Goal: Information Seeking & Learning: Learn about a topic

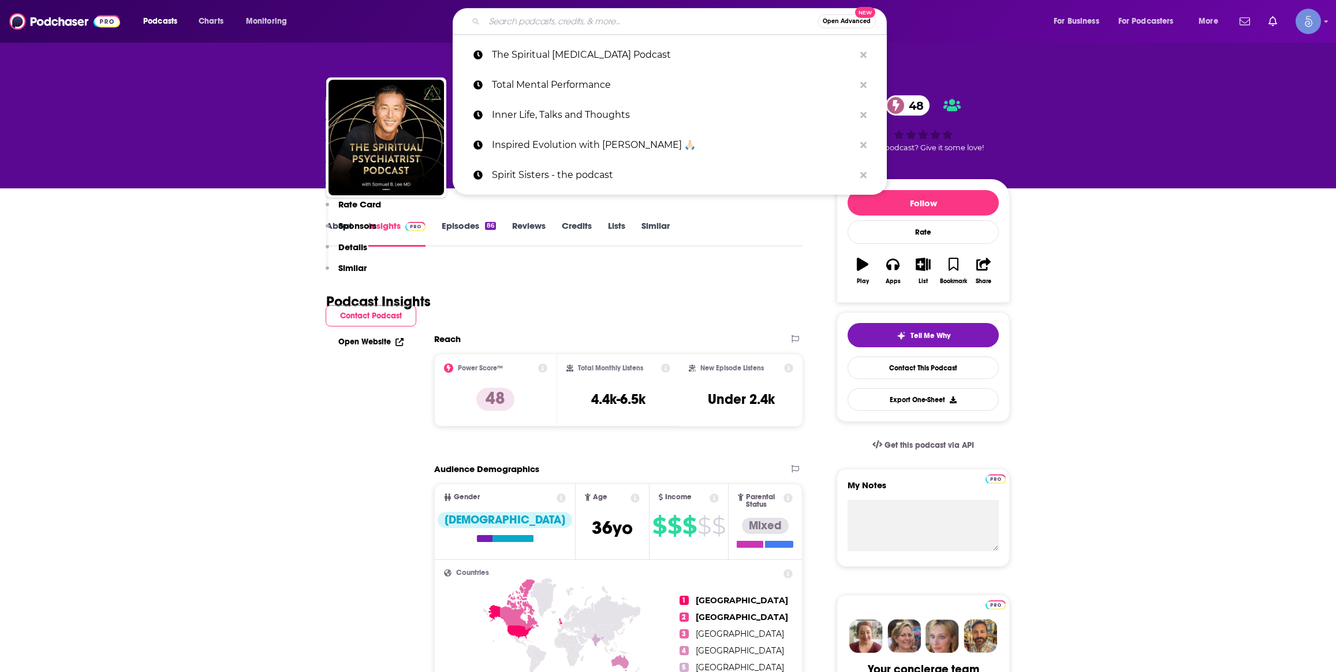
type input "Science and Spirituality"
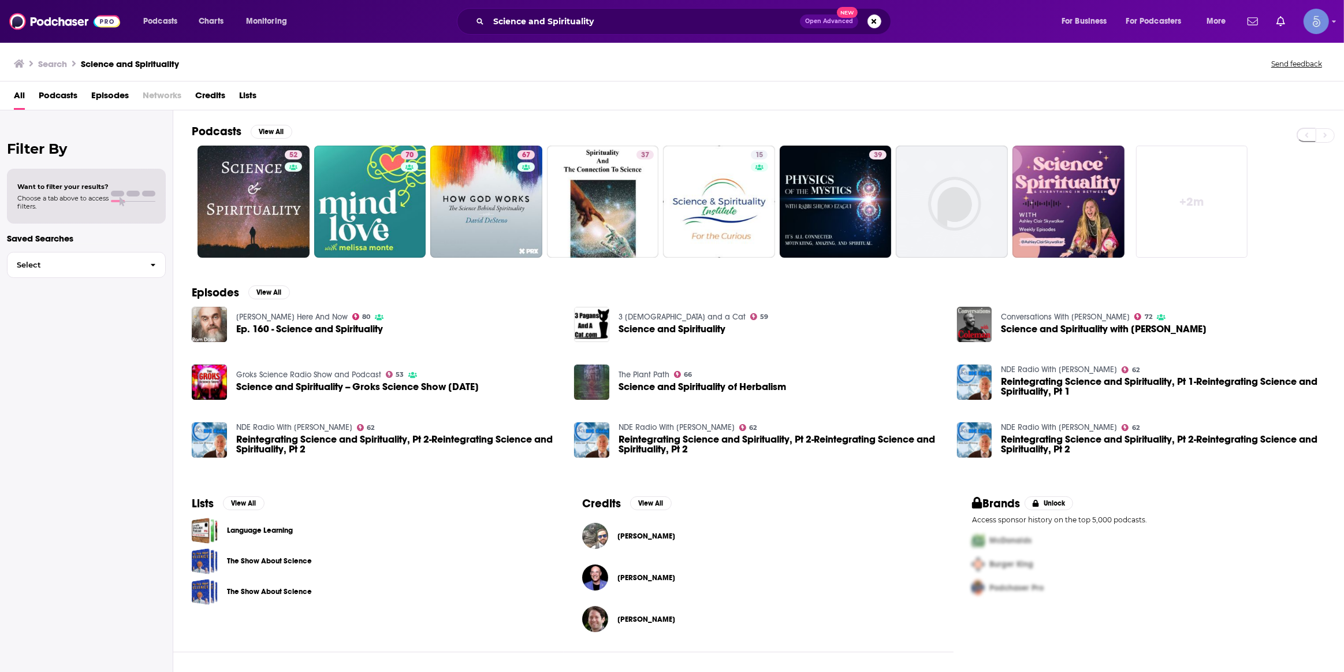
click at [125, 373] on div "Filter By Want to filter your results? Choose a tab above to access filters. Sa…" at bounding box center [86, 446] width 173 height 672
click at [225, 225] on link "52 Science and Spirituality" at bounding box center [254, 202] width 112 height 112
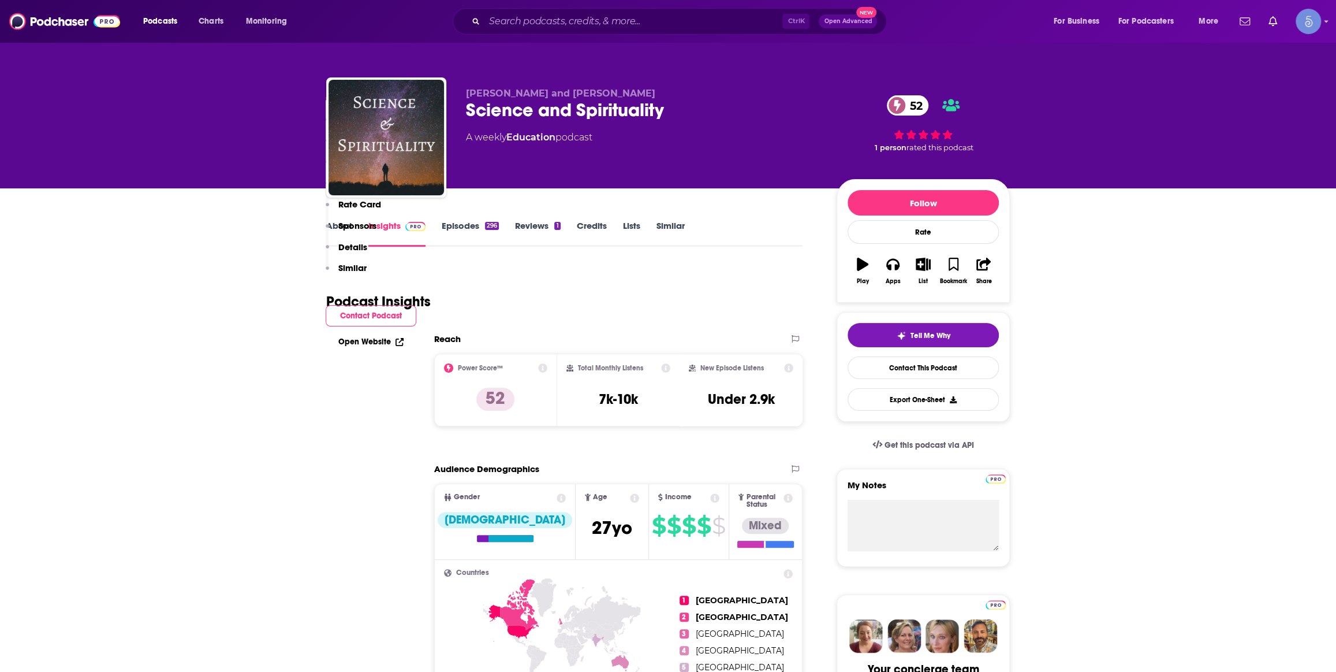
scroll to position [699, 0]
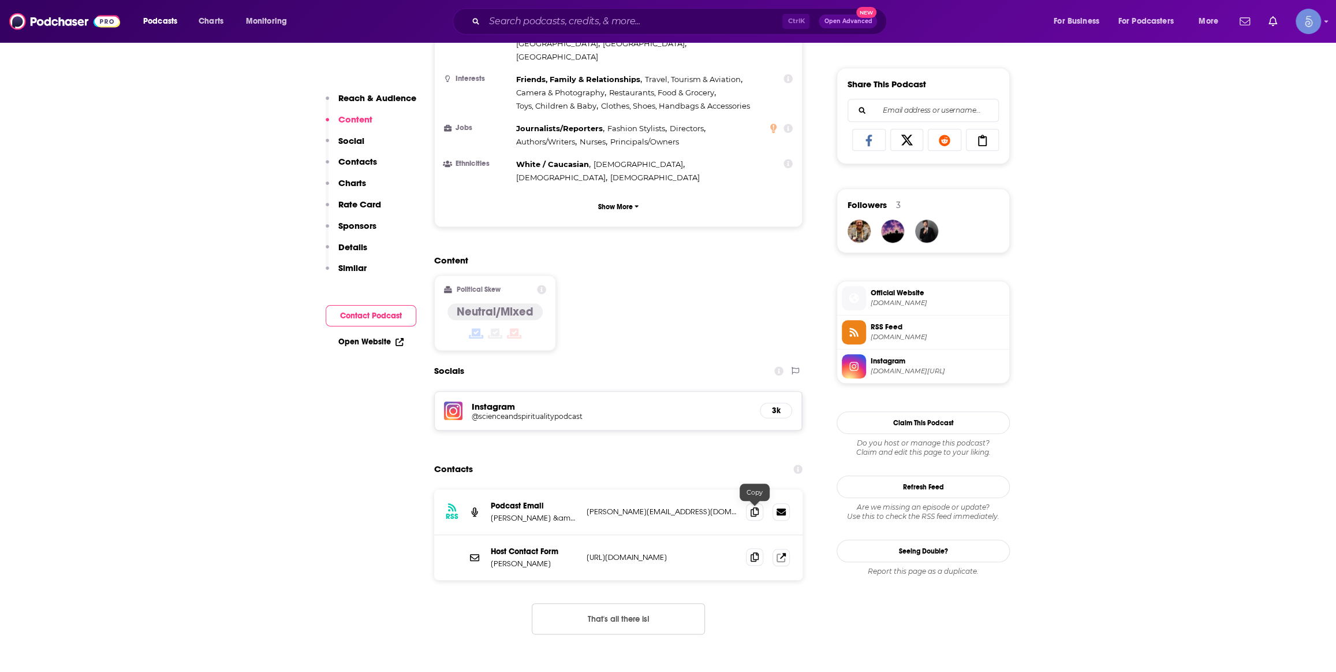
click at [748, 548] on span at bounding box center [754, 556] width 17 height 17
click at [556, 17] on input "Search podcasts, credits, & more..." at bounding box center [634, 21] width 298 height 18
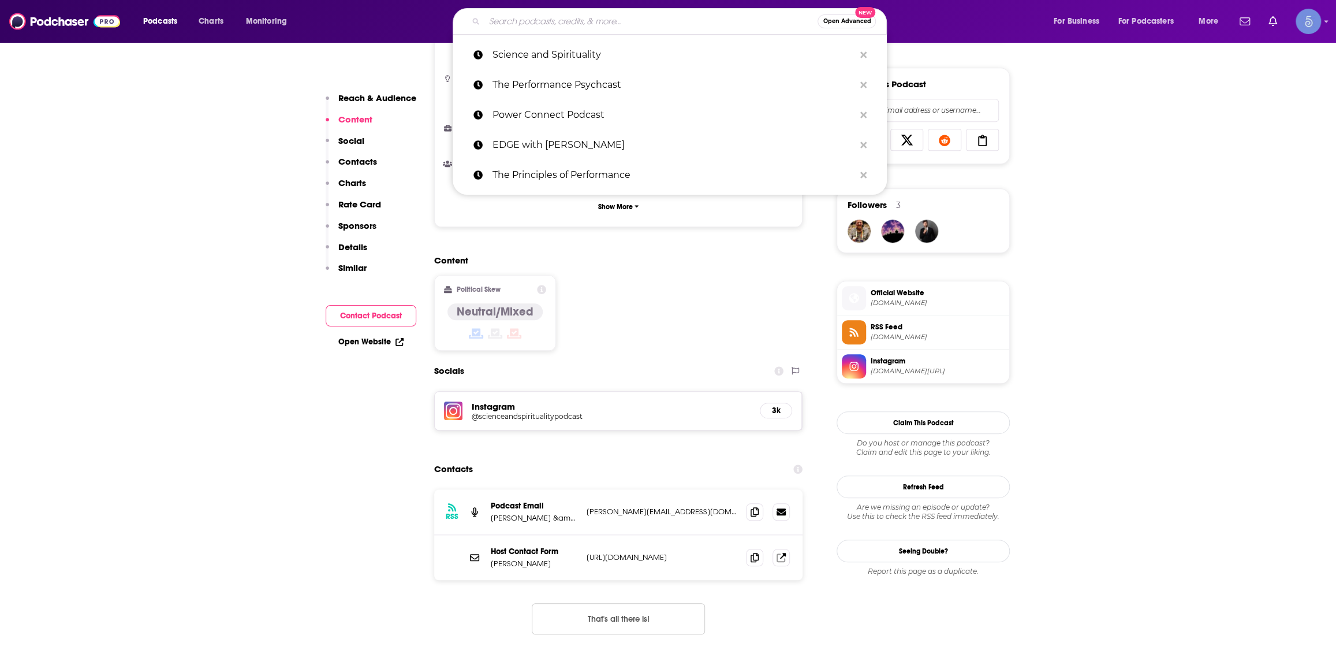
paste input "Masculine & Feminine Dynamics"
type input "Masculine & Feminine Dynamics"
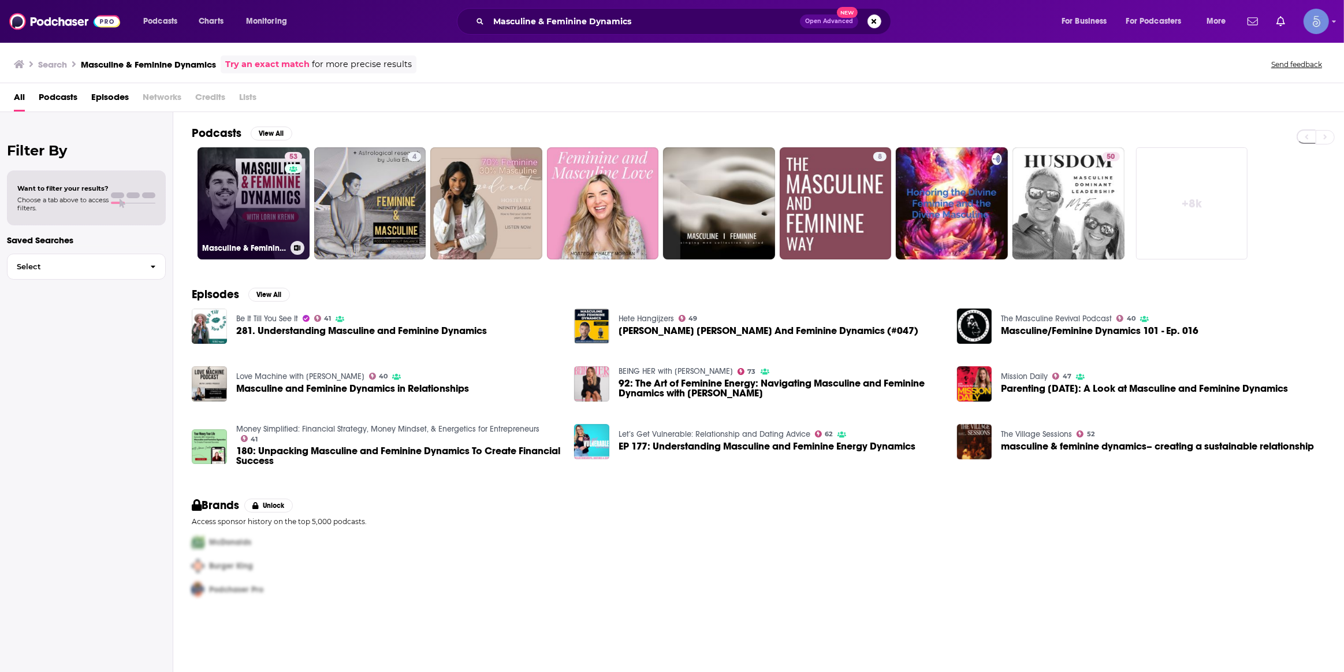
click at [243, 247] on h3 "Masculine & Feminine Dynamics" at bounding box center [244, 248] width 84 height 10
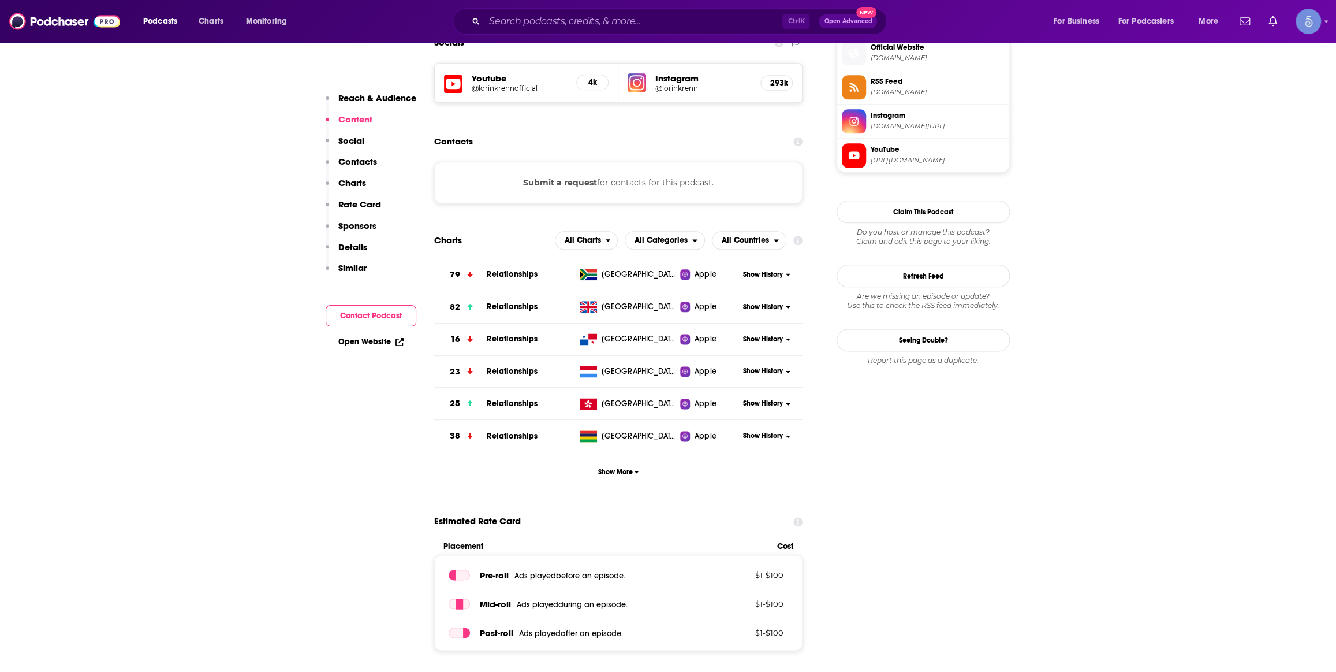
scroll to position [699, 0]
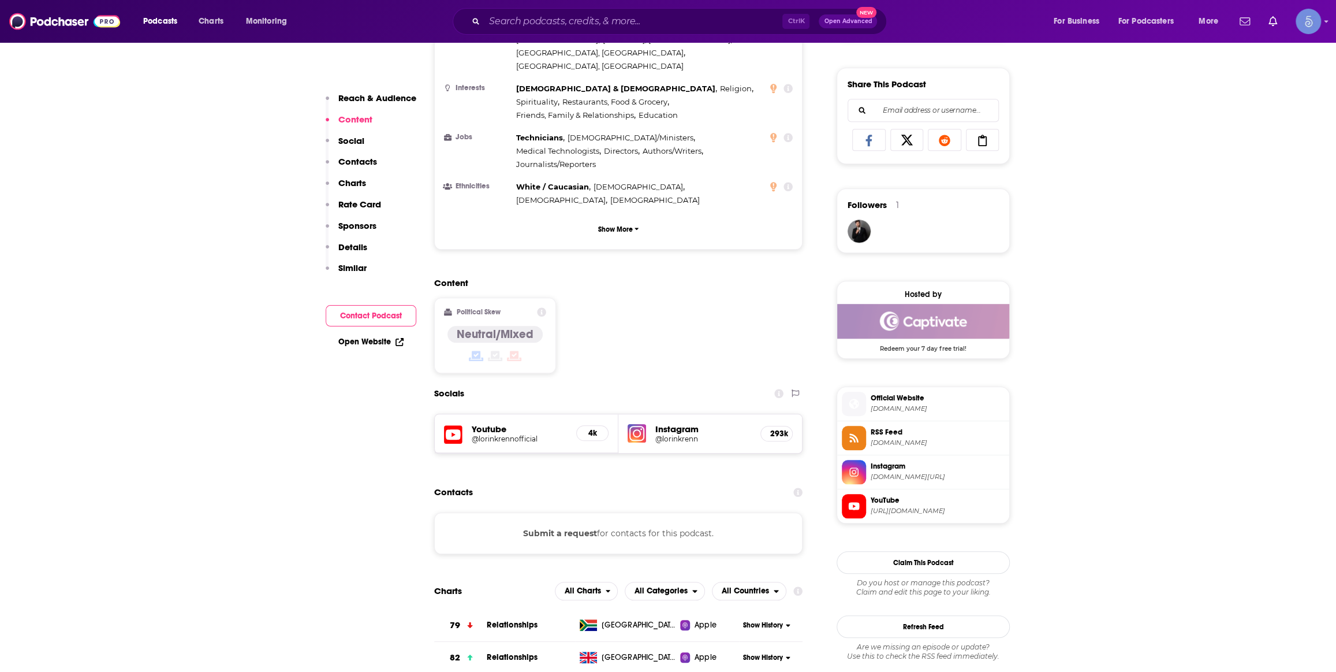
click at [508, 434] on h5 "@lorinkrennofficial" at bounding box center [519, 438] width 95 height 9
click at [683, 434] on h5 "@lorinkrenn" at bounding box center [703, 438] width 96 height 9
click at [519, 414] on div "Youtube @lorinkrennofficial 4k" at bounding box center [527, 433] width 184 height 39
click at [517, 414] on div "Youtube @lorinkrennofficial 4k" at bounding box center [527, 433] width 184 height 39
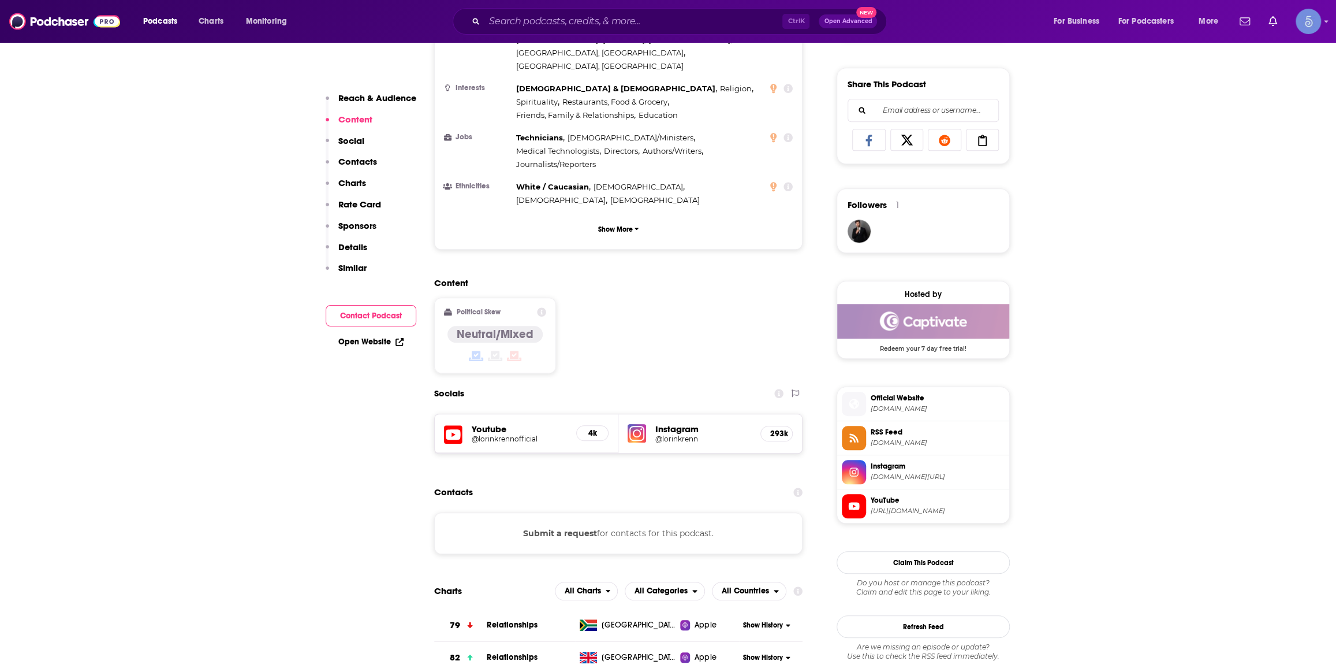
click at [516, 434] on h5 "@lorinkrennofficial" at bounding box center [519, 438] width 95 height 9
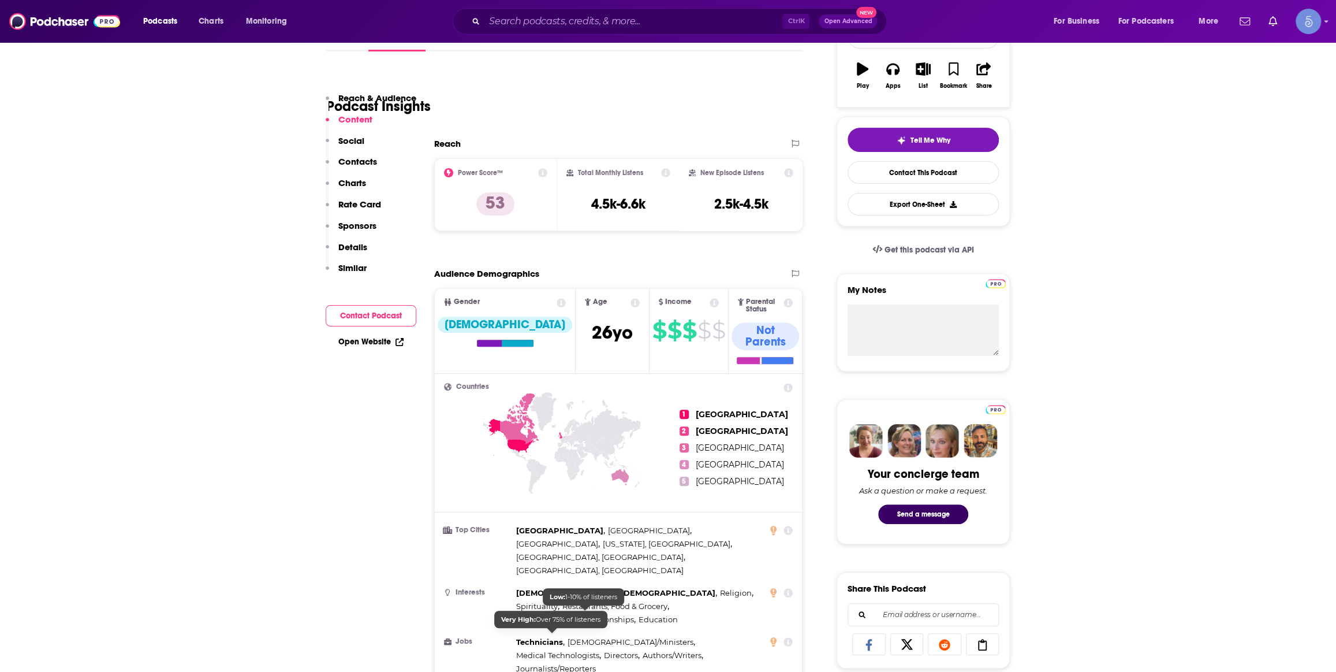
scroll to position [0, 0]
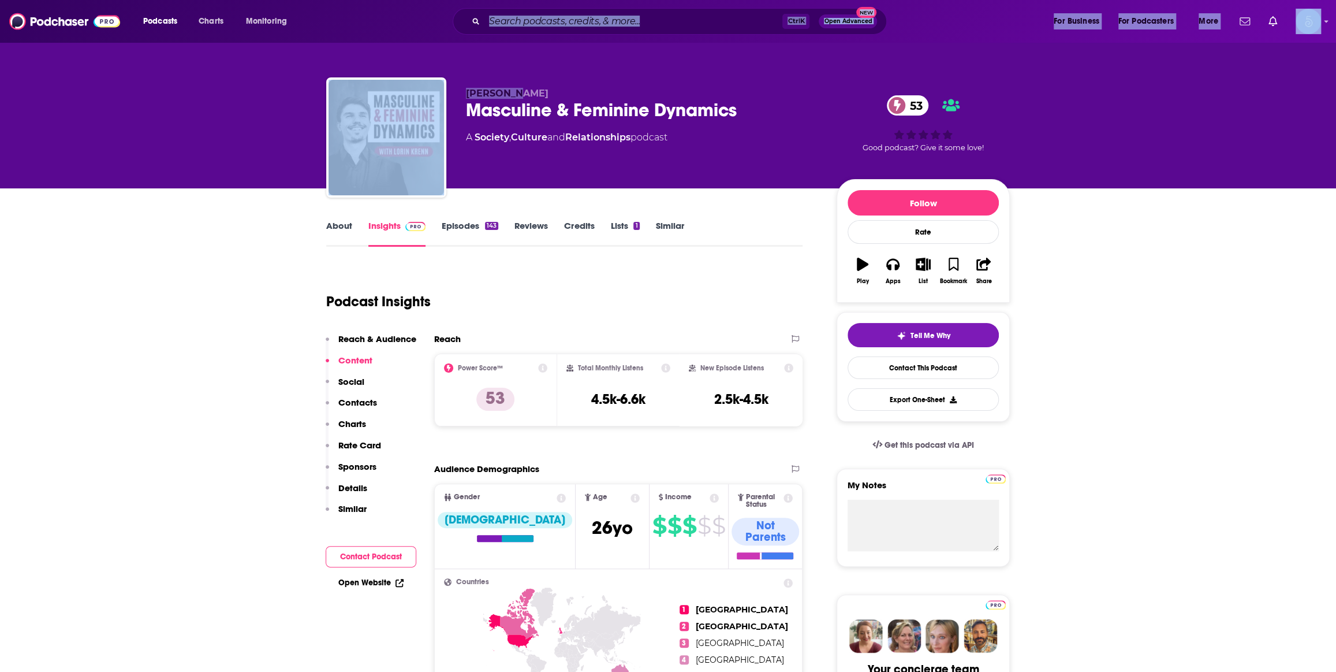
drag, startPoint x: 509, startPoint y: 46, endPoint x: 519, endPoint y: 23, distance: 25.1
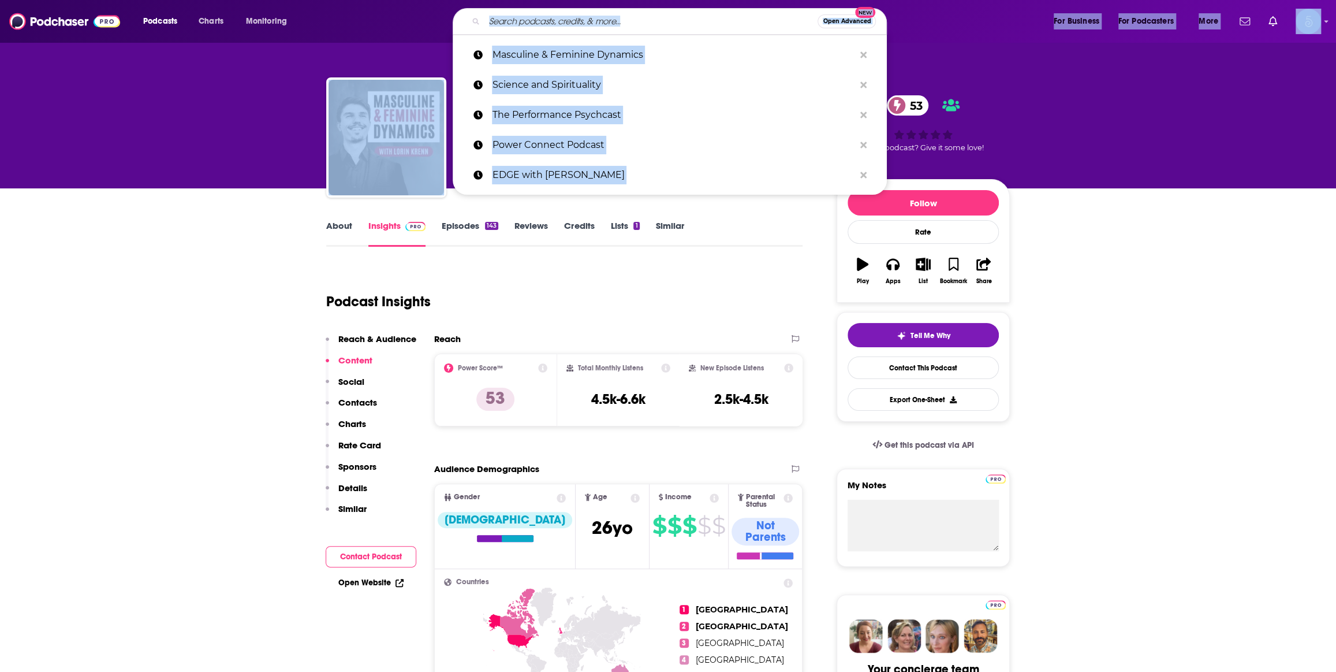
click at [520, 23] on input "Search podcasts, credits, & more..." at bounding box center [651, 21] width 333 height 18
click at [526, 29] on input "Search podcasts, credits, & more..." at bounding box center [651, 21] width 333 height 18
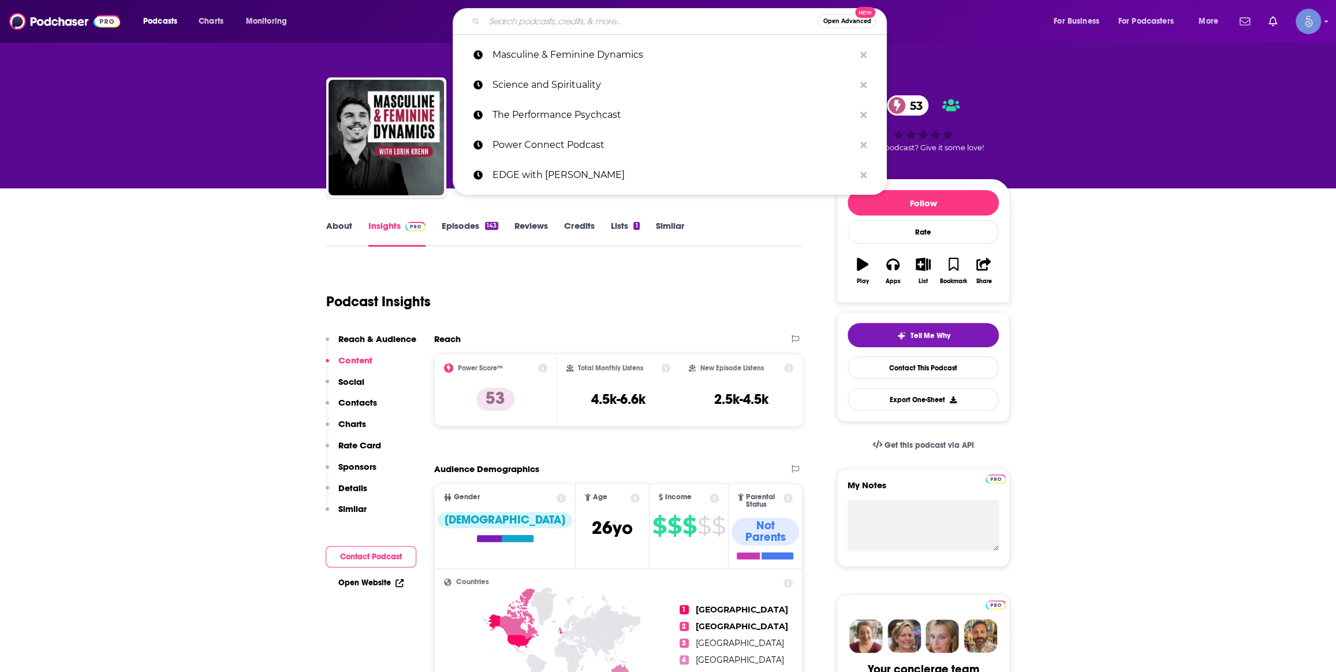
click at [527, 21] on input "Search podcasts, credits, & more..." at bounding box center [651, 21] width 333 height 18
paste input "The Skeptic Metaphysicians | A Pragmatic Guide to Spiritual Awakening, Metaphys…"
type input "The Skeptic Metaphysicians | A Pragmatic Guide to Spiritual Awakening, Metaphys…"
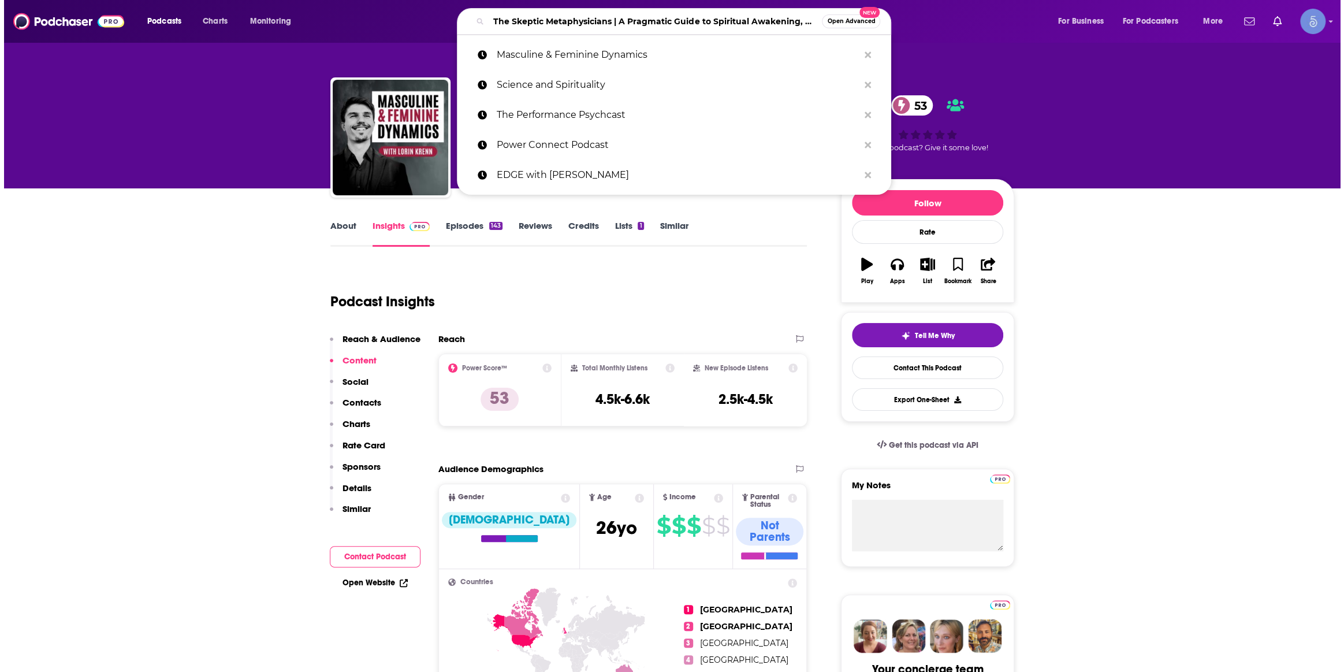
scroll to position [0, 114]
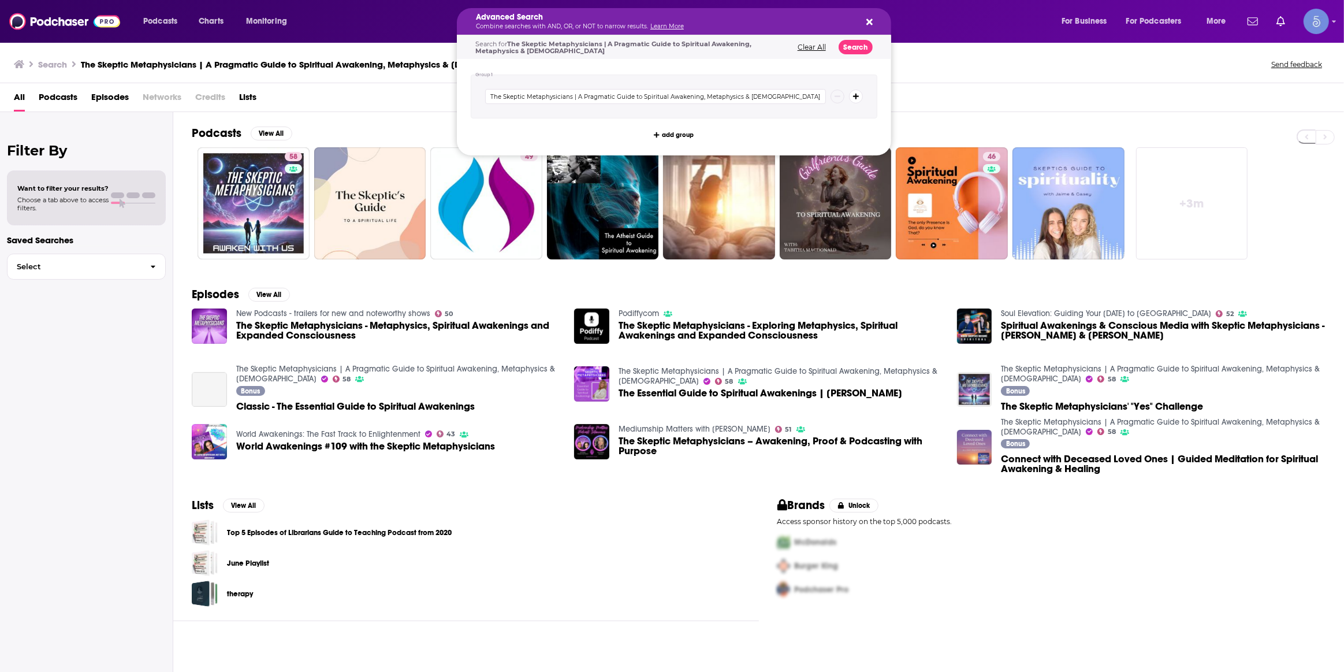
click at [604, 14] on h5 "Advanced Search" at bounding box center [665, 17] width 378 height 8
click at [813, 46] on button "Clear All" at bounding box center [811, 47] width 35 height 8
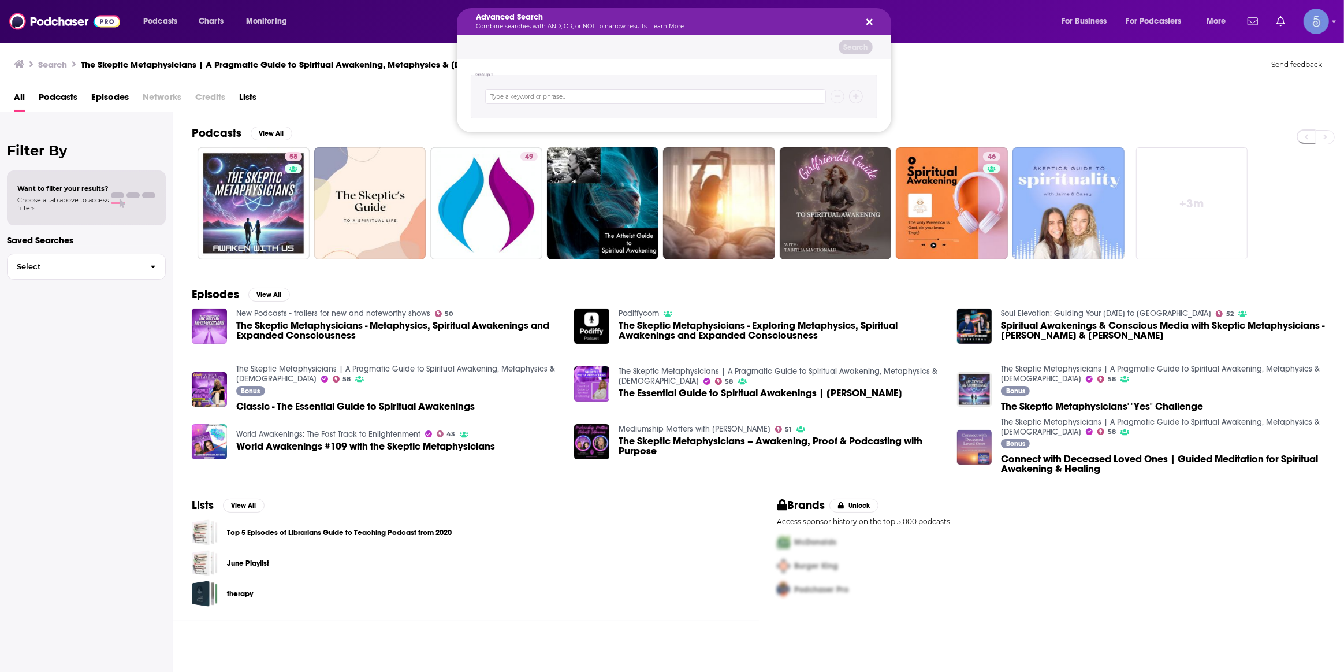
click at [861, 23] on div "Advanced Search Combine searches with AND, OR, or NOT to narrow results. Learn …" at bounding box center [674, 21] width 434 height 27
click at [868, 23] on icon "Search podcasts, credits, & more..." at bounding box center [869, 21] width 6 height 9
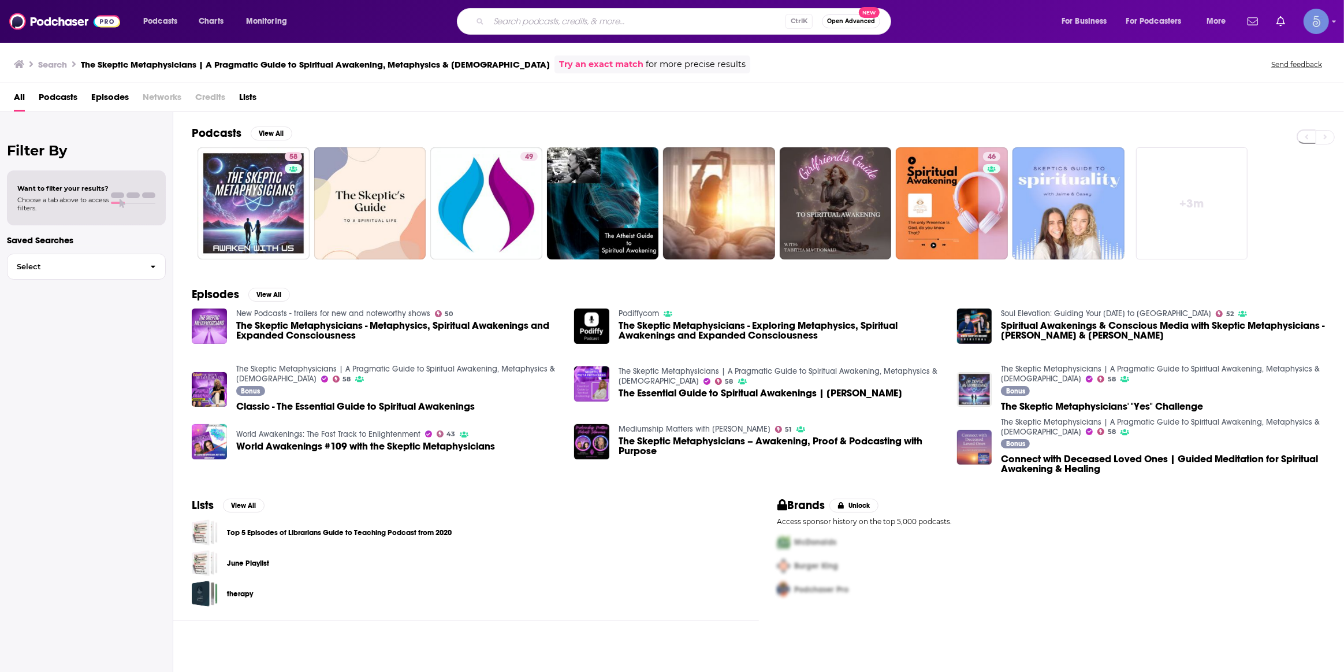
click at [590, 30] on div "Ctrl K Open Advanced New" at bounding box center [674, 21] width 434 height 27
click at [590, 24] on input "Search podcasts, credits, & more..." at bounding box center [637, 21] width 297 height 18
paste input "Prophetic Spiritual Warfare | Deliverance, Healing with Prayer, Healing Scriptu…"
type input "Prophetic Spiritual Warfare | Deliverance, Healing with Prayer, Healing Scriptu…"
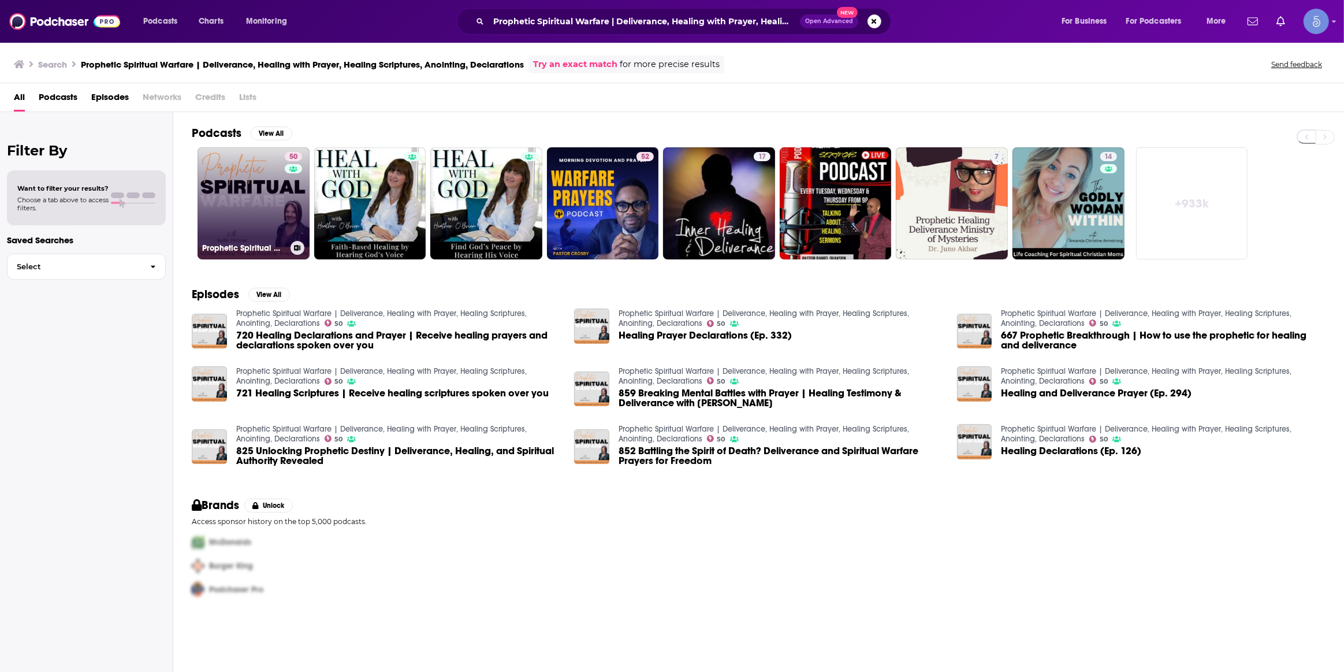
click at [286, 199] on div "50" at bounding box center [295, 196] width 20 height 89
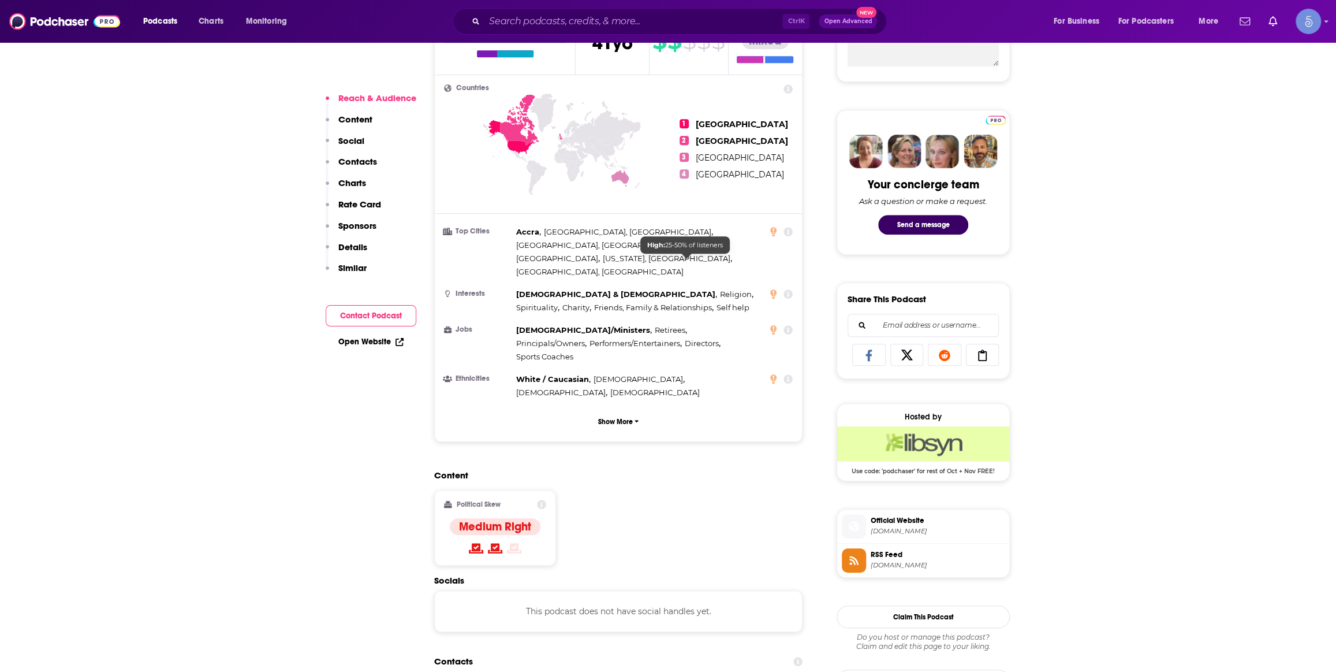
scroll to position [525, 0]
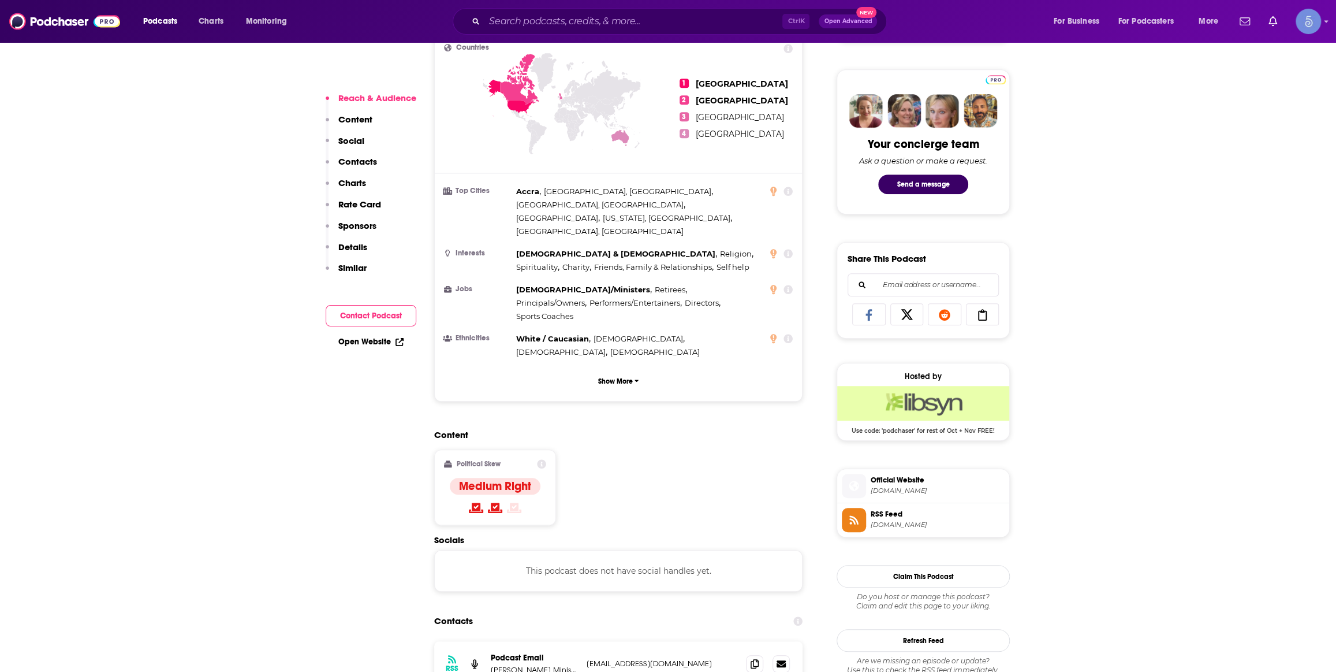
click at [592, 35] on div "Podcasts Charts Monitoring Ctrl K Open Advanced New For Business For Podcasters…" at bounding box center [668, 21] width 1336 height 43
click at [594, 33] on div "Ctrl K Open Advanced New" at bounding box center [670, 21] width 434 height 27
click at [597, 30] on div "Ctrl K Open Advanced New" at bounding box center [670, 21] width 434 height 27
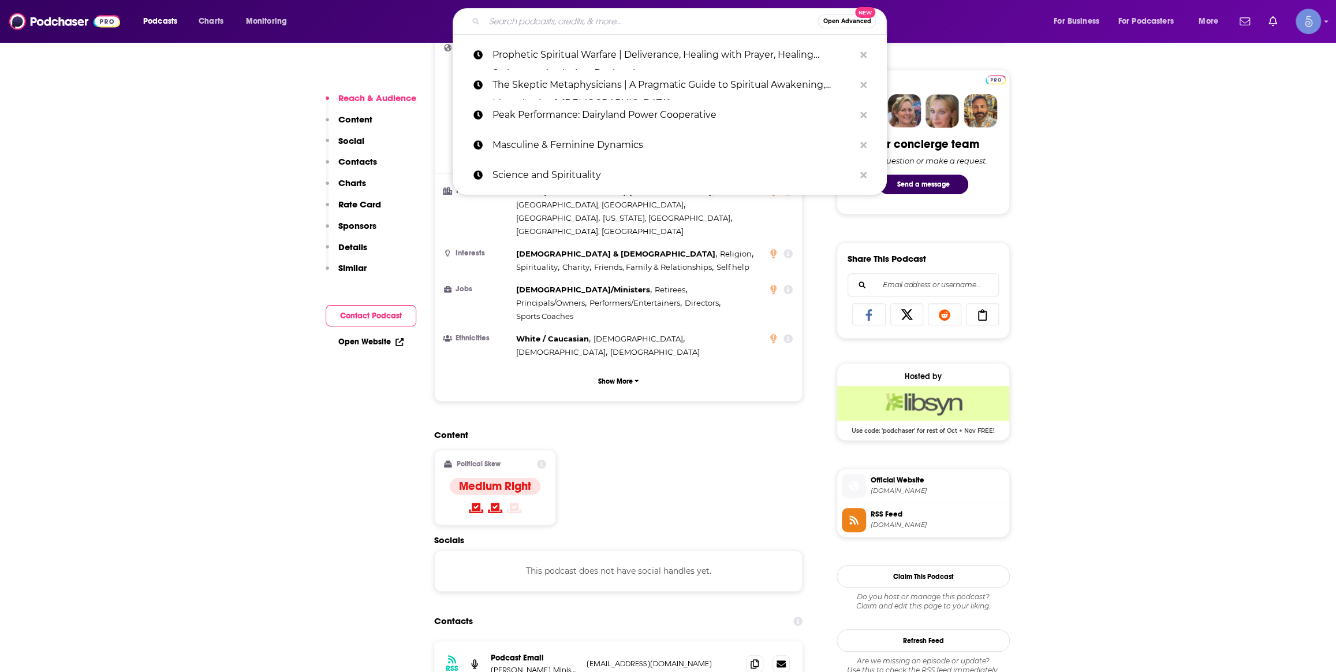
click at [612, 17] on input "Search podcasts, credits, & more..." at bounding box center [651, 21] width 333 height 18
paste input "Third Eye Awakening"
type input "Third Eye Awakening"
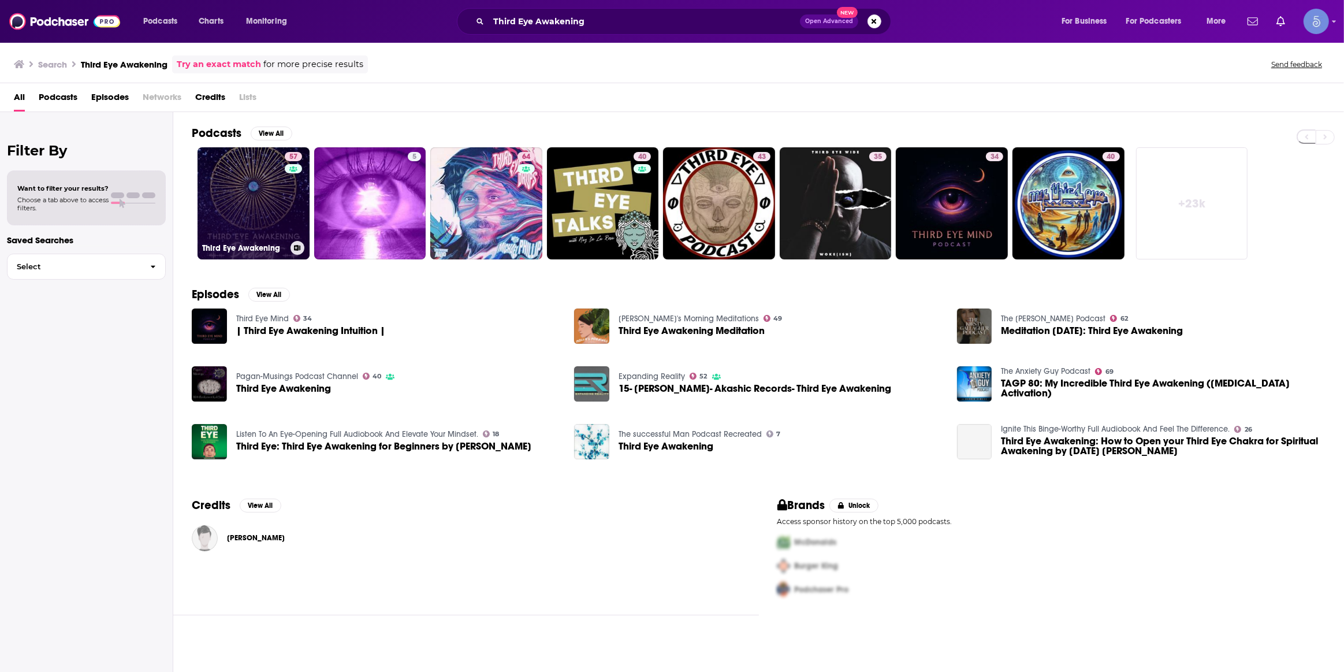
click at [247, 206] on link "57 Third Eye Awakening" at bounding box center [254, 203] width 112 height 112
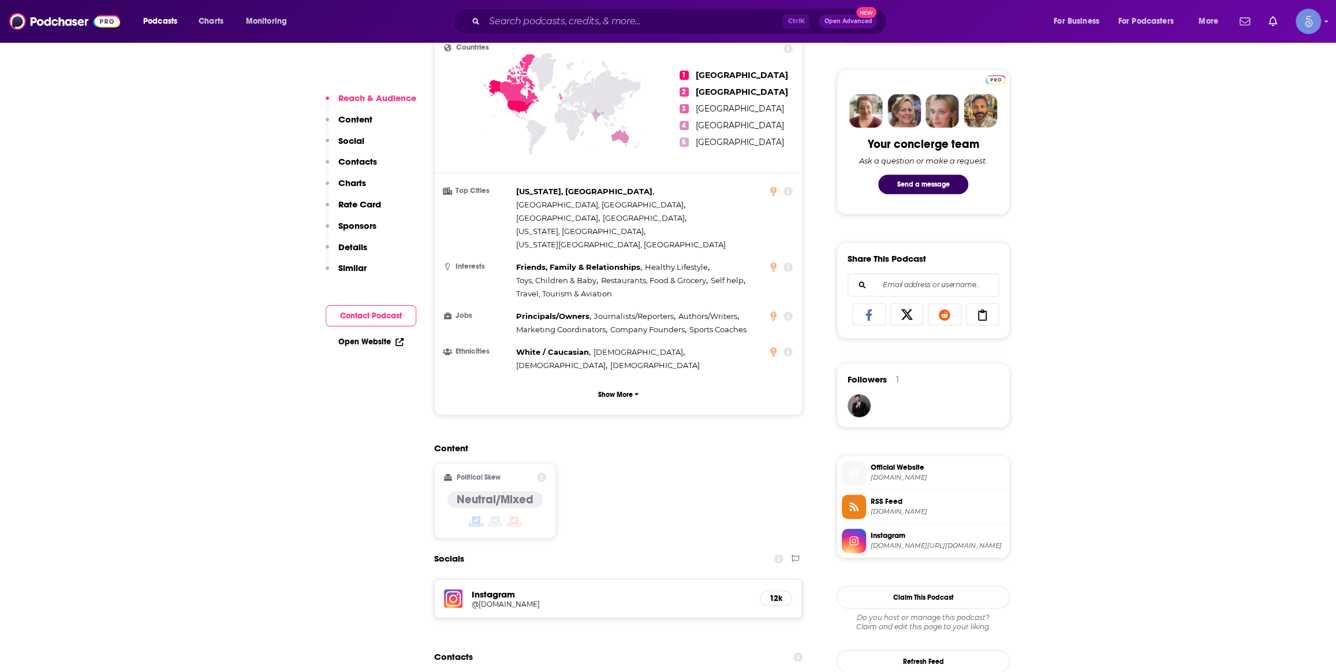
scroll to position [699, 0]
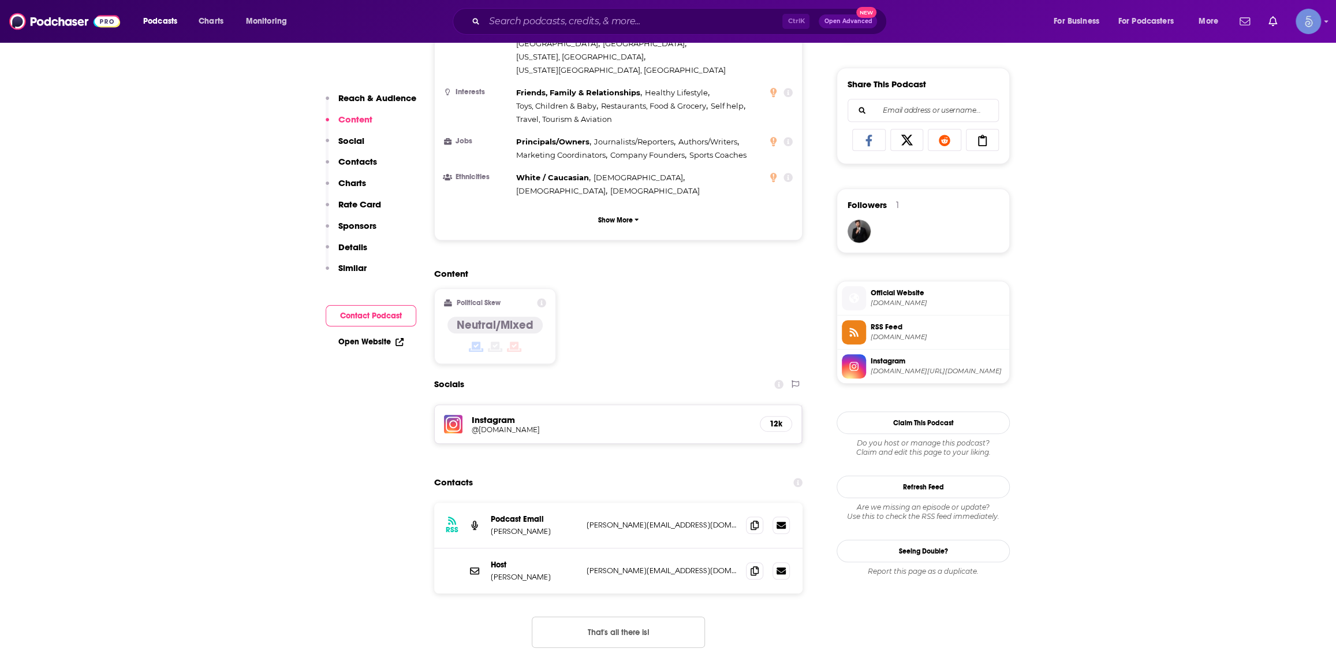
click at [907, 297] on span "Official Website" at bounding box center [938, 293] width 134 height 10
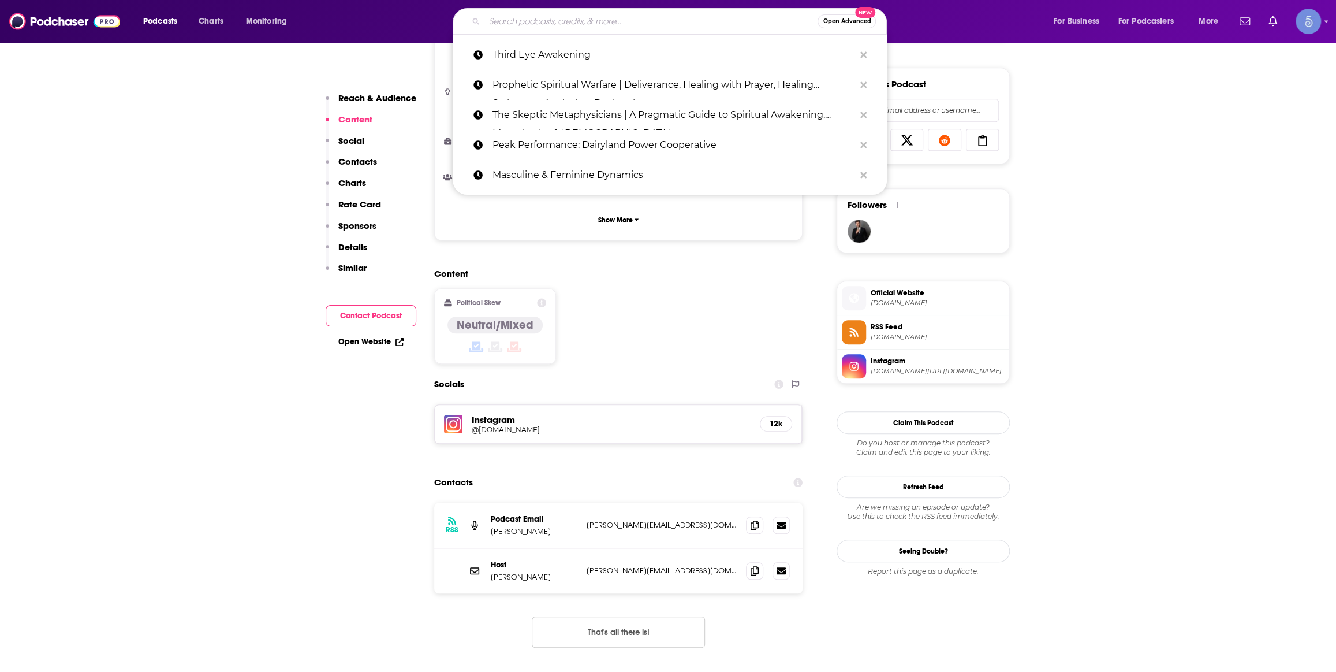
click at [575, 12] on input "Search podcasts, credits, & more..." at bounding box center [651, 21] width 333 height 18
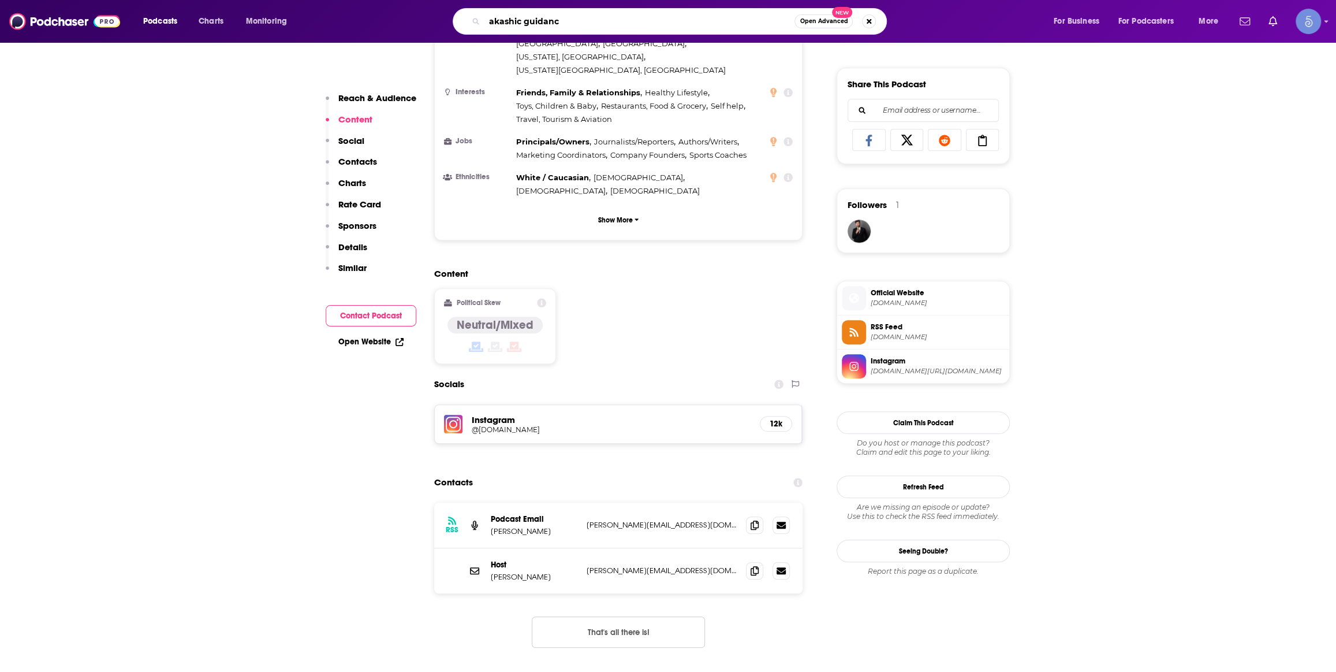
type input "akashic guidance"
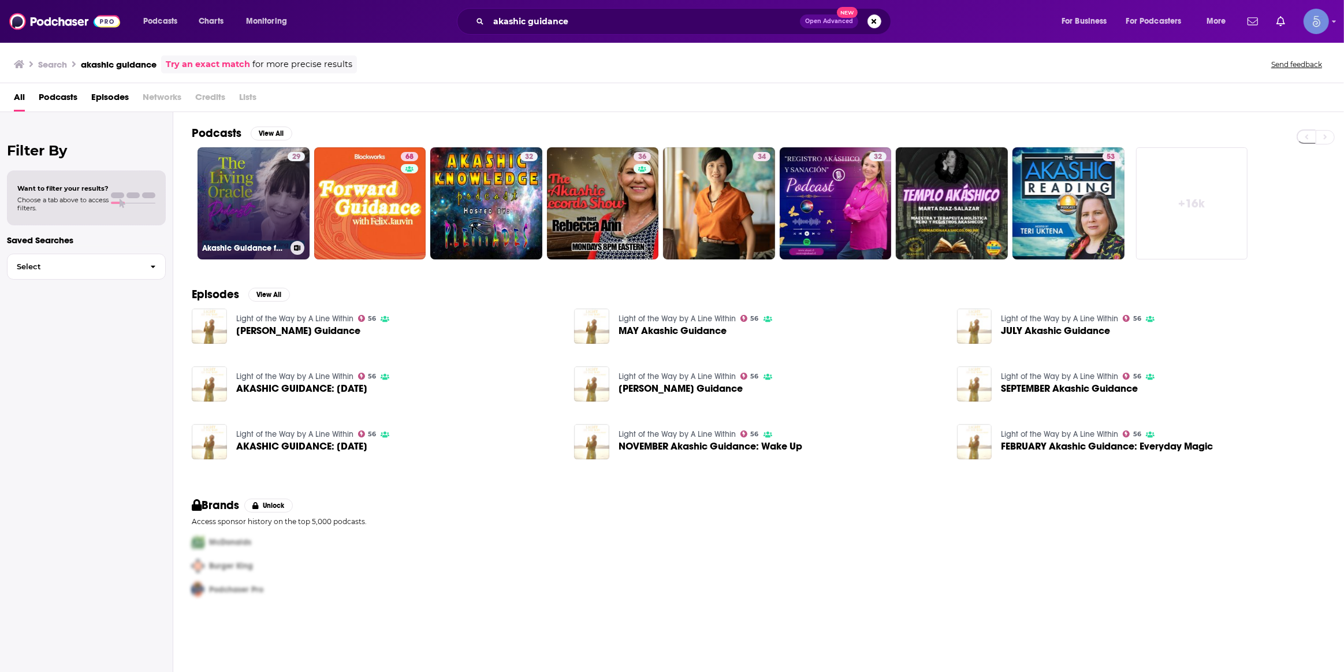
click at [235, 202] on link "29 Akashic Guidance for Ascending Souls with [PERSON_NAME]" at bounding box center [254, 203] width 112 height 112
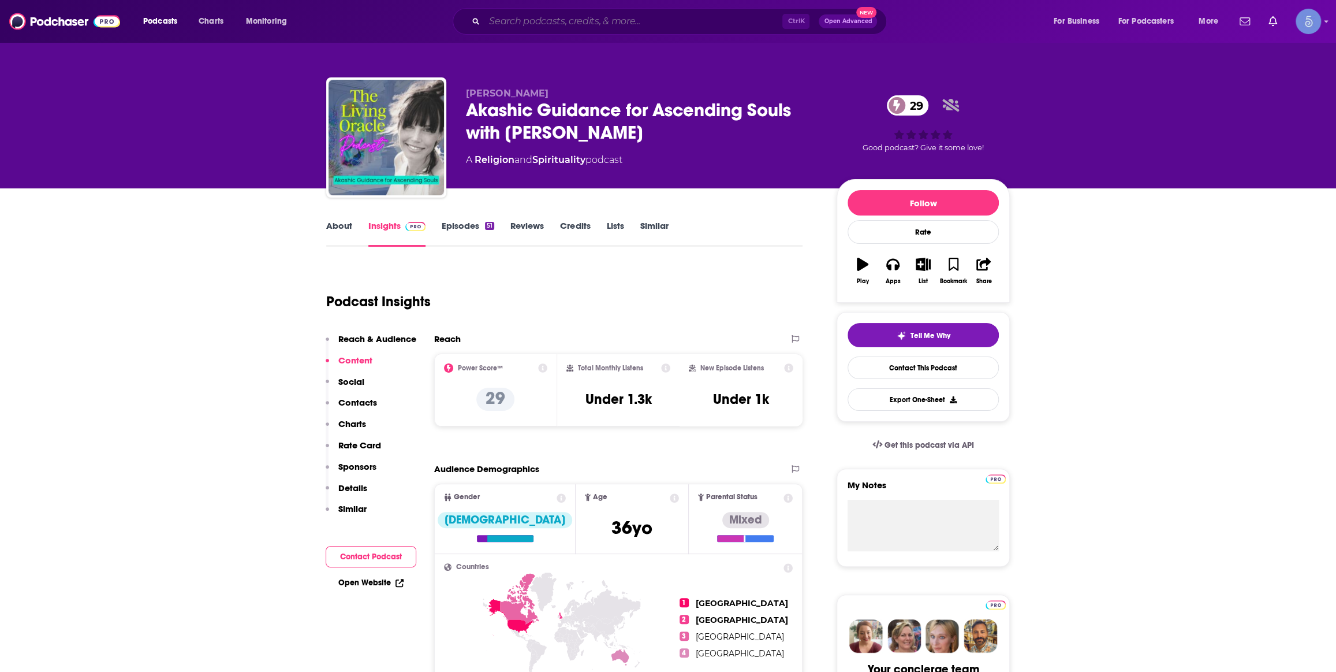
click at [585, 18] on input "Search podcasts, credits, & more..." at bounding box center [634, 21] width 298 height 18
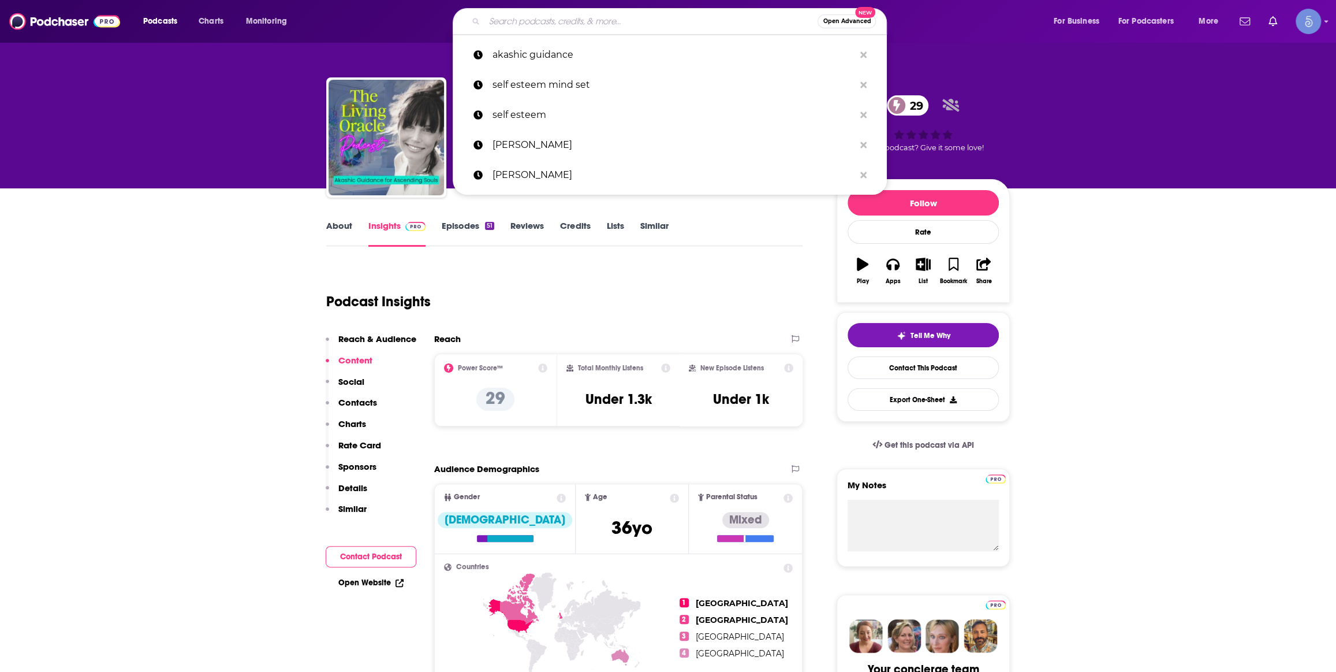
paste input "Deconstructing Yourself"
type input "Deconstructing Yourself"
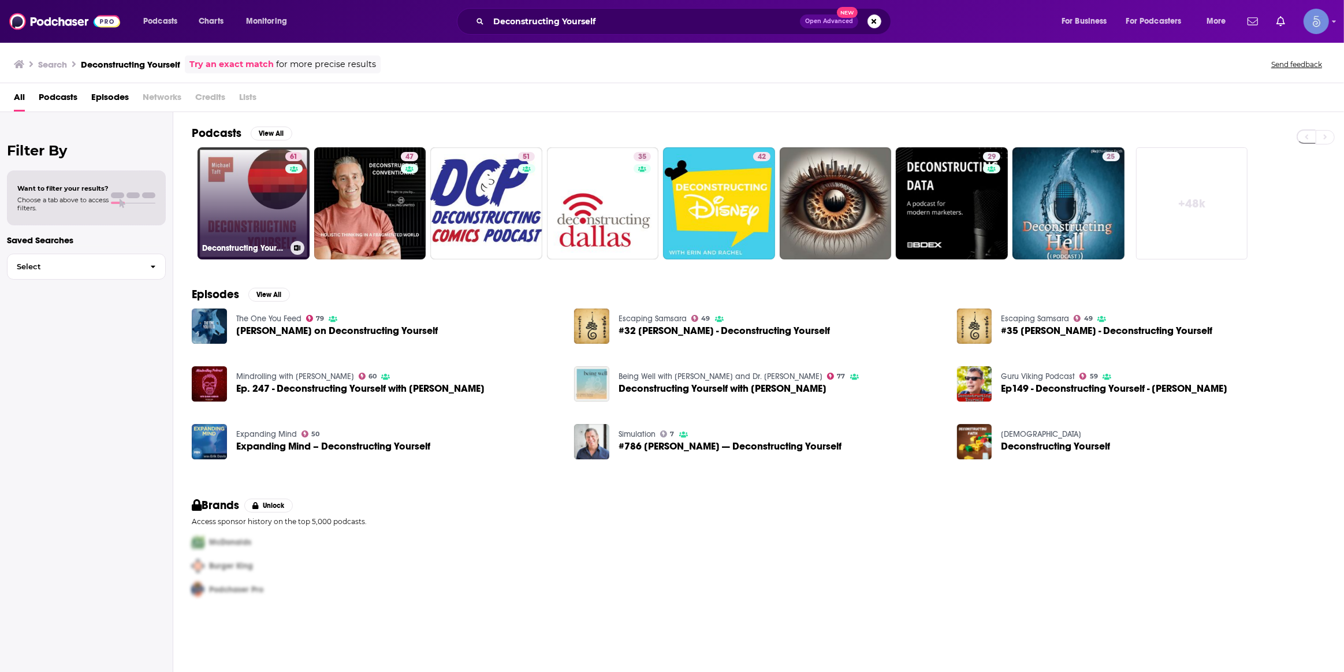
click at [226, 202] on link "61 Deconstructing Yourself" at bounding box center [254, 203] width 112 height 112
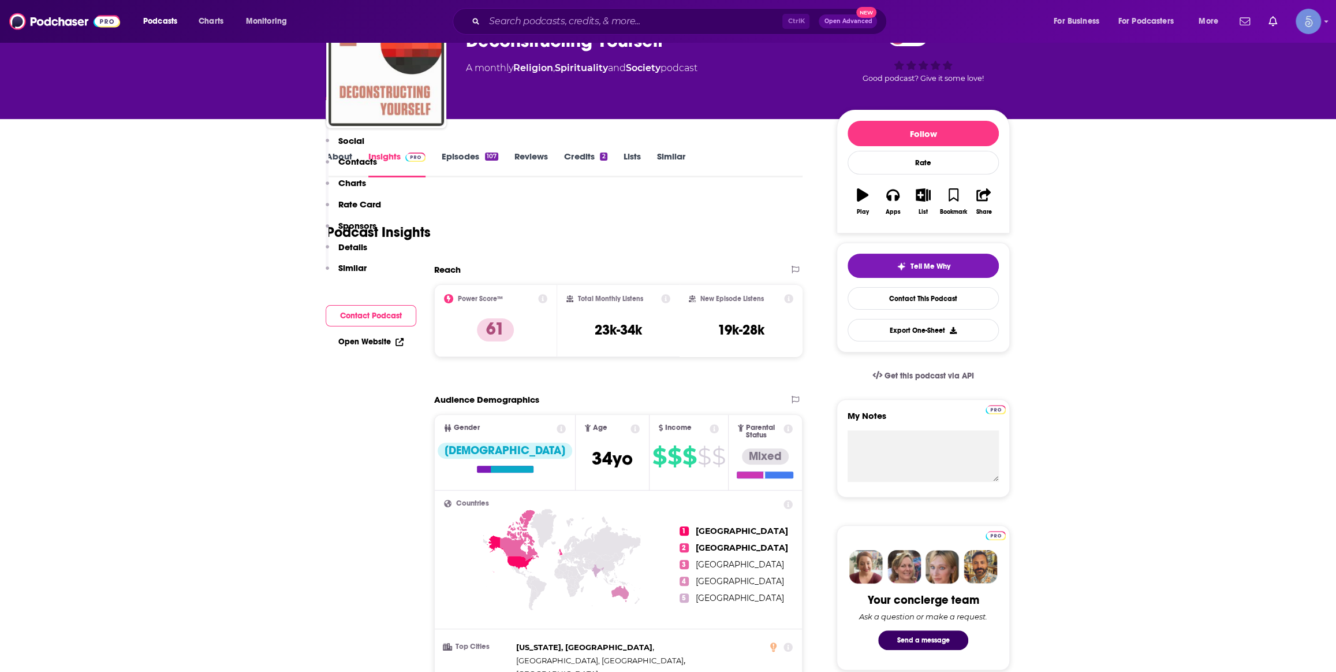
scroll to position [699, 0]
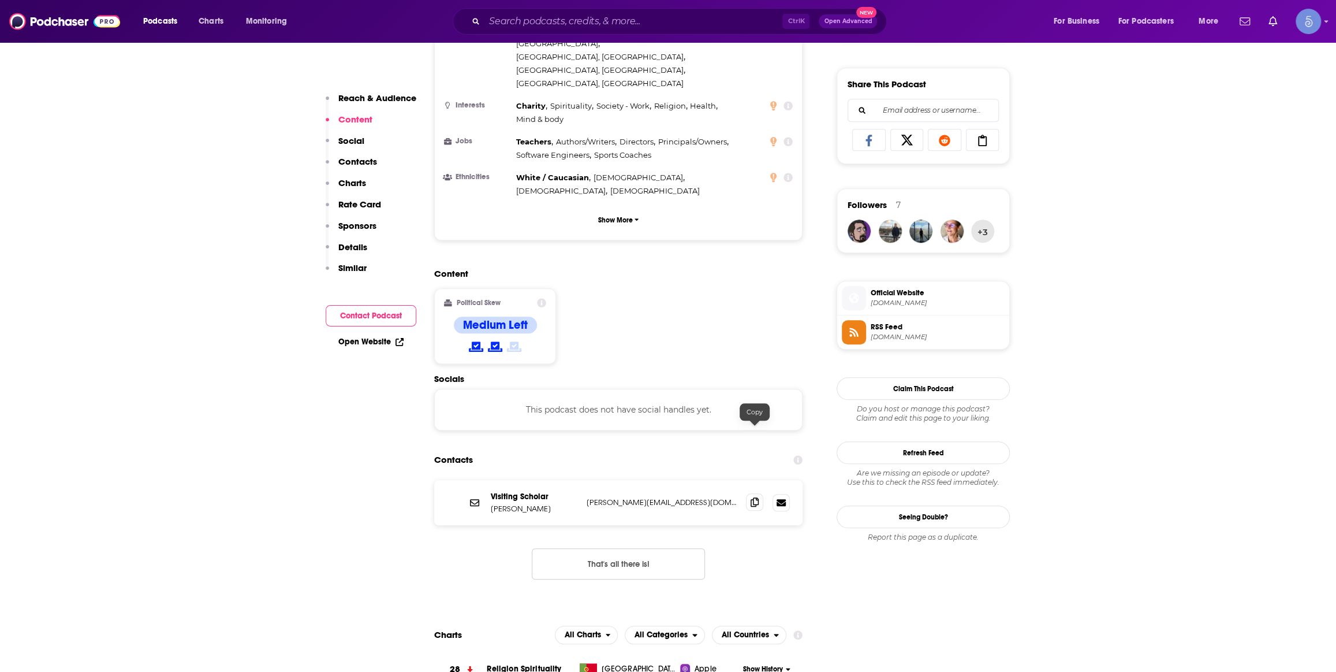
click at [755, 497] on icon at bounding box center [755, 501] width 8 height 9
click at [554, 21] on input "Search podcasts, credits, & more..." at bounding box center [634, 21] width 298 height 18
paste input "CEO PSYCHE"
type input "CEO PSYCHE"
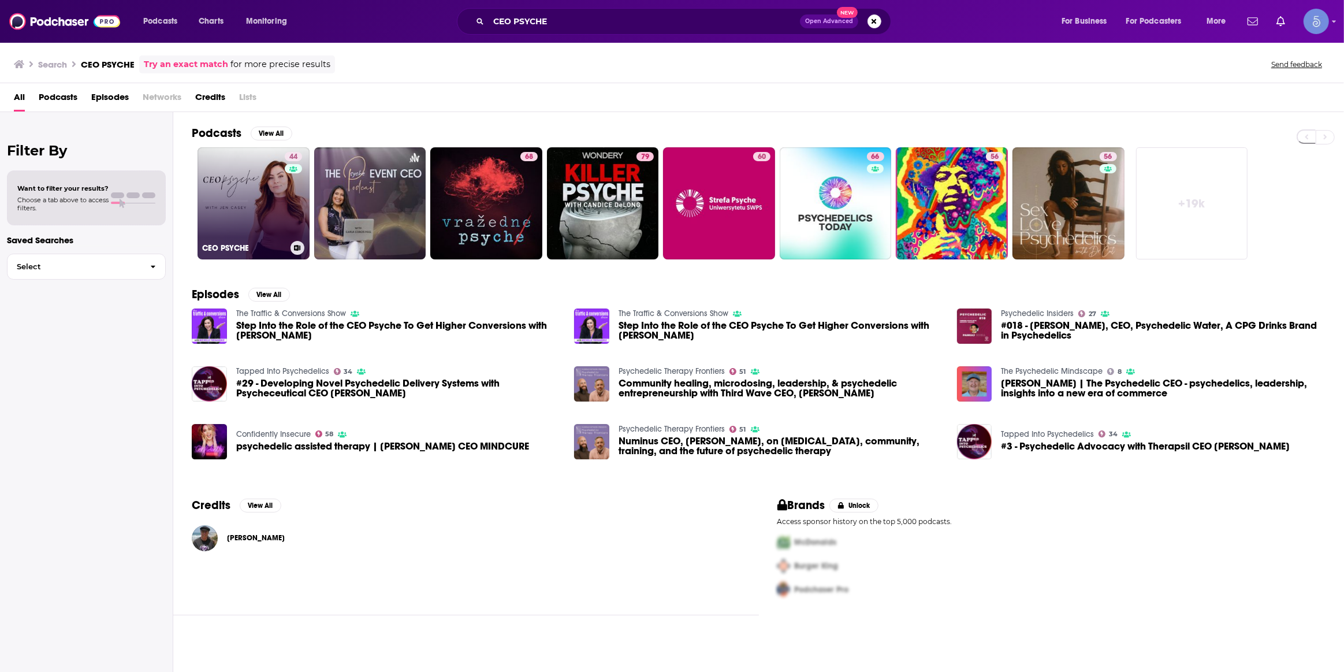
click at [287, 214] on div "44" at bounding box center [295, 196] width 20 height 89
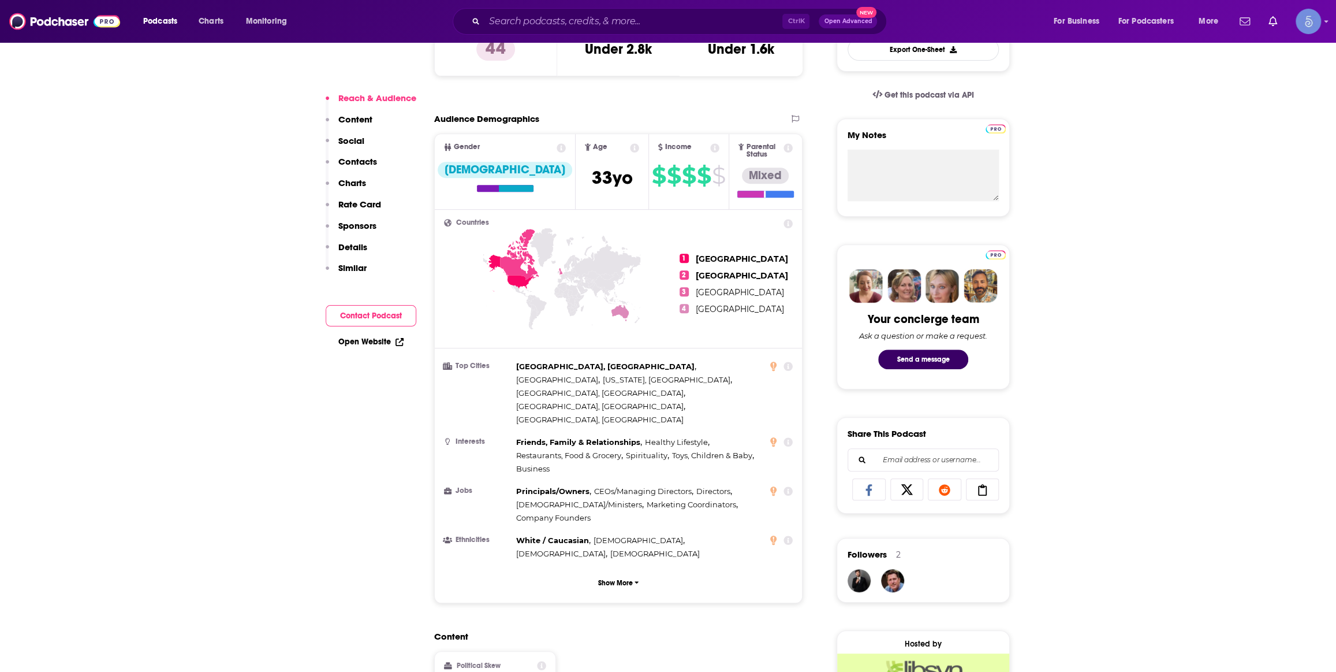
scroll to position [525, 0]
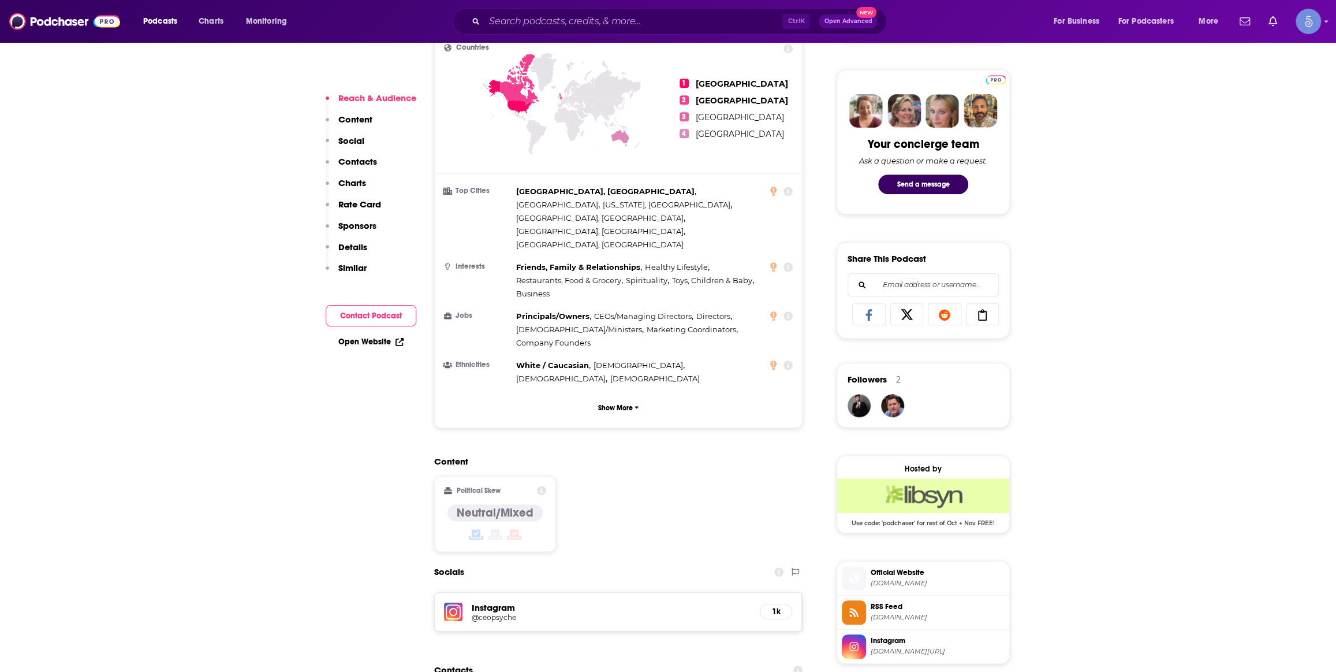
click at [594, 474] on div "Content Political Skew Neutral/Mixed" at bounding box center [618, 508] width 368 height 105
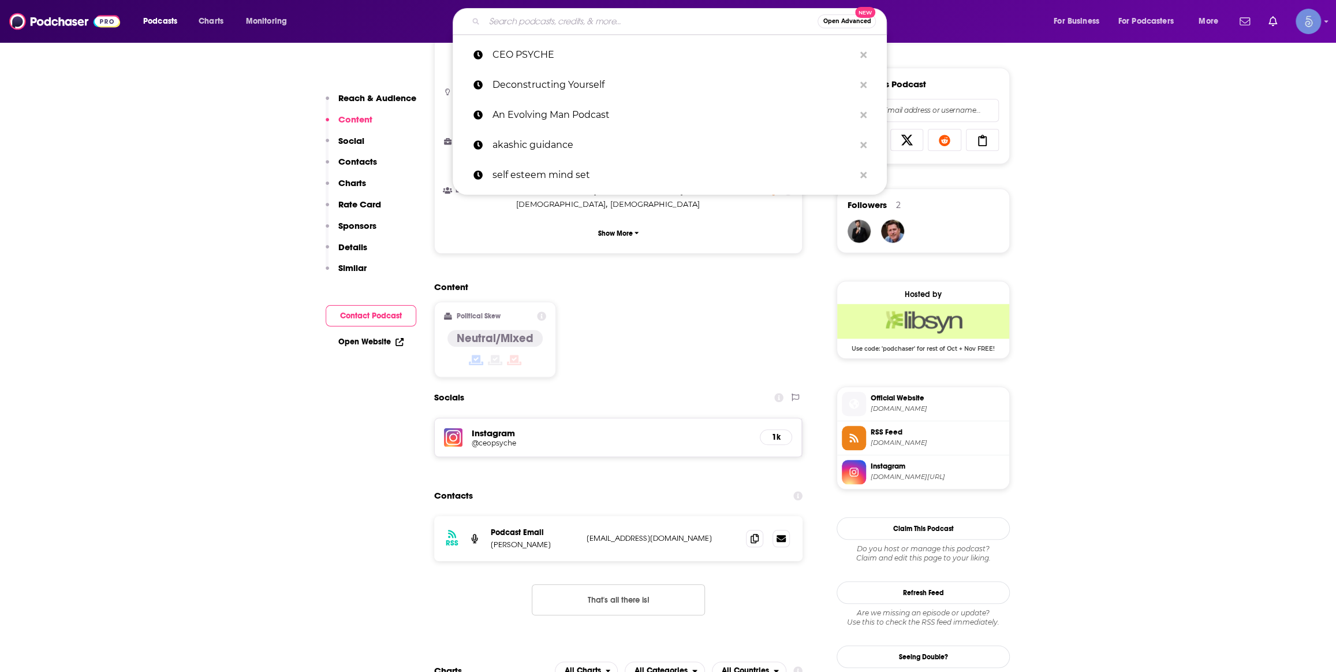
click at [520, 23] on input "Search podcasts, credits, & more..." at bounding box center [651, 21] width 333 height 18
paste input "Against Everyone with [PERSON_NAME]"
type input "Against Everyone with [PERSON_NAME]"
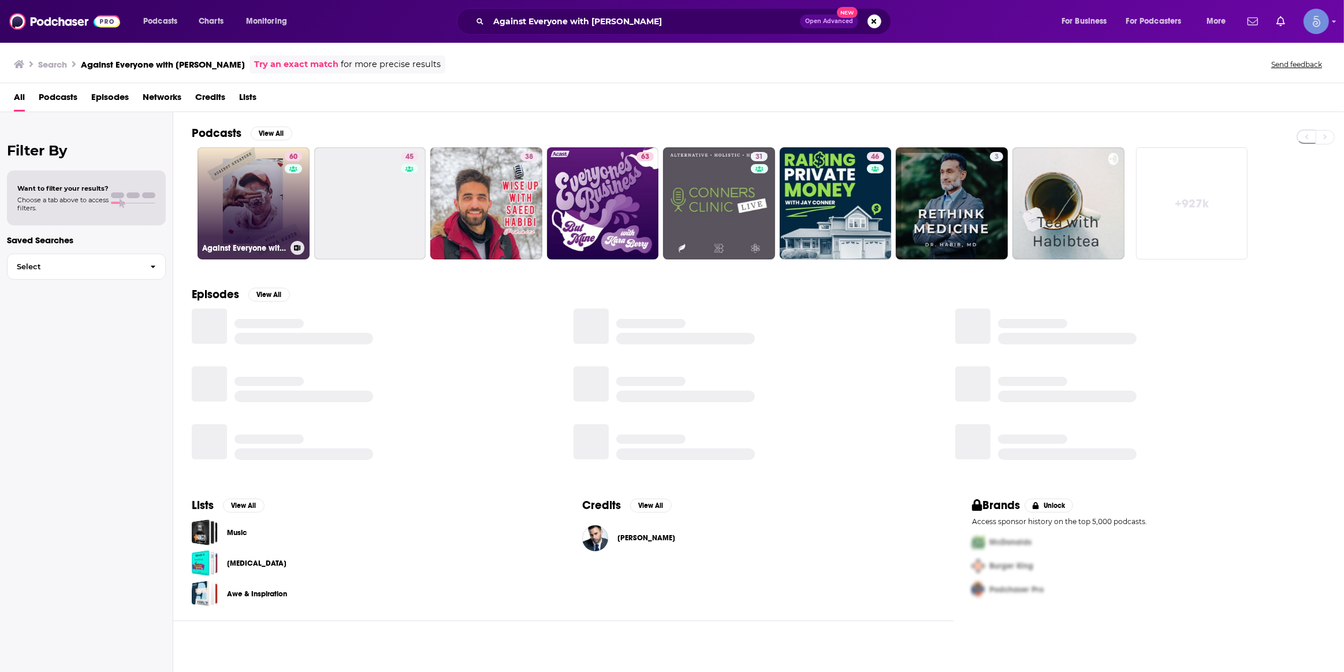
click at [270, 203] on link "60 Against Everyone with [PERSON_NAME]" at bounding box center [254, 203] width 112 height 112
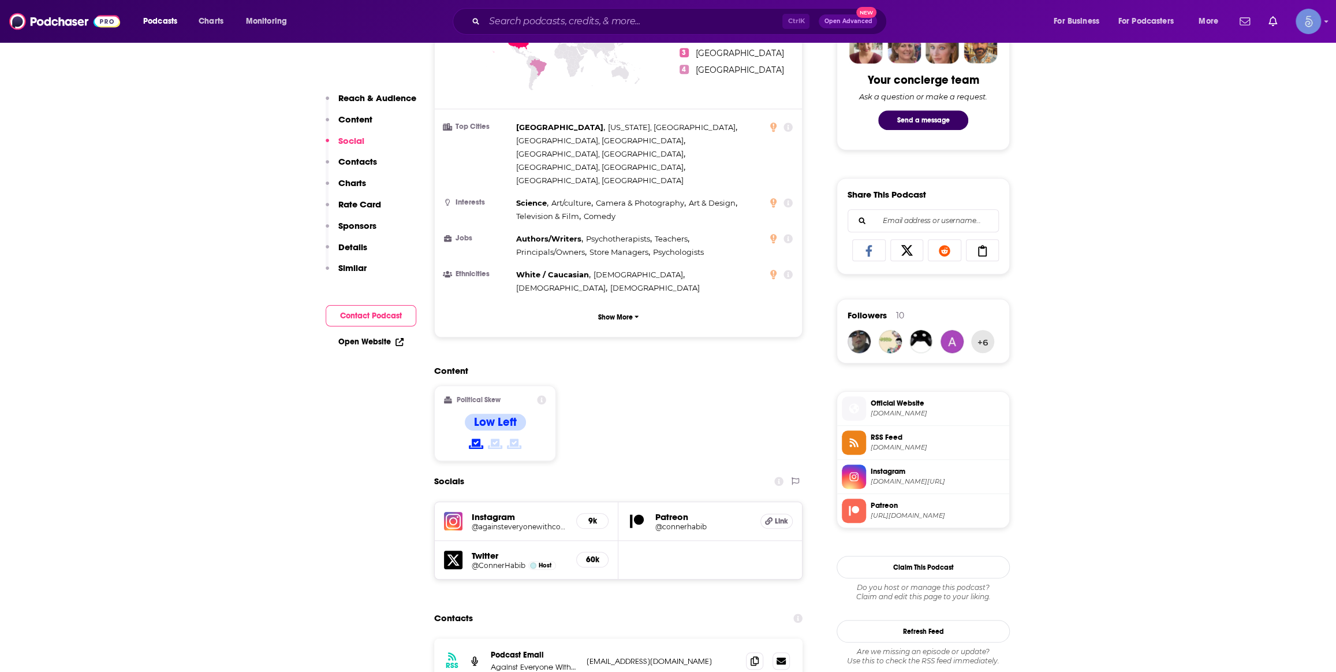
scroll to position [875, 0]
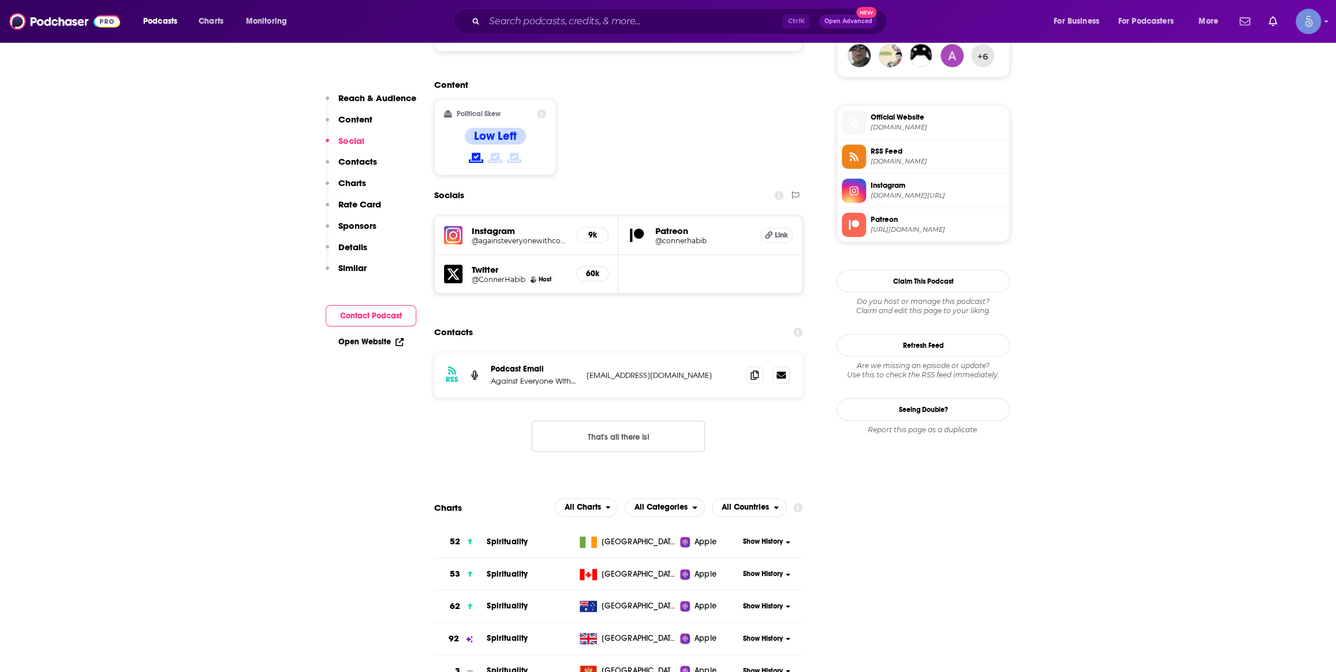
drag, startPoint x: 539, startPoint y: 33, endPoint x: 548, endPoint y: 21, distance: 14.8
click at [539, 32] on div "Ctrl K Open Advanced New" at bounding box center [670, 21] width 434 height 27
click at [548, 21] on input "Search podcasts, credits, & more..." at bounding box center [634, 21] width 298 height 18
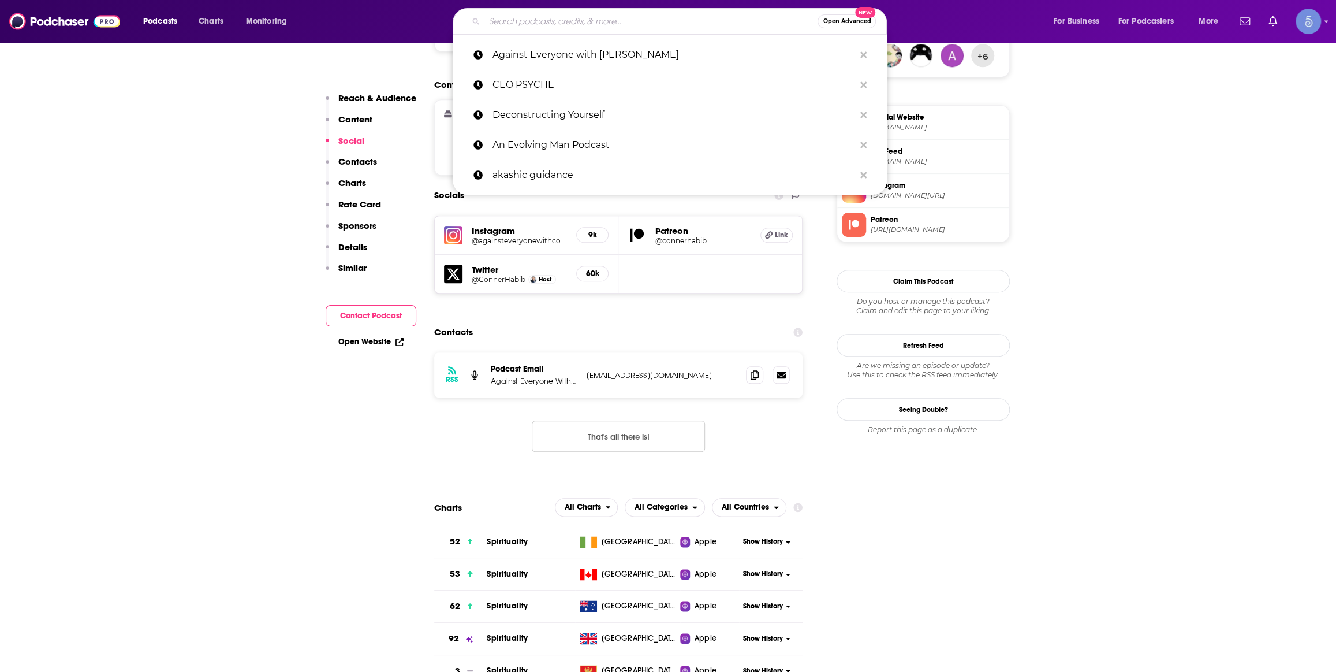
paste input "Reiki Radio Podcast"
type input "Reiki Radio Podcast"
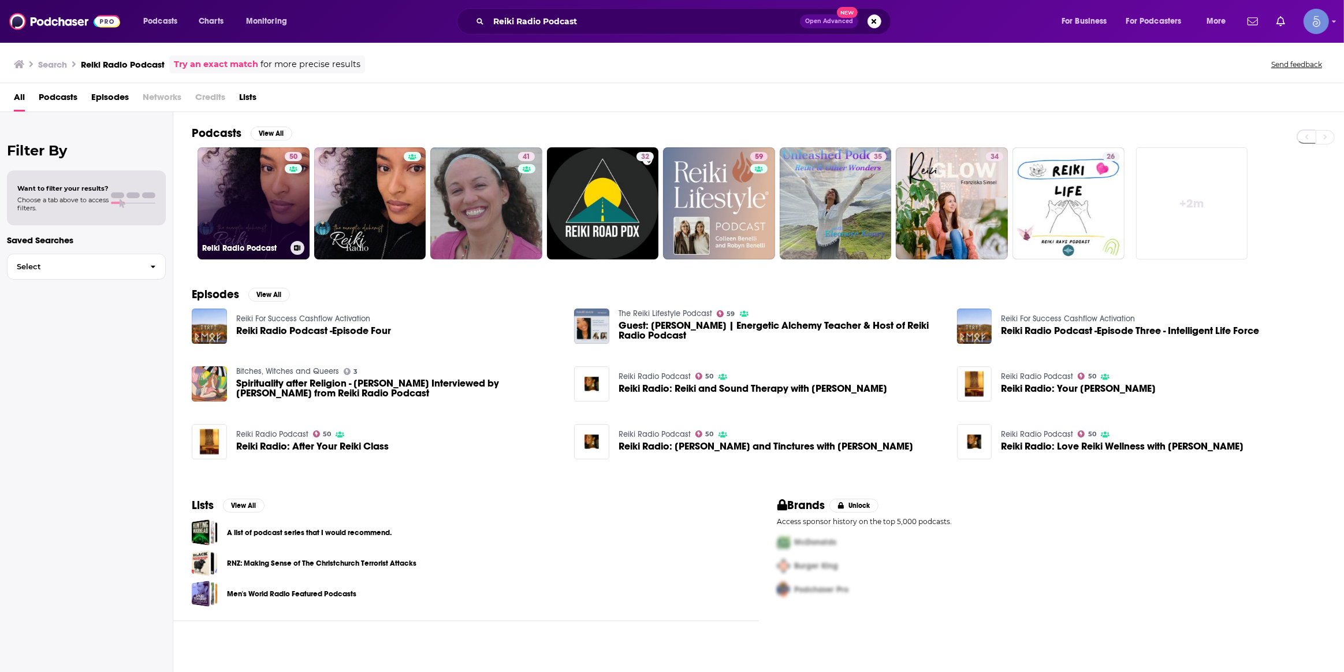
click at [258, 218] on link "50 Reiki Radio Podcast" at bounding box center [254, 203] width 112 height 112
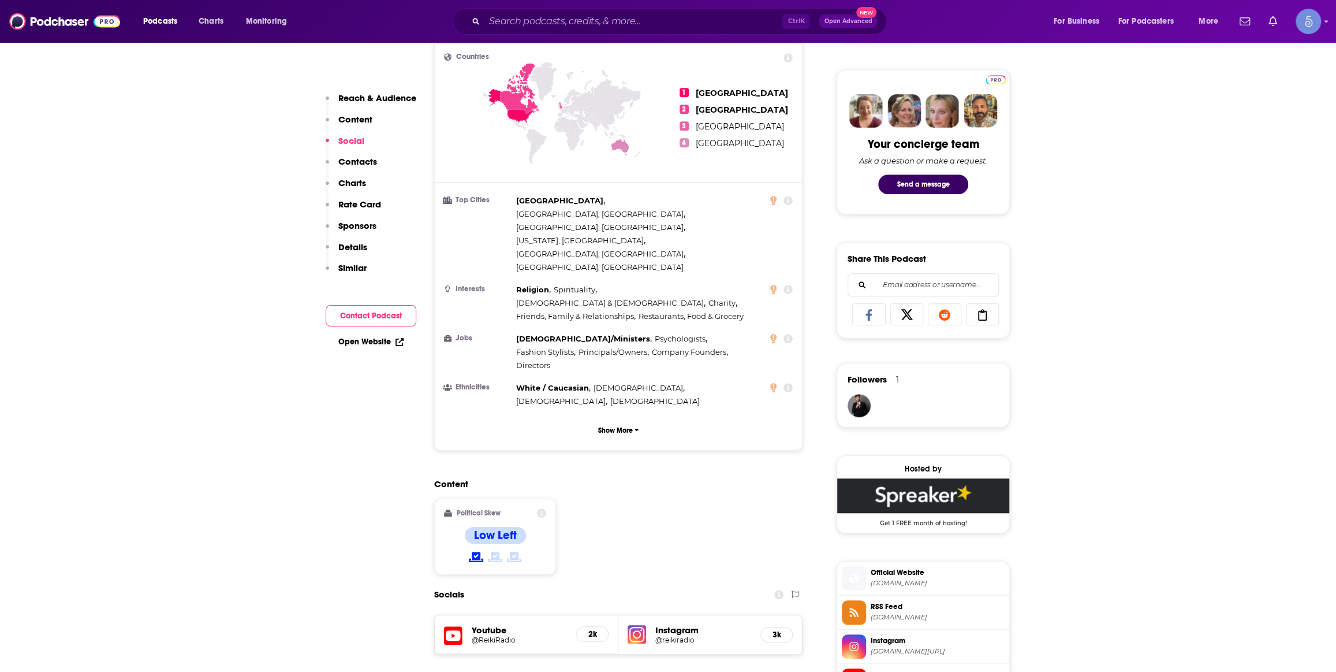
scroll to position [875, 0]
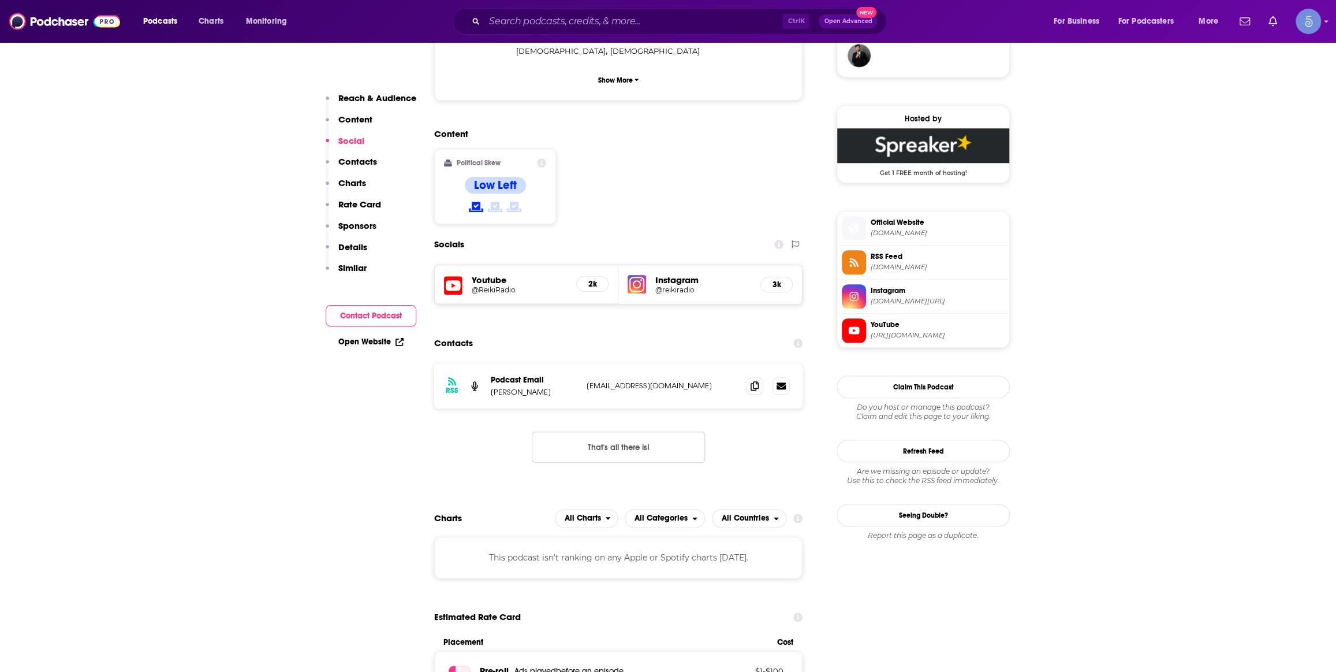
click at [519, 274] on div "Youtube @ReikiRadio" at bounding box center [519, 284] width 95 height 20
click at [508, 285] on h5 "@ReikiRadio" at bounding box center [519, 289] width 95 height 9
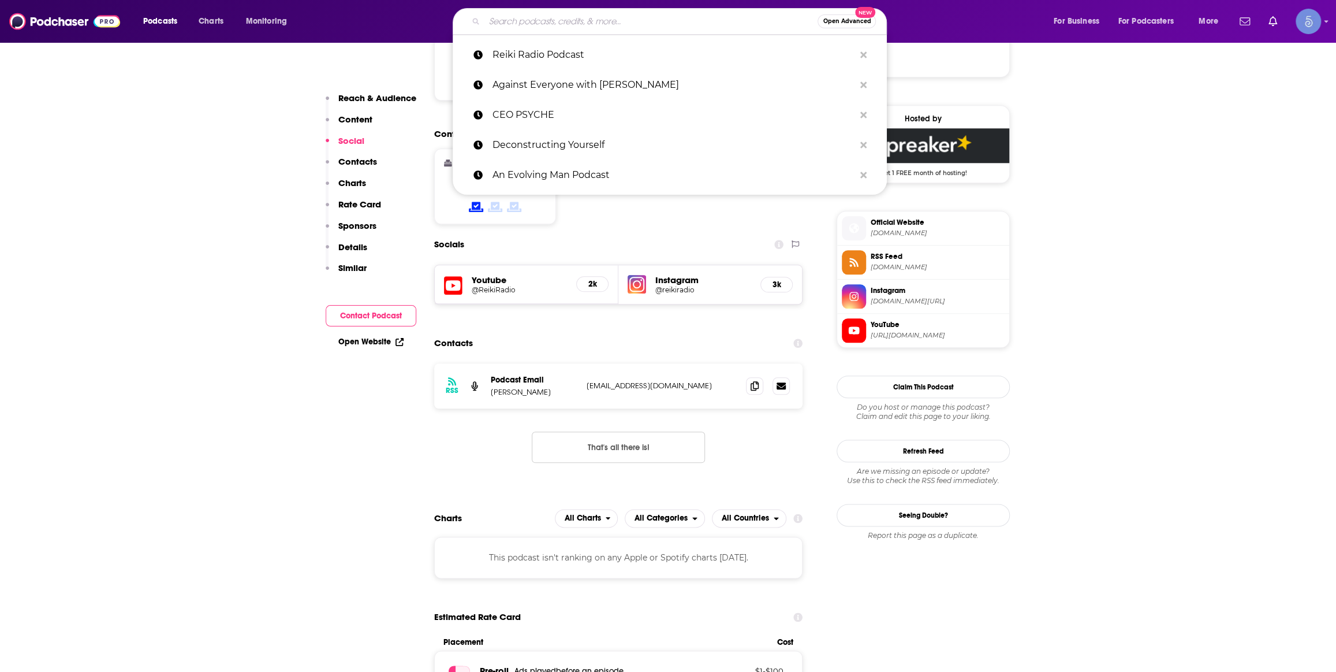
click at [542, 21] on input "Search podcasts, credits, & more..." at bounding box center [651, 21] width 333 height 18
paste input "Wellness + Wisdom Podcast"
type input "Wellness + Wisdom Podcast"
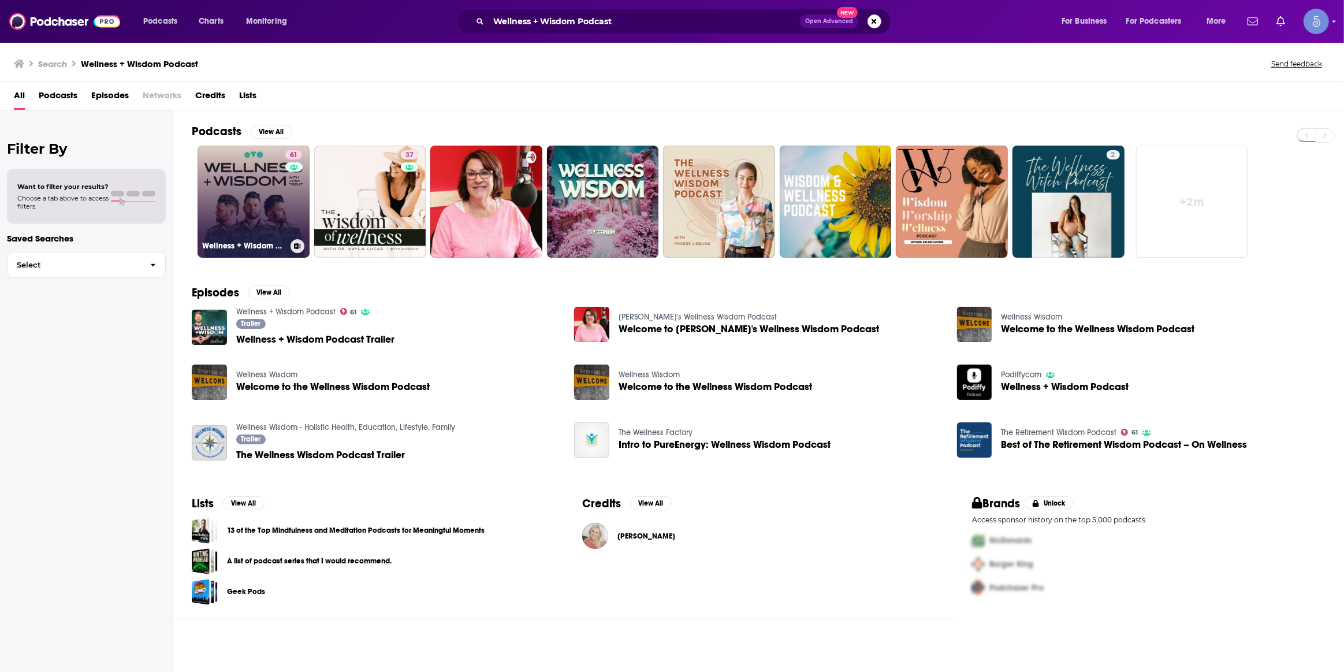
click at [236, 214] on link "61 Wellness + Wisdom Podcast" at bounding box center [254, 202] width 112 height 112
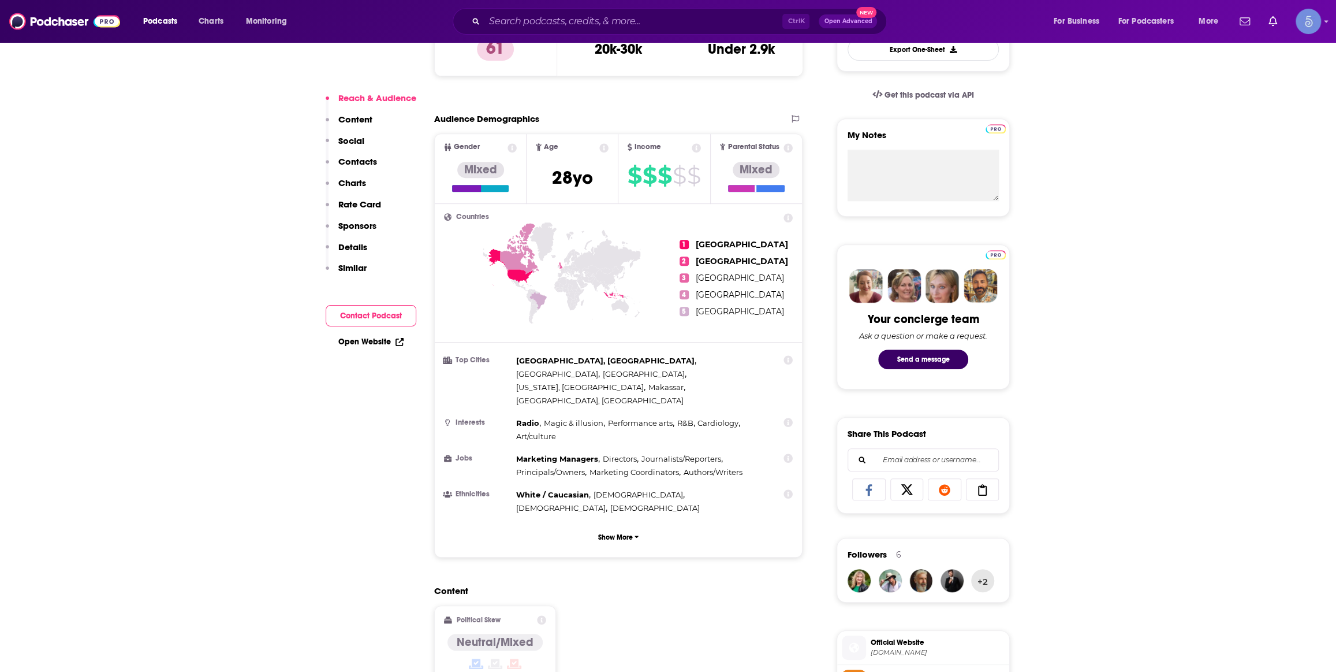
scroll to position [1050, 0]
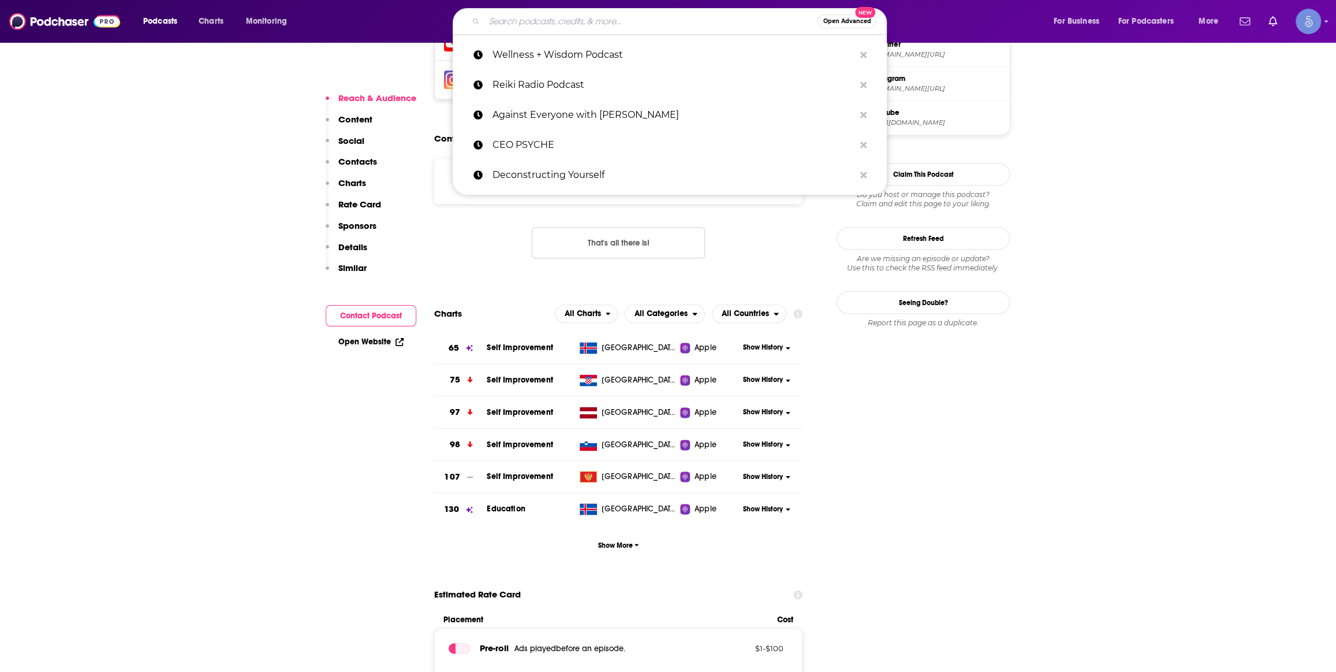
click at [518, 27] on input "Search podcasts, credits, & more..." at bounding box center [651, 21] width 333 height 18
paste input "Calmversations"
type input "Calmversations"
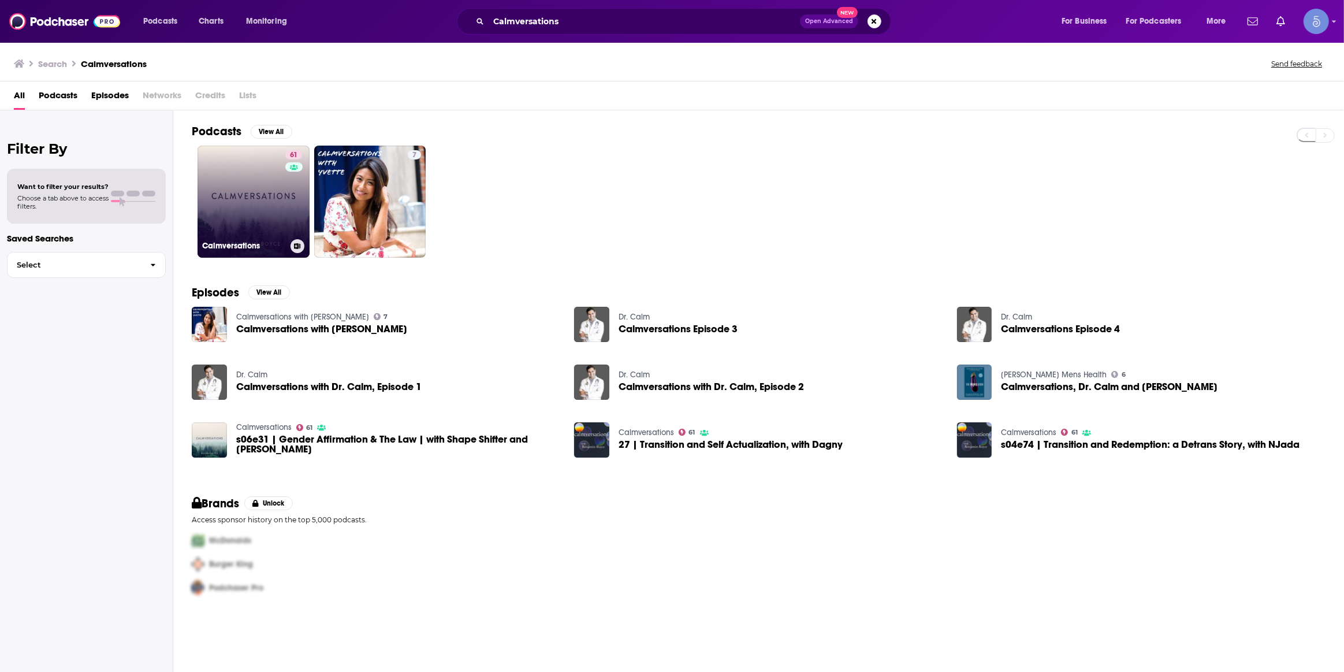
click at [259, 225] on link "61 Calmversations" at bounding box center [254, 202] width 112 height 112
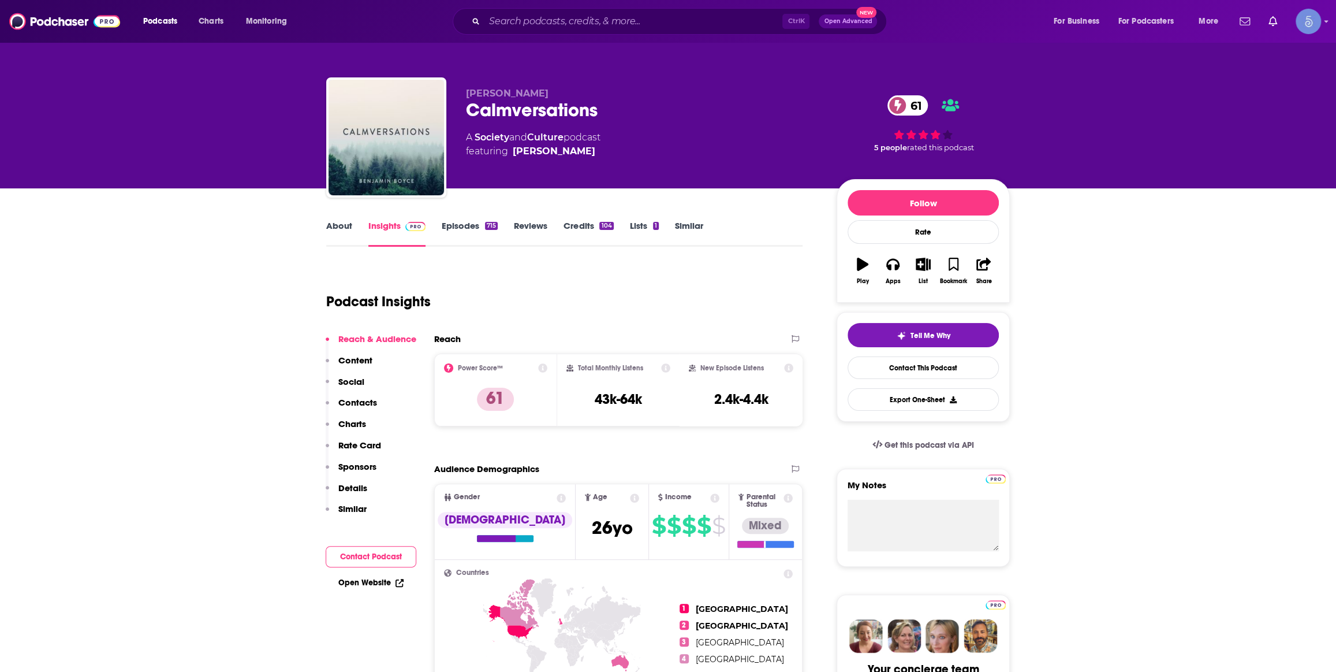
drag, startPoint x: 467, startPoint y: 92, endPoint x: 570, endPoint y: 89, distance: 102.8
click at [570, 89] on p "[PERSON_NAME]" at bounding box center [642, 93] width 352 height 11
copy span "[PERSON_NAME]"
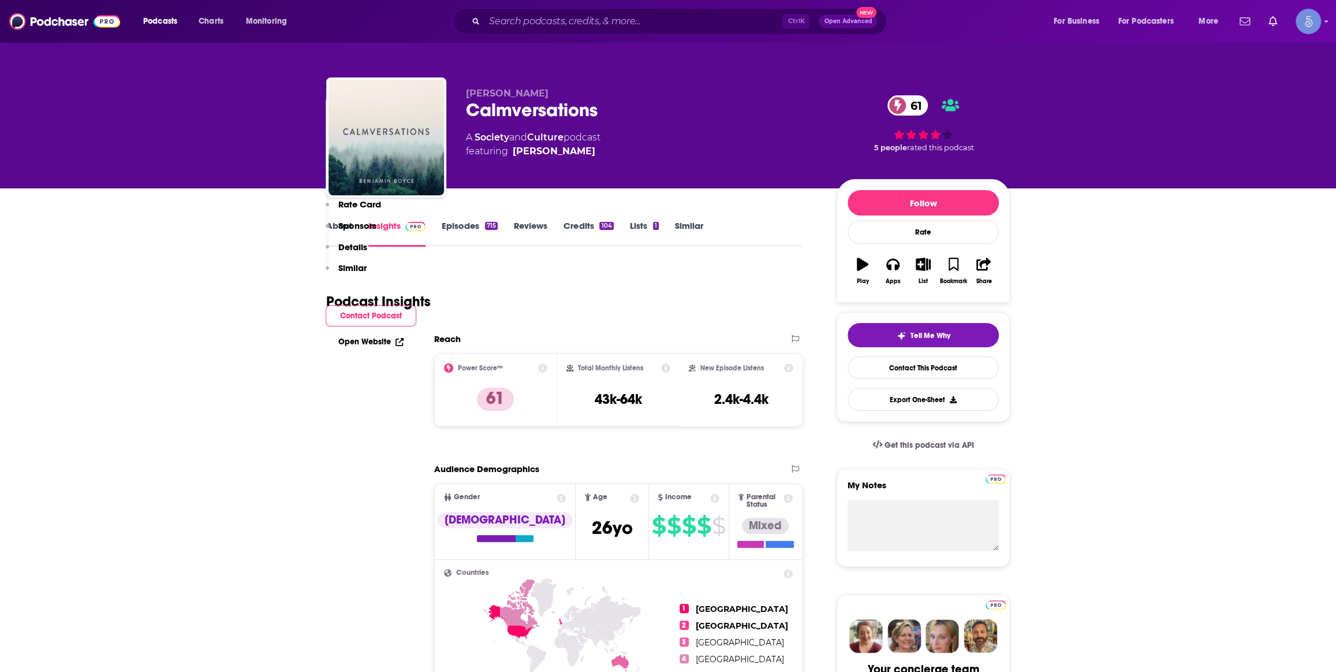
scroll to position [525, 0]
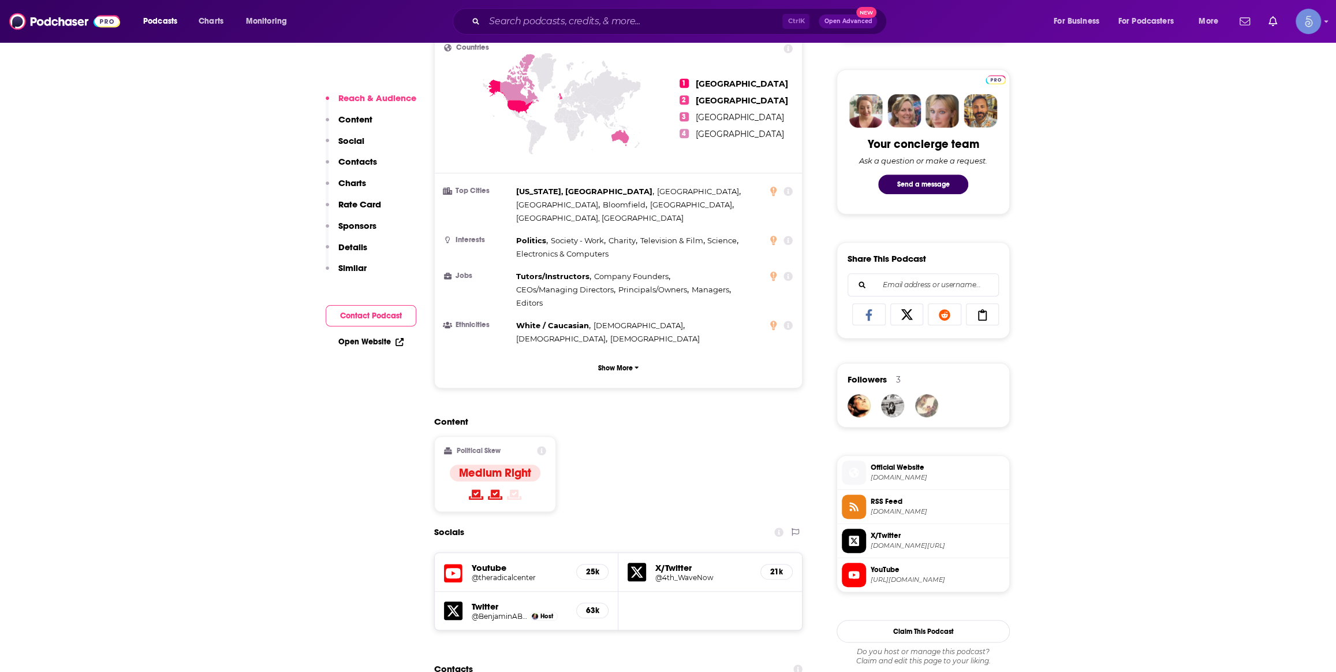
click at [505, 573] on h5 "@theradicalcenter" at bounding box center [519, 577] width 95 height 9
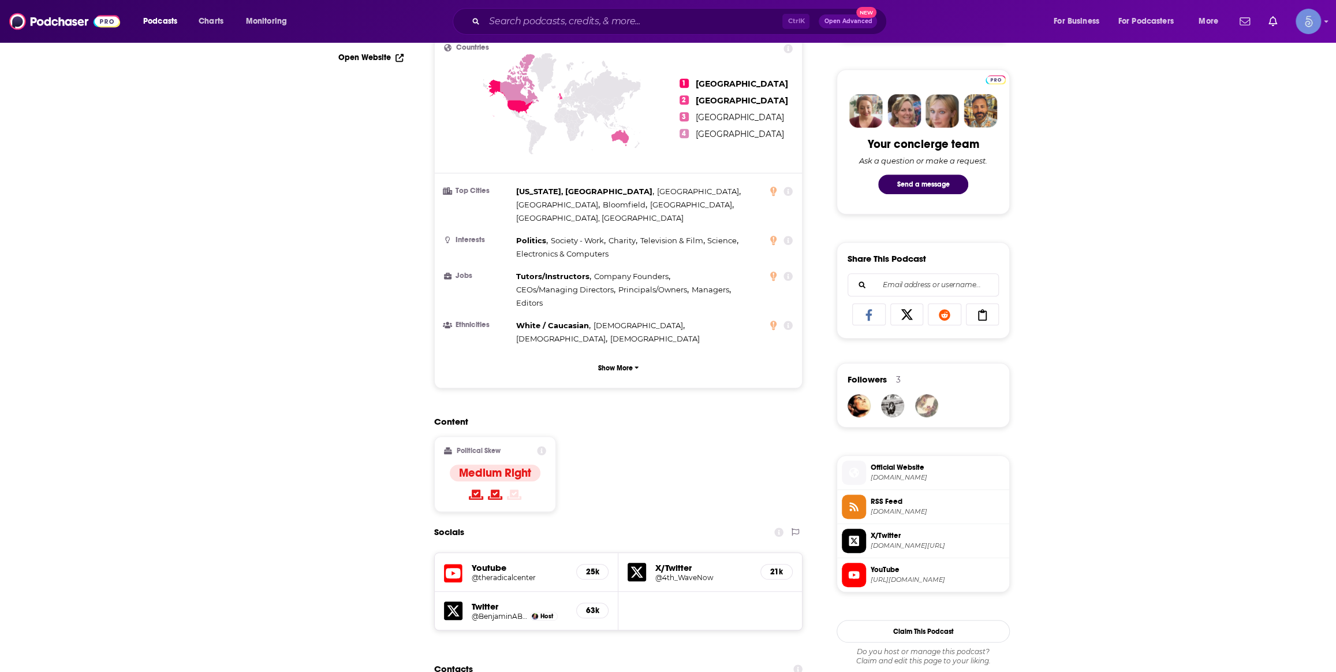
scroll to position [0, 0]
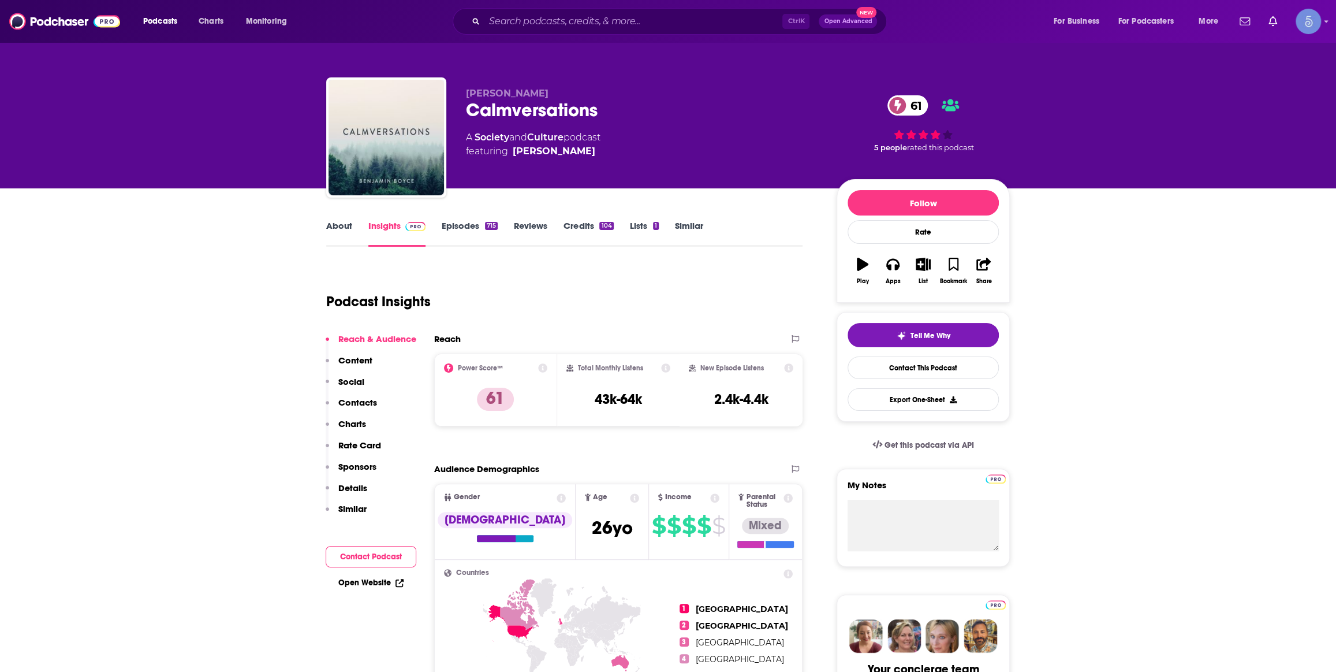
click at [455, 237] on link "Episodes 715" at bounding box center [470, 233] width 56 height 27
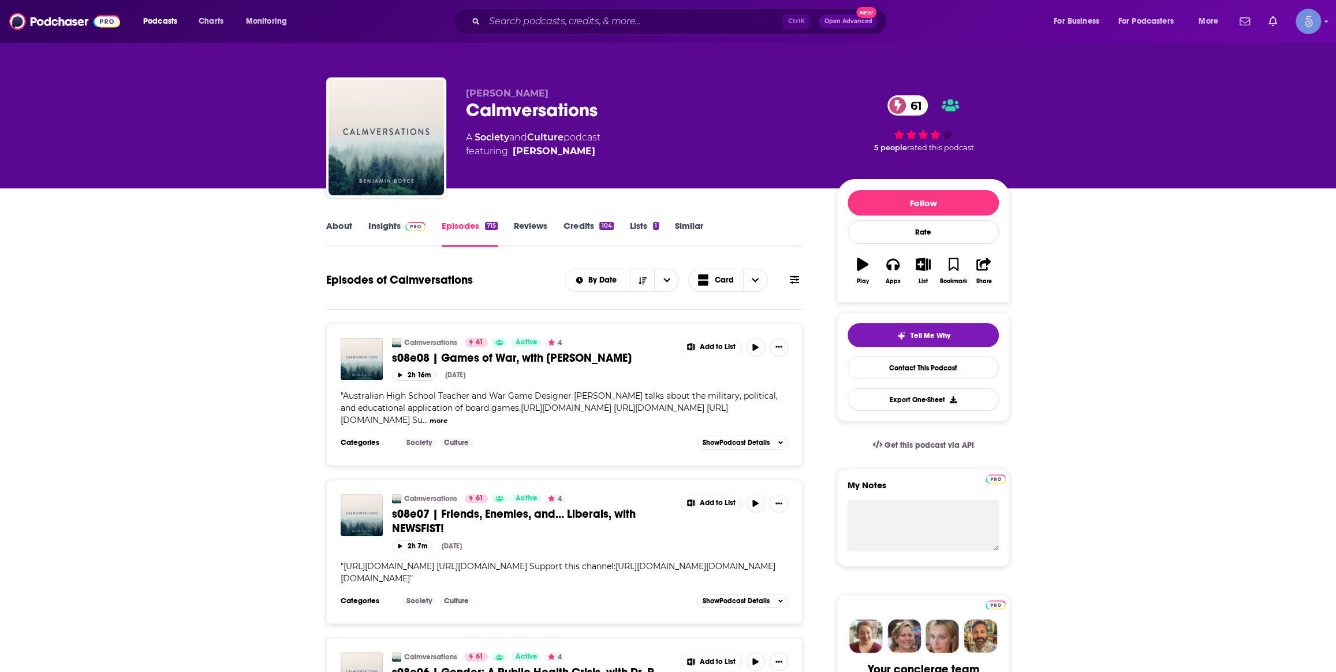
click at [386, 228] on link "Insights" at bounding box center [396, 233] width 57 height 27
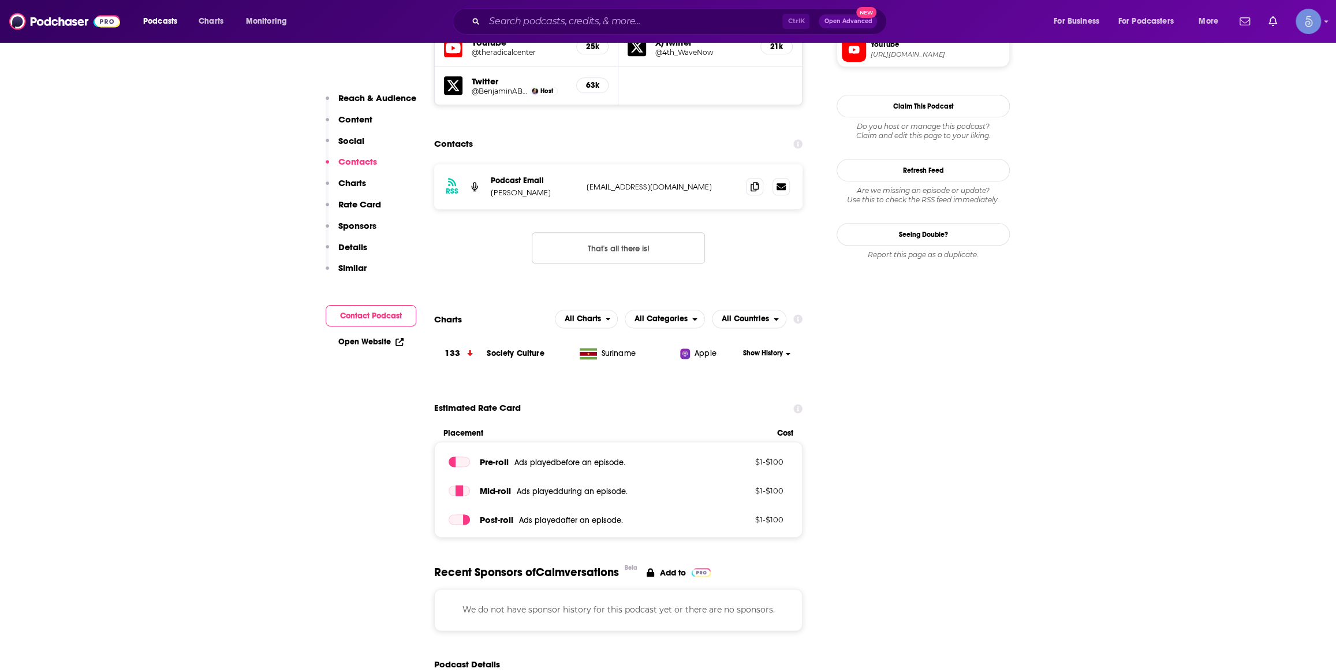
scroll to position [875, 0]
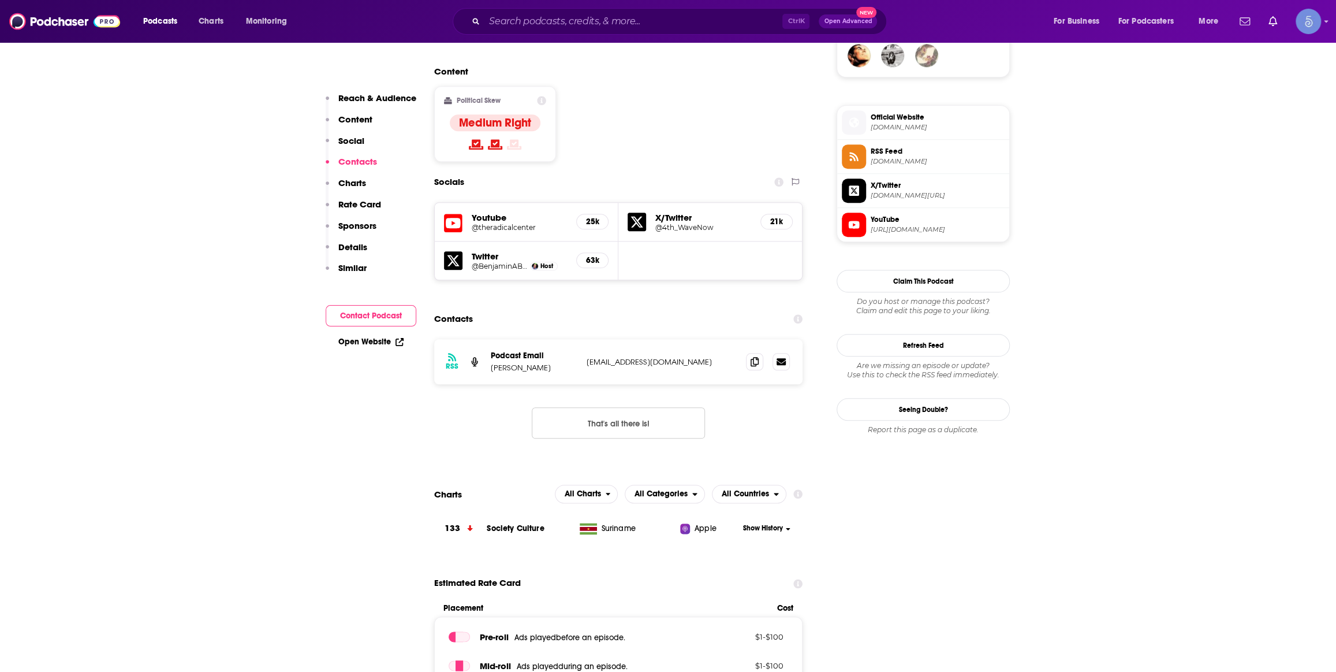
drag, startPoint x: 496, startPoint y: 240, endPoint x: 489, endPoint y: 231, distance: 11.2
click at [496, 241] on div "Twitter @BenjaminABoyce Host 63k" at bounding box center [527, 260] width 184 height 39
click at [489, 262] on h5 "@BenjaminABoyce" at bounding box center [499, 266] width 55 height 9
click at [518, 11] on div "Ctrl K Open Advanced New" at bounding box center [670, 21] width 434 height 27
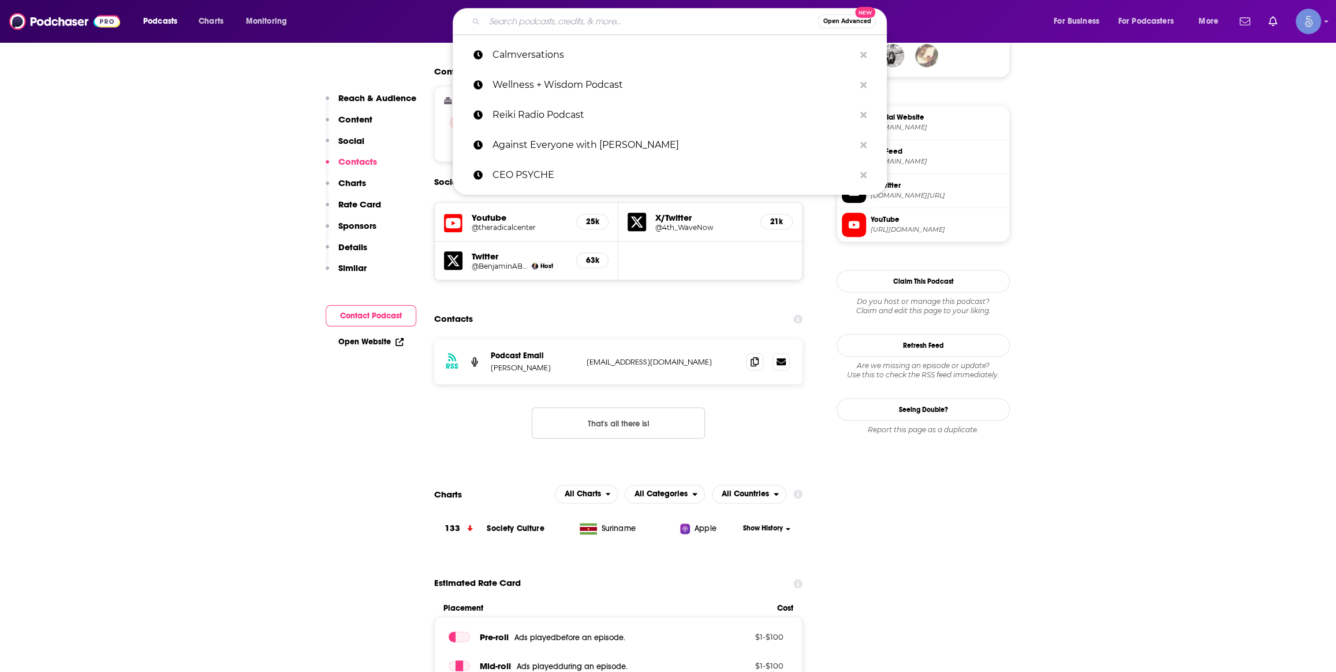
click at [522, 14] on input "Search podcasts, credits, & more..." at bounding box center [651, 21] width 333 height 18
paste input "The Hard Yarns Podcast"
type input "The Hard Yarns Podcast"
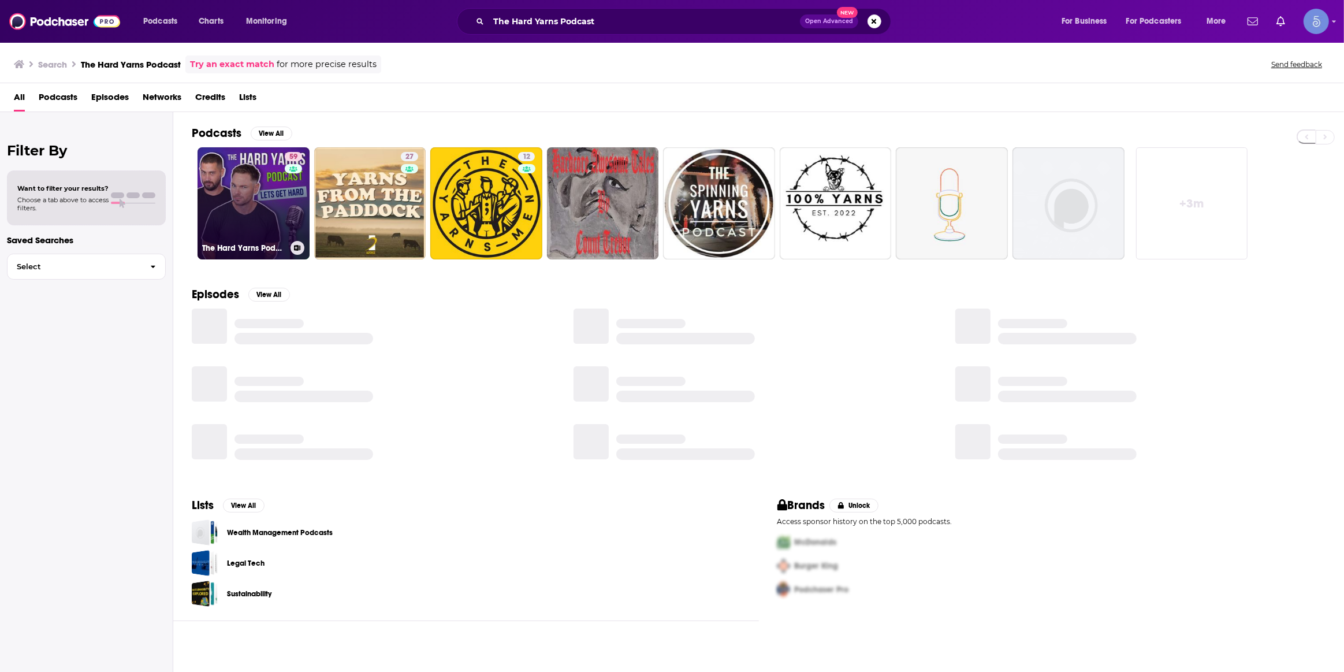
click at [263, 225] on link "59 The Hard Yarns Podcast" at bounding box center [254, 203] width 112 height 112
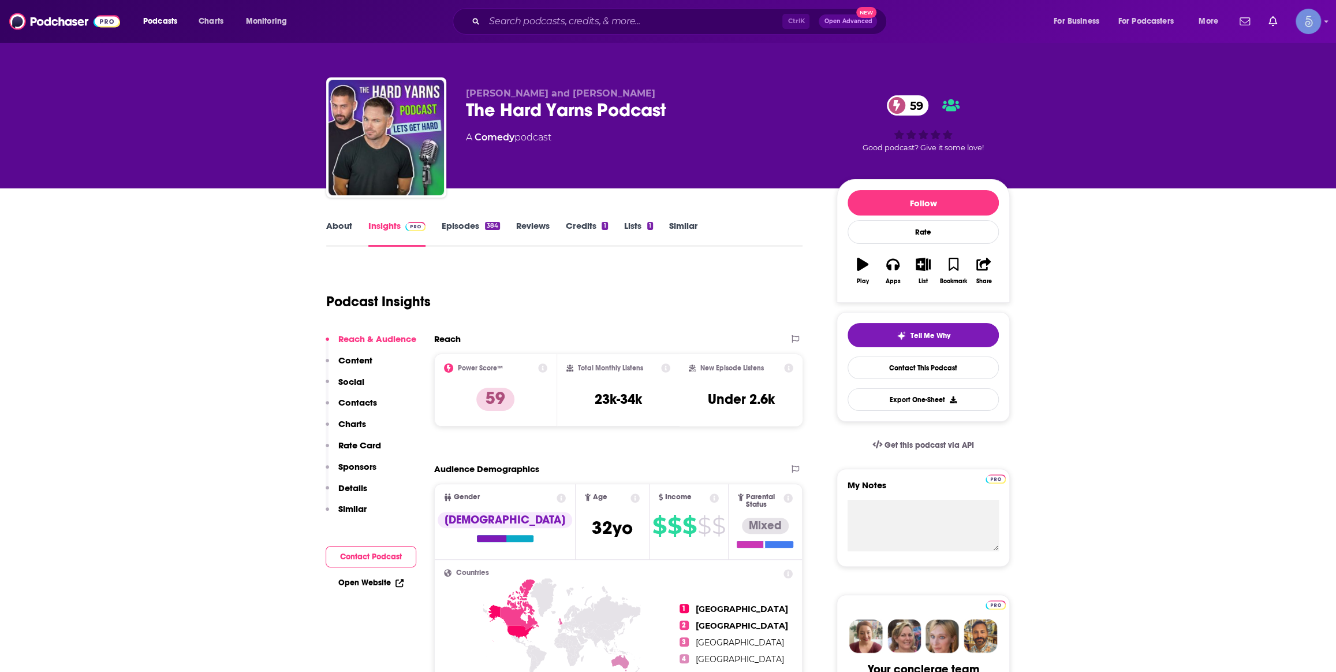
click at [621, 11] on div "Ctrl K Open Advanced New" at bounding box center [670, 21] width 434 height 27
click at [612, 19] on input "Search podcasts, credits, & more..." at bounding box center [634, 21] width 298 height 18
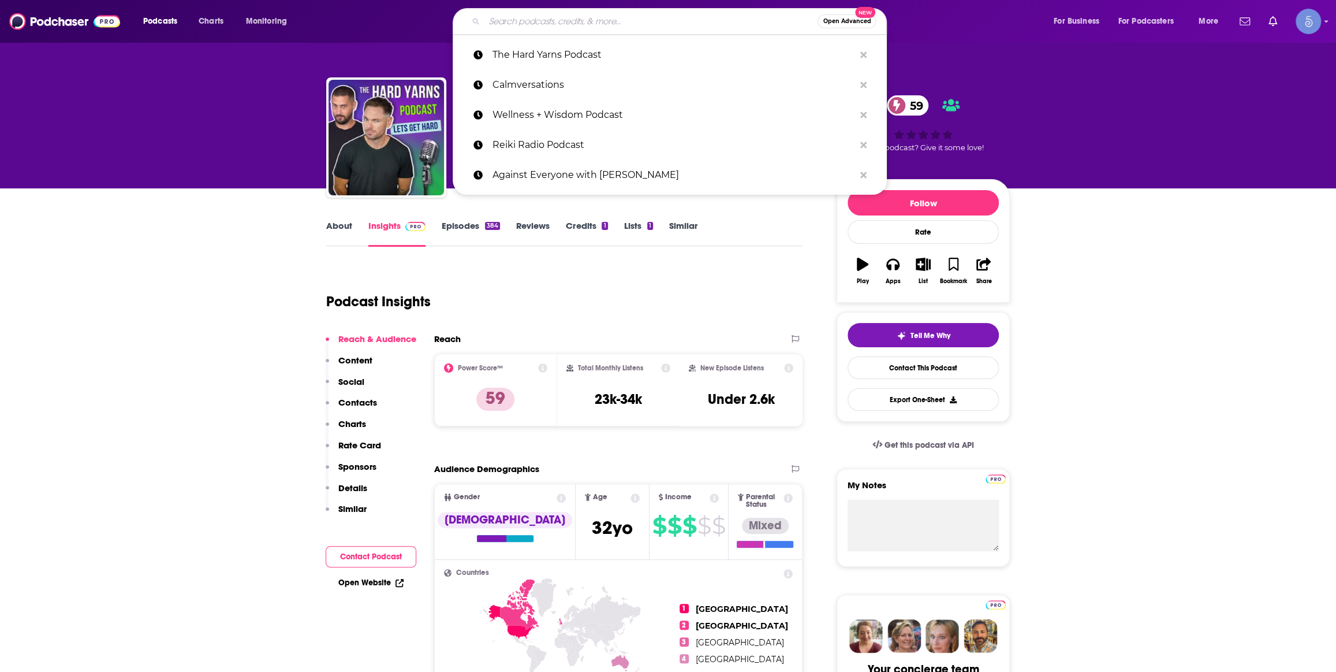
paste input "The Awakened Way"
type input "The Awakened Way"
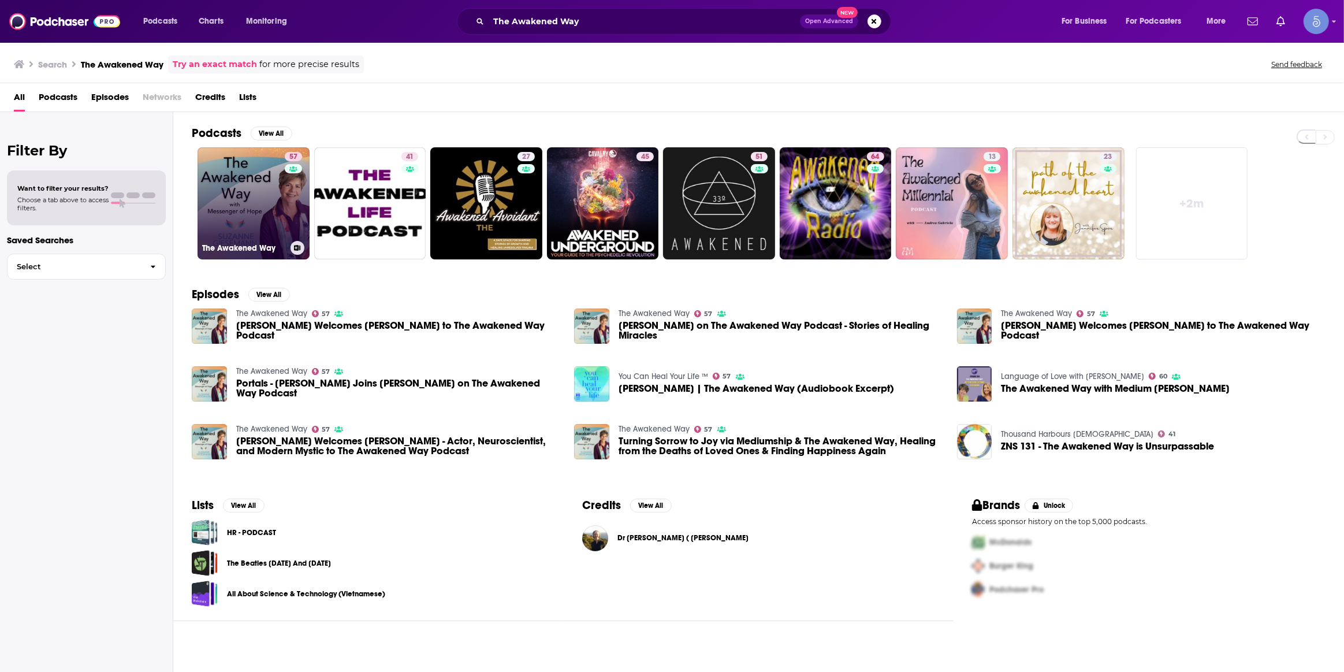
click at [247, 207] on link "[STREET_ADDRESS]" at bounding box center [254, 203] width 112 height 112
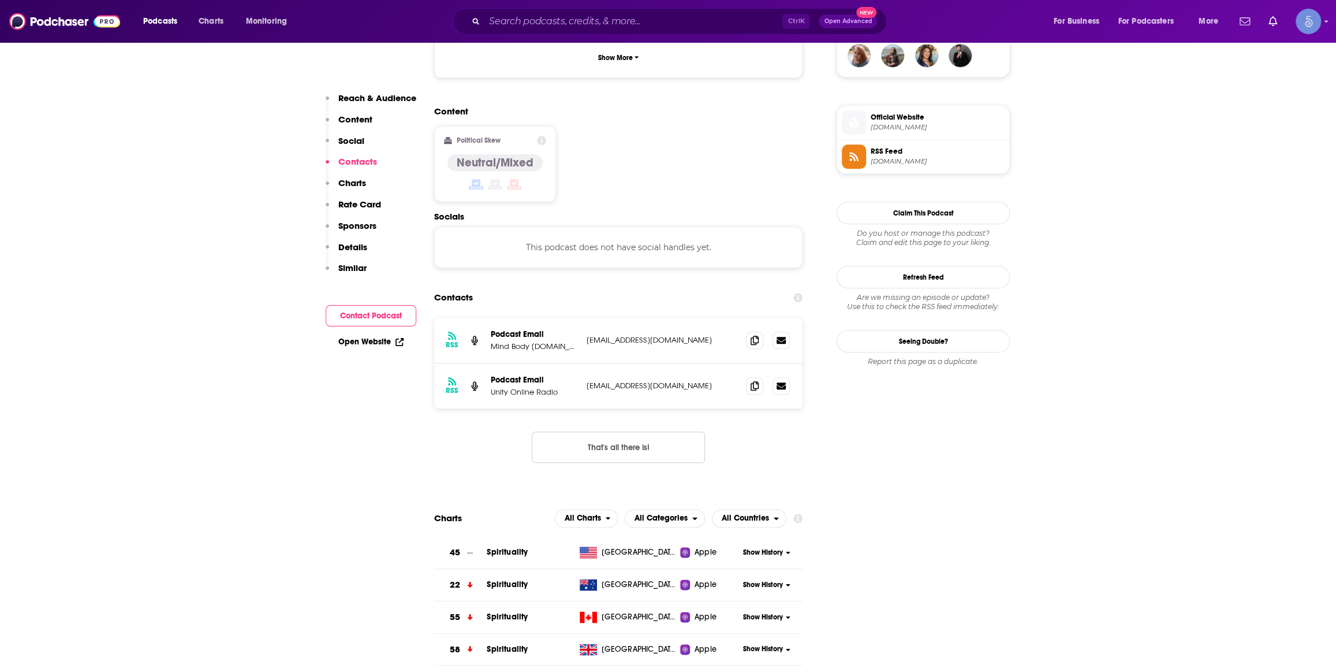
scroll to position [699, 0]
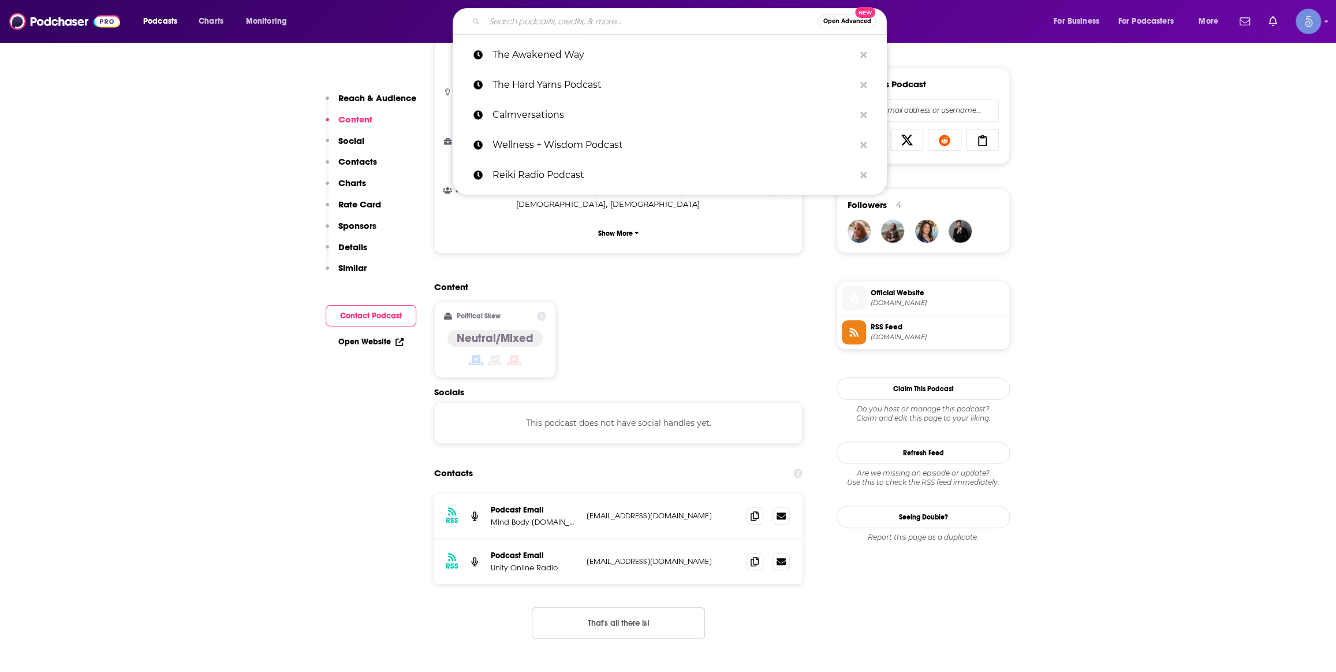
click at [583, 28] on input "Search podcasts, credits, & more..." at bounding box center [651, 21] width 333 height 18
paste input "Point of Relation with [PERSON_NAME]"
type input "Point of Relation with [PERSON_NAME]"
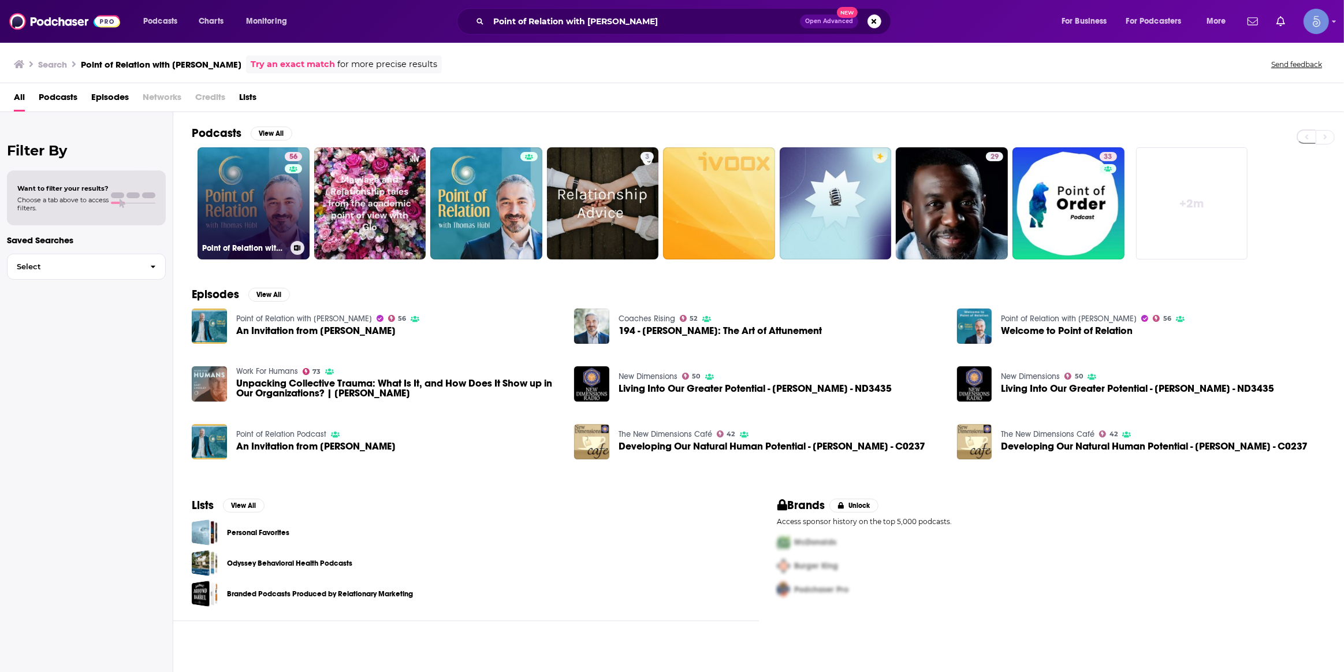
click at [250, 182] on link "56 Point of Relation with [PERSON_NAME]" at bounding box center [254, 203] width 112 height 112
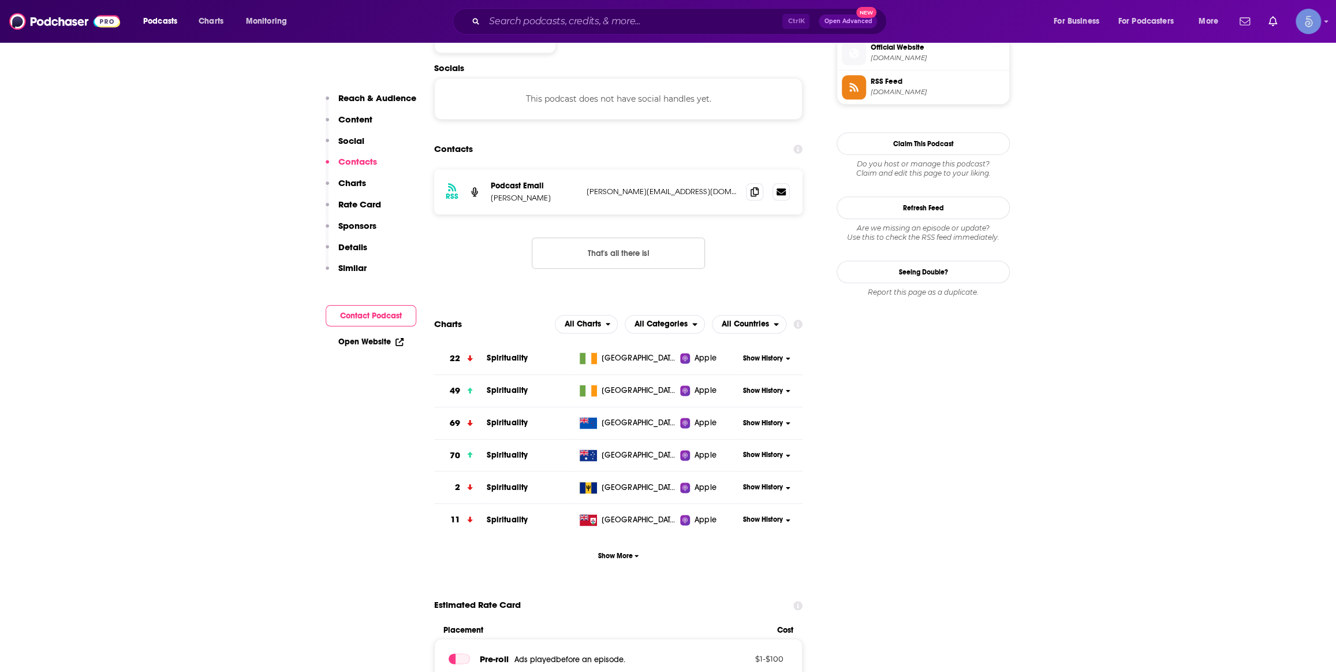
scroll to position [699, 0]
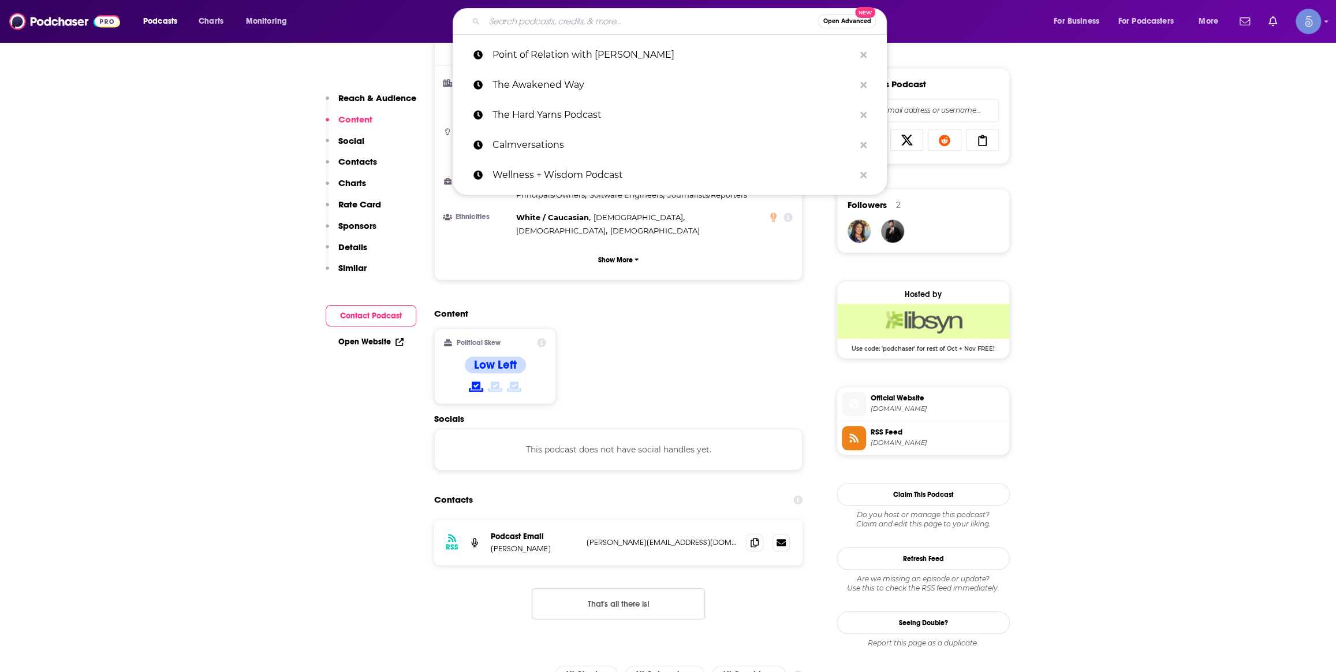
click at [546, 17] on input "Search podcasts, credits, & more..." at bounding box center [651, 21] width 333 height 18
paste input "Listen, Learn & Love Hosted by [PERSON_NAME]"
type input "Listen, Learn & Love Hosted by [PERSON_NAME]"
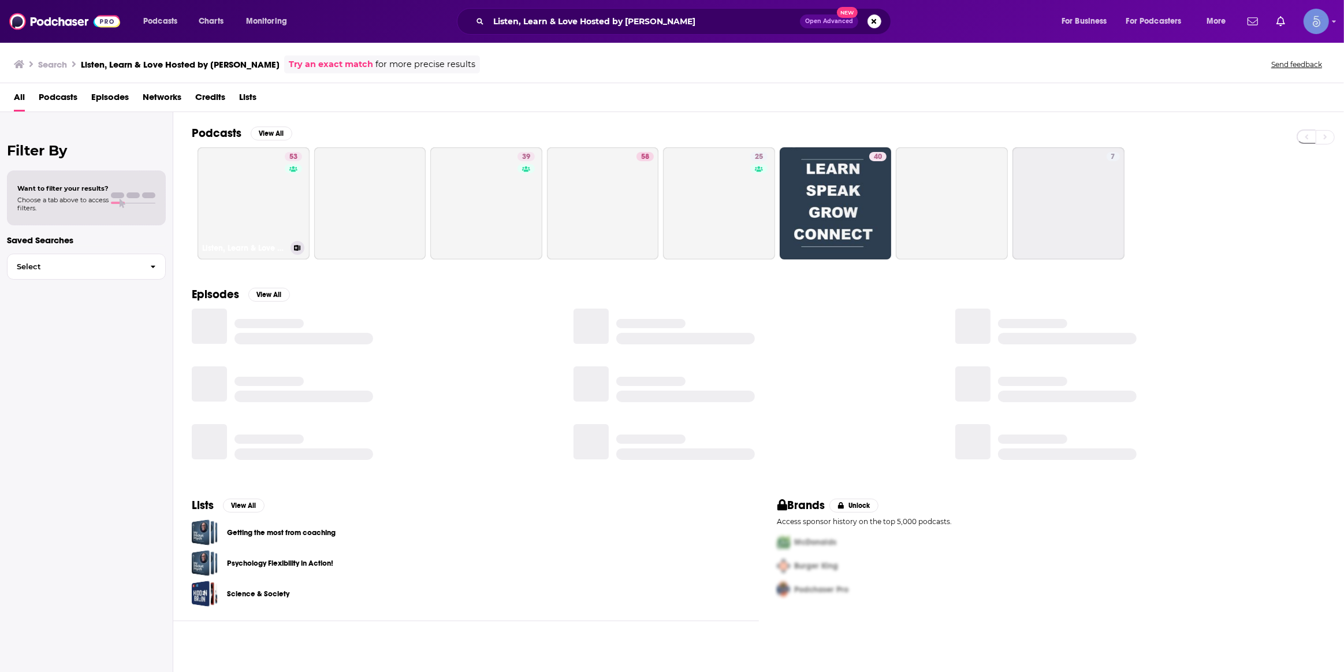
click at [251, 187] on link "53 Listen, Learn & Love Hosted by [PERSON_NAME]" at bounding box center [254, 203] width 112 height 112
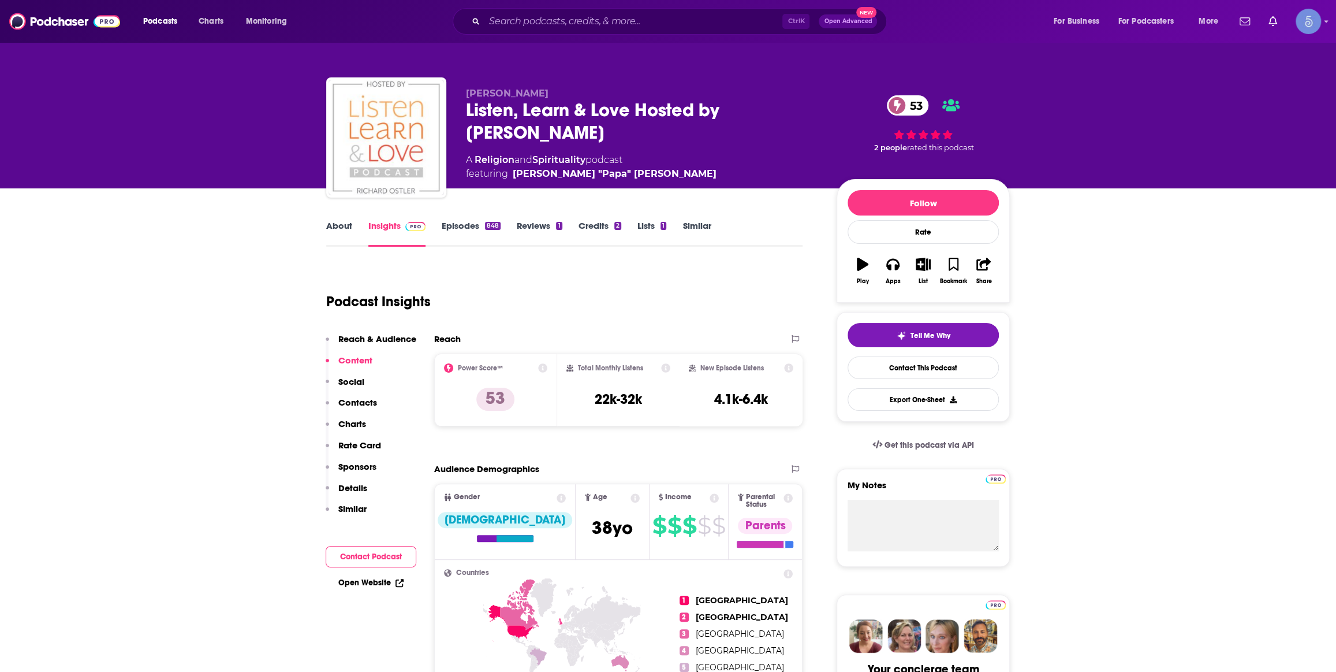
click at [529, 30] on div "Ctrl K Open Advanced New" at bounding box center [670, 21] width 434 height 27
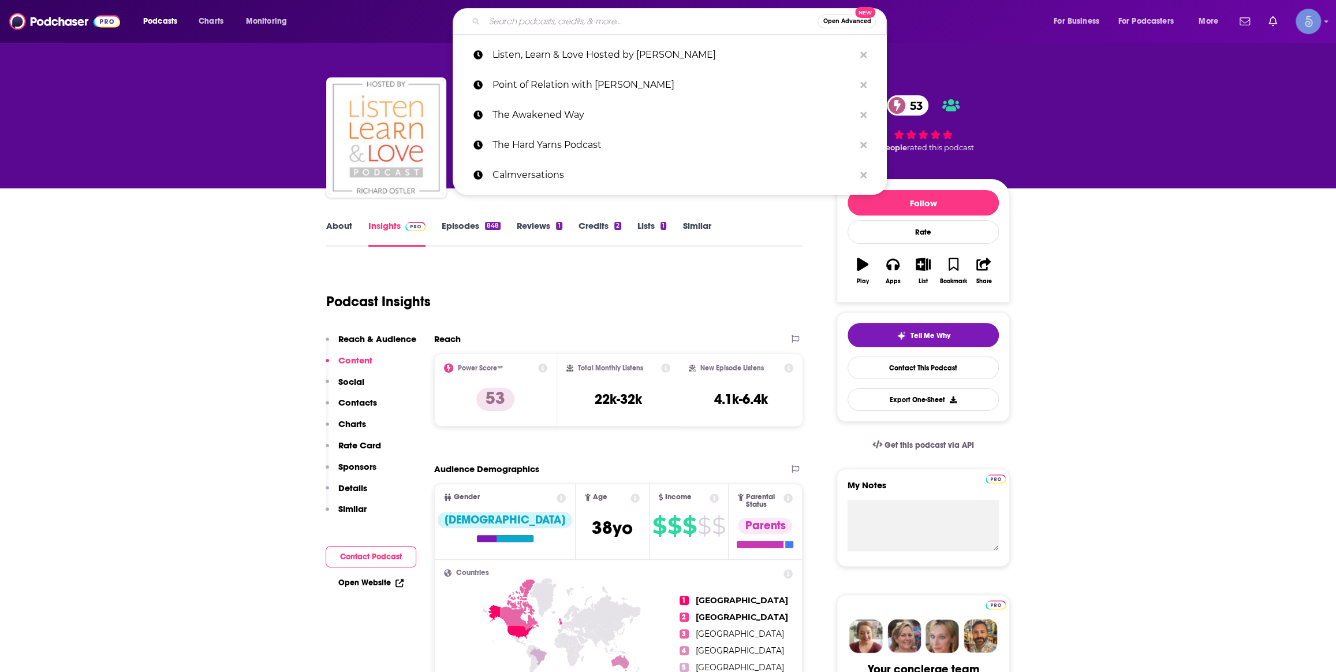
click at [529, 23] on input "Search podcasts, credits, & more..." at bounding box center [651, 21] width 333 height 18
paste input "The Reiki Lifestyle Podcast"
type input "The Reiki Lifestyle Podcast"
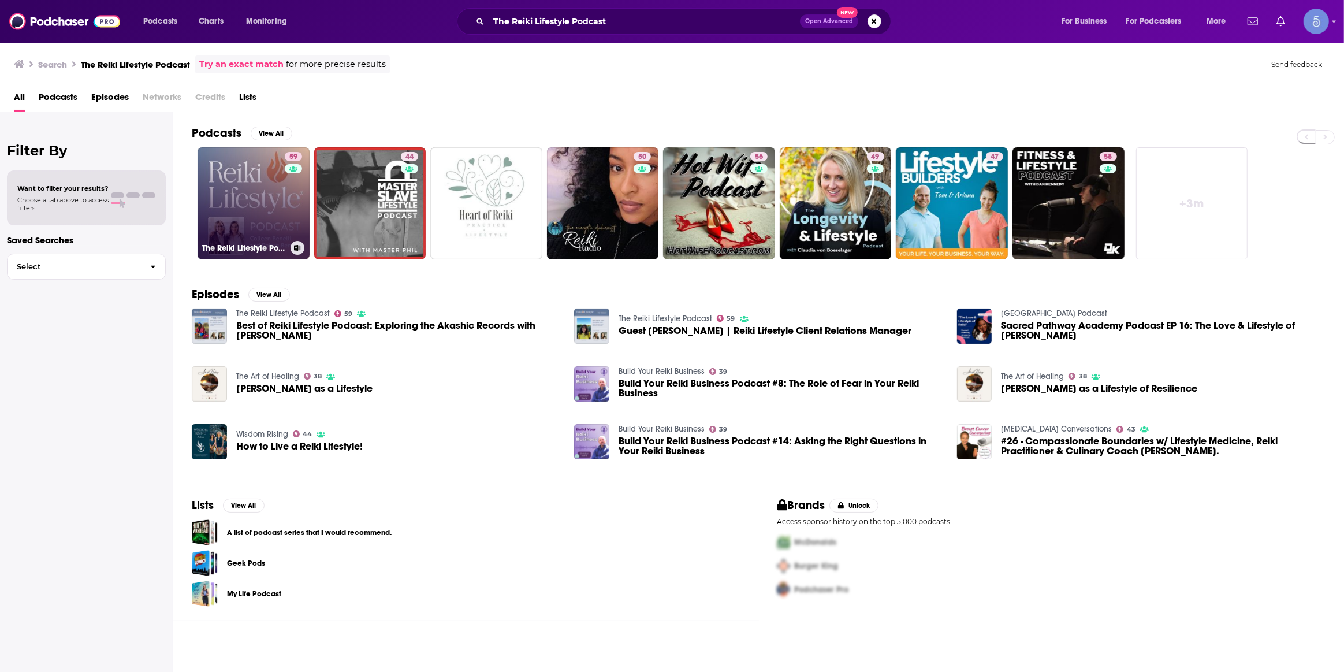
click at [280, 191] on link "59 The Reiki Lifestyle Podcast" at bounding box center [254, 203] width 112 height 112
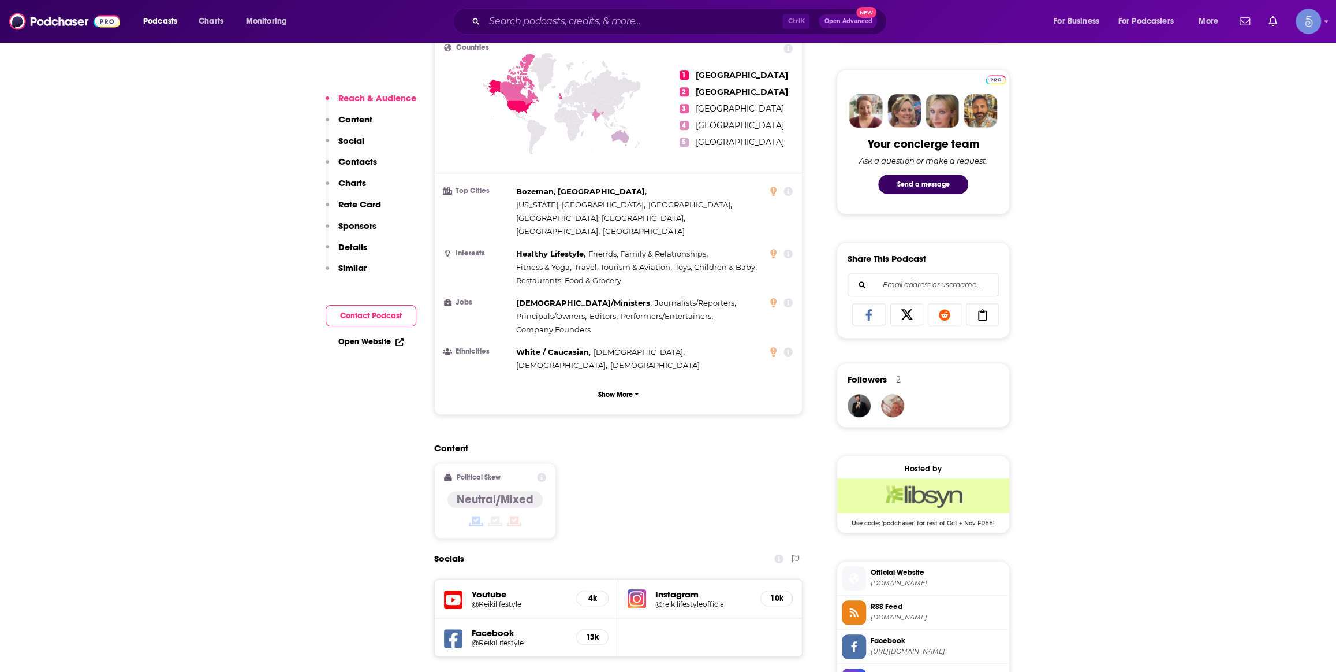
scroll to position [699, 0]
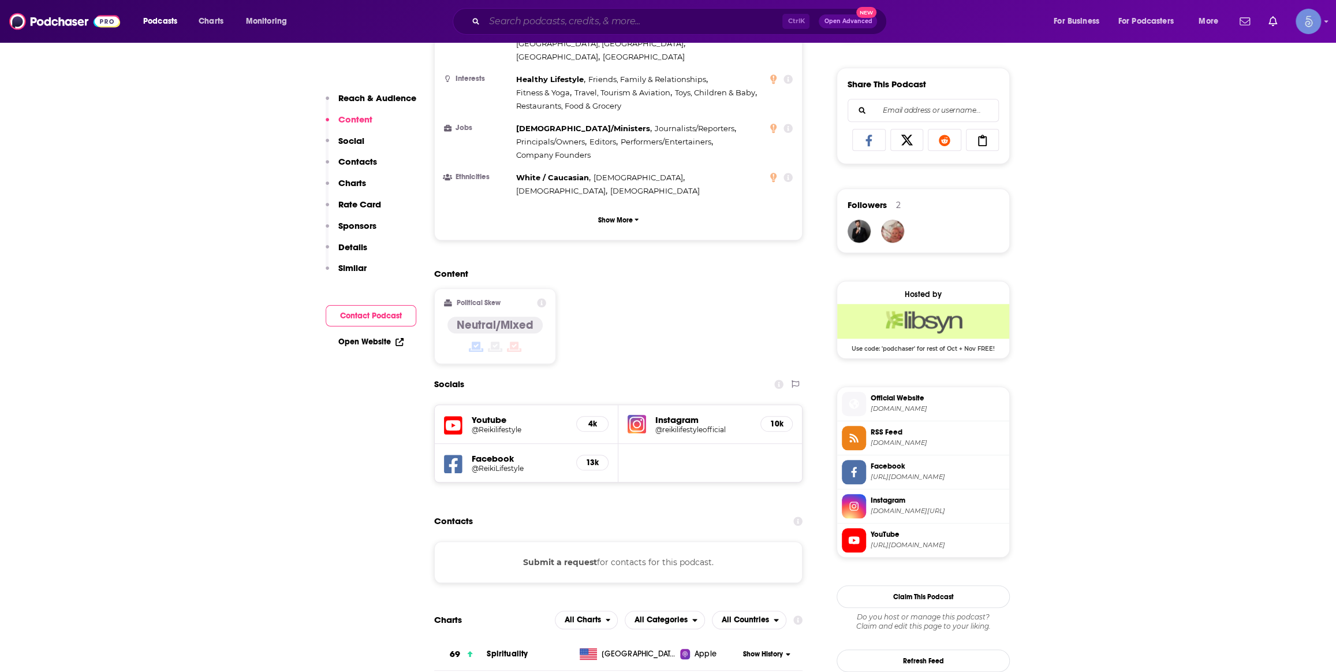
click at [531, 21] on input "Search podcasts, credits, & more..." at bounding box center [634, 21] width 298 height 18
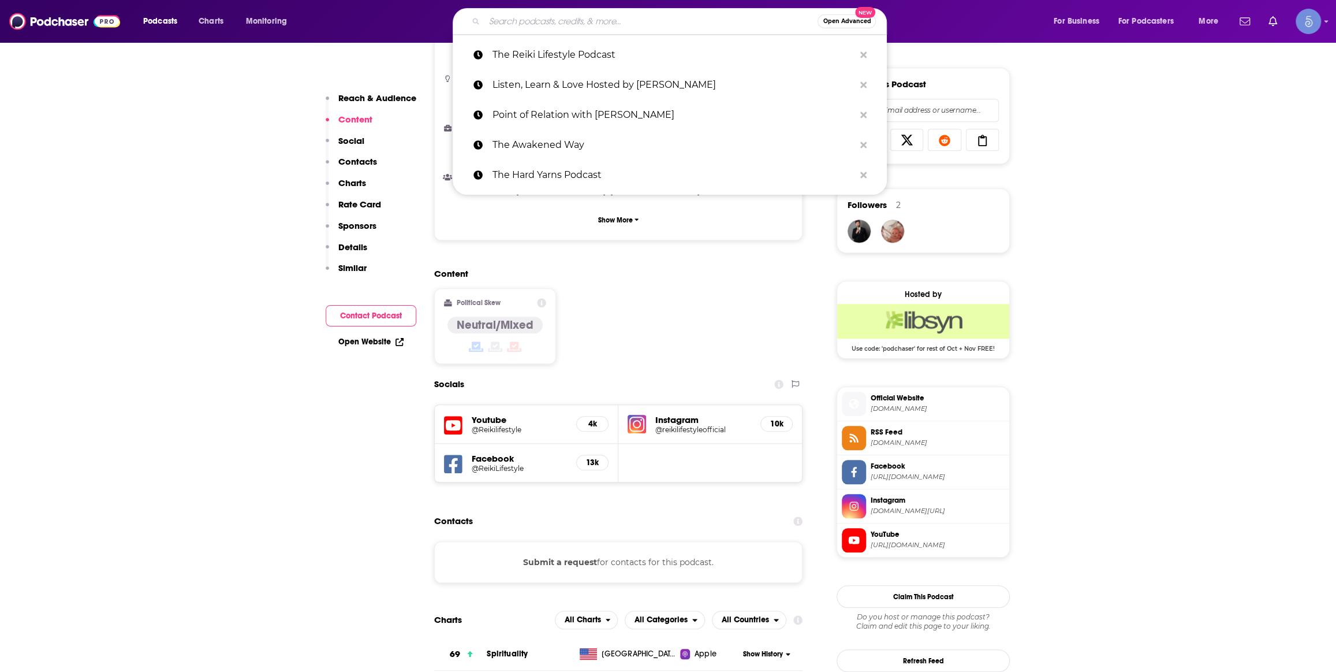
paste input "Journey to Truth Podcast CLASSICS"
type input "Journey to Truth Podcast CLASSICS"
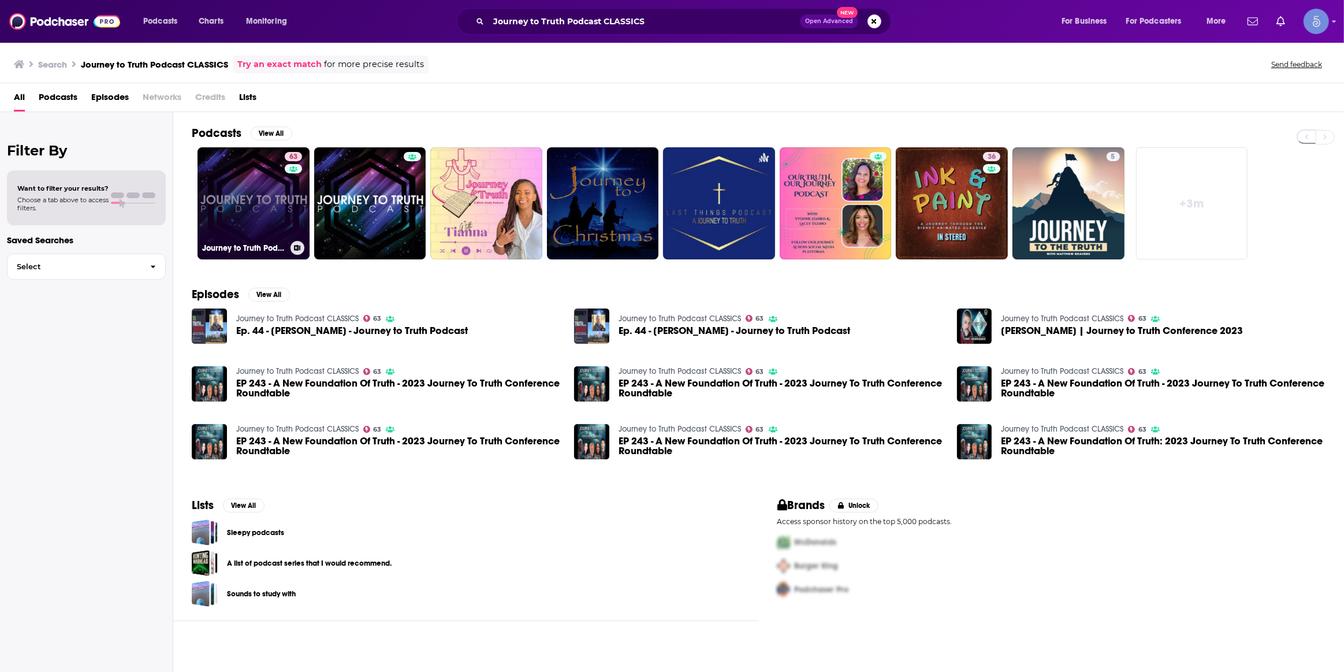
click at [230, 225] on link "63 Journey to Truth Podcast CLASSICS" at bounding box center [254, 203] width 112 height 112
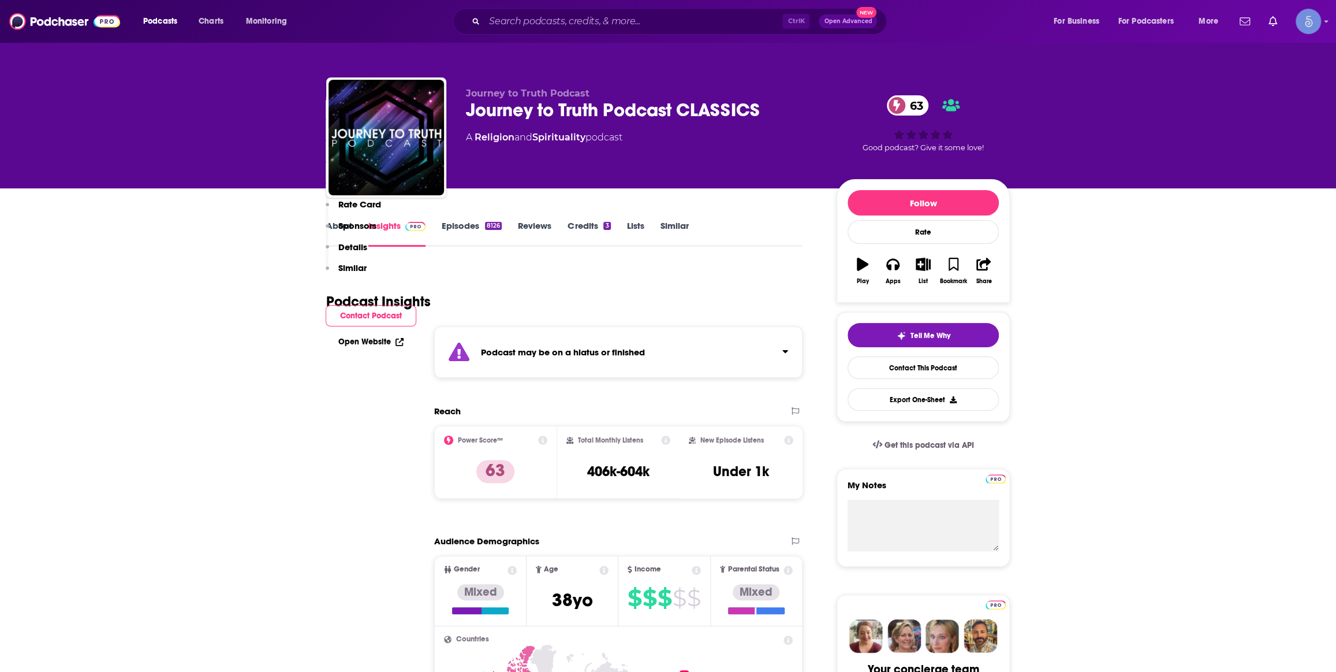
scroll to position [350, 0]
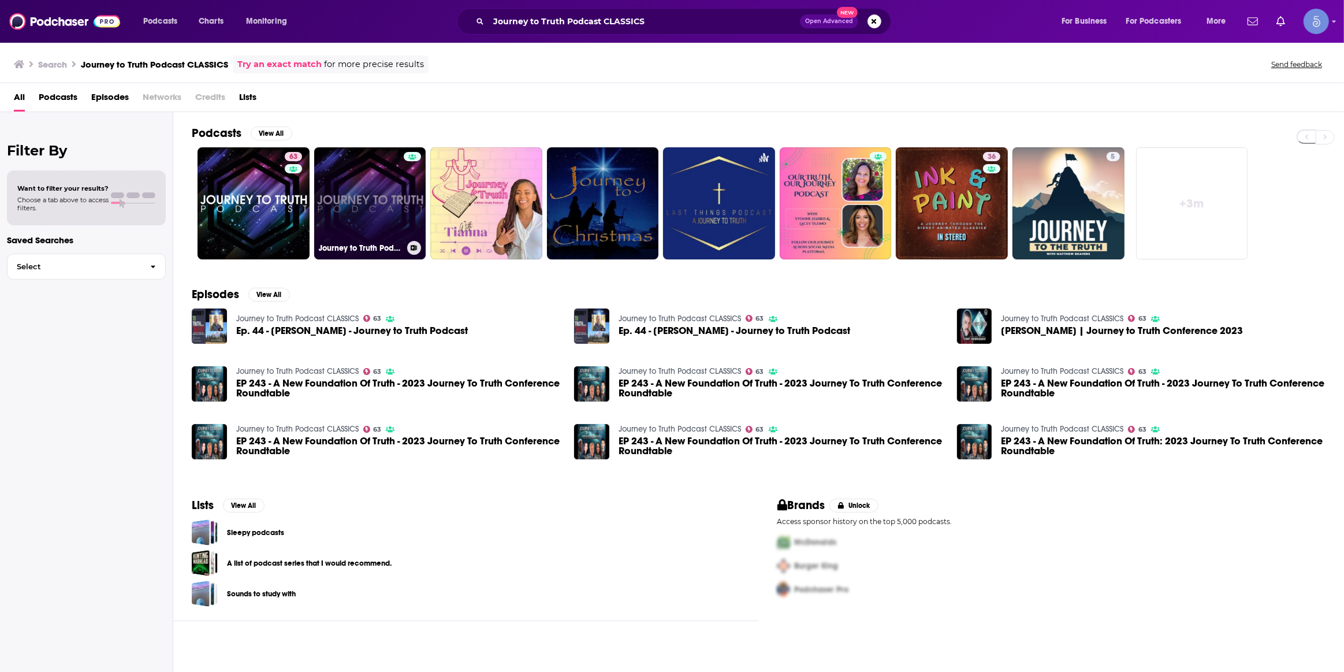
click at [407, 206] on div at bounding box center [412, 196] width 17 height 89
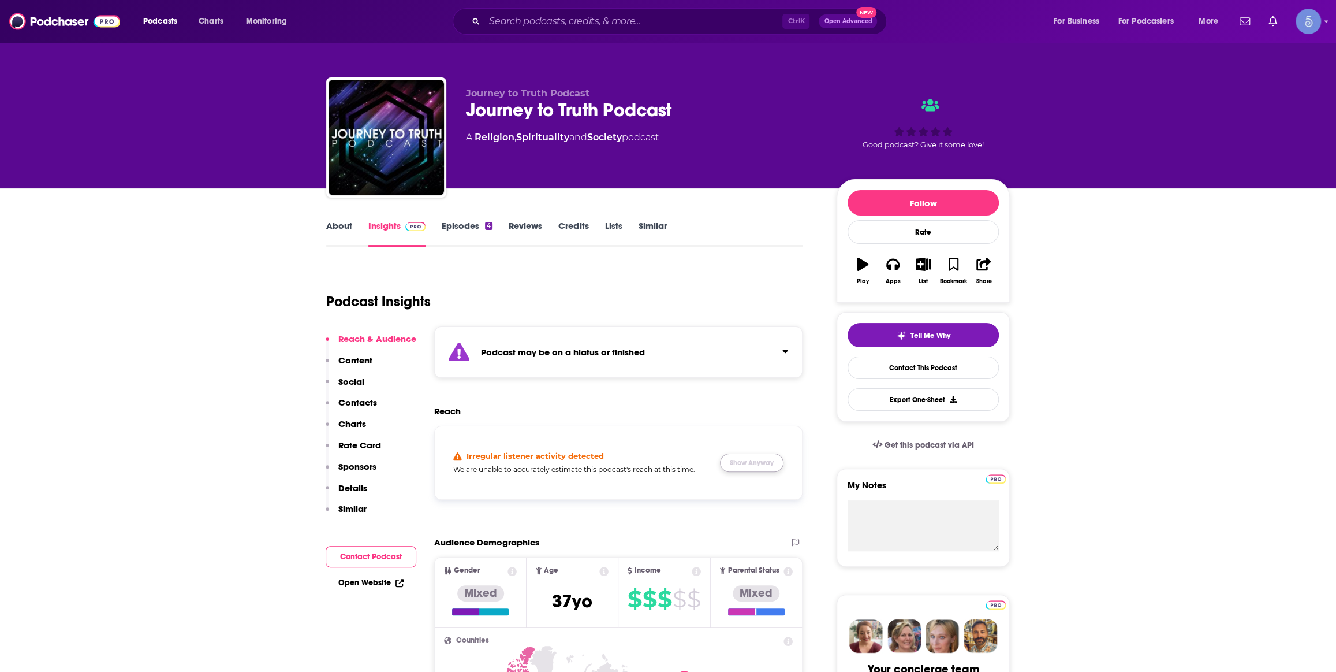
drag, startPoint x: 758, startPoint y: 471, endPoint x: 762, endPoint y: 465, distance: 6.6
click at [762, 465] on button "Show Anyway" at bounding box center [752, 462] width 64 height 18
click at [344, 224] on link "About" at bounding box center [339, 233] width 26 height 27
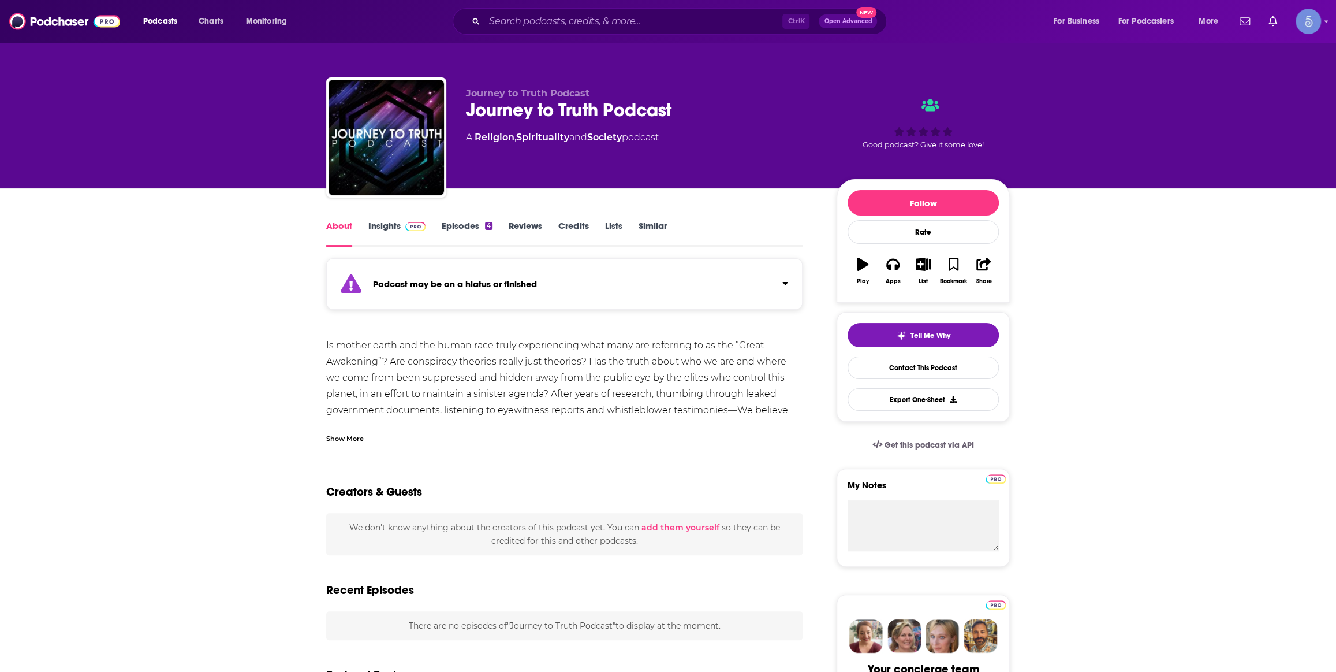
click at [368, 428] on div "Show More" at bounding box center [564, 434] width 476 height 20
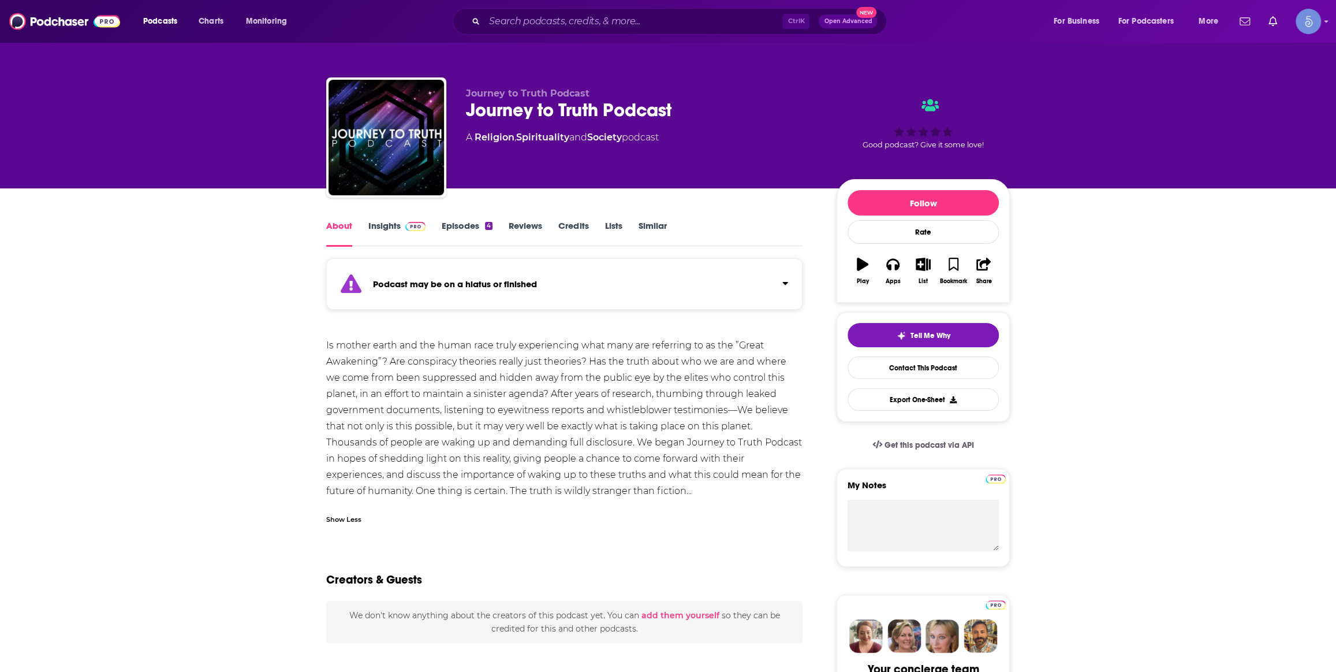
click at [342, 516] on div "Show Less" at bounding box center [343, 518] width 35 height 11
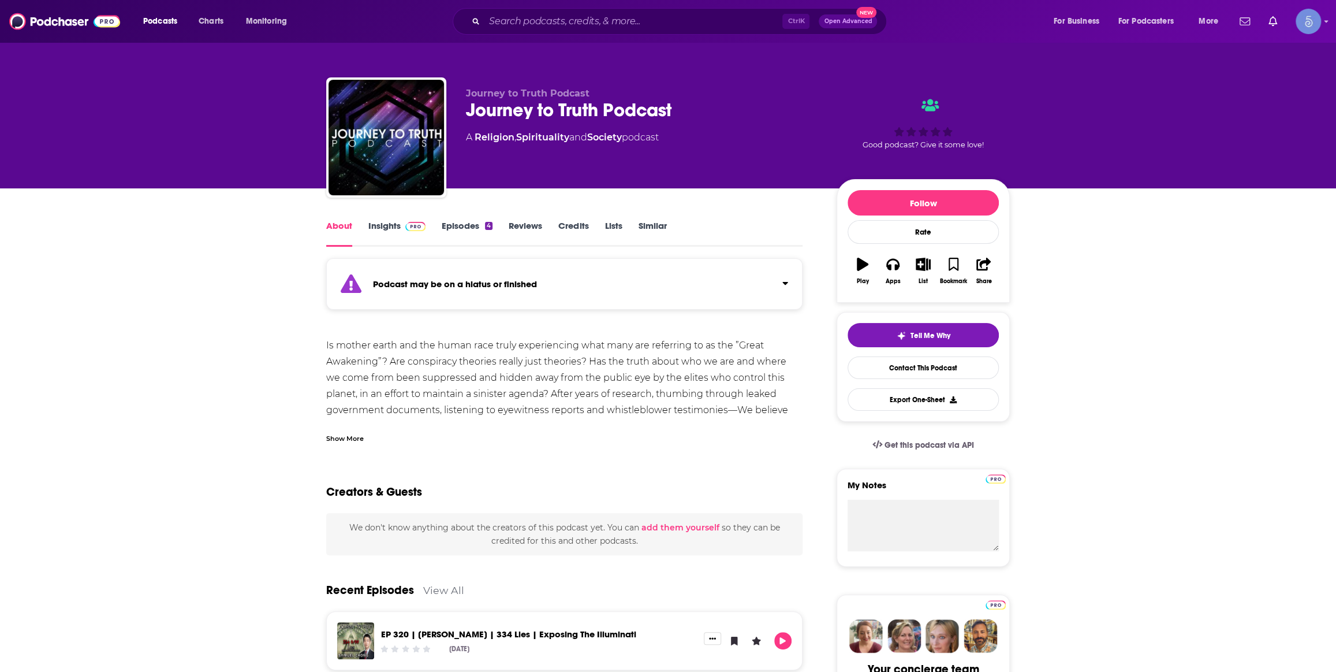
click at [380, 225] on link "Insights" at bounding box center [396, 233] width 57 height 27
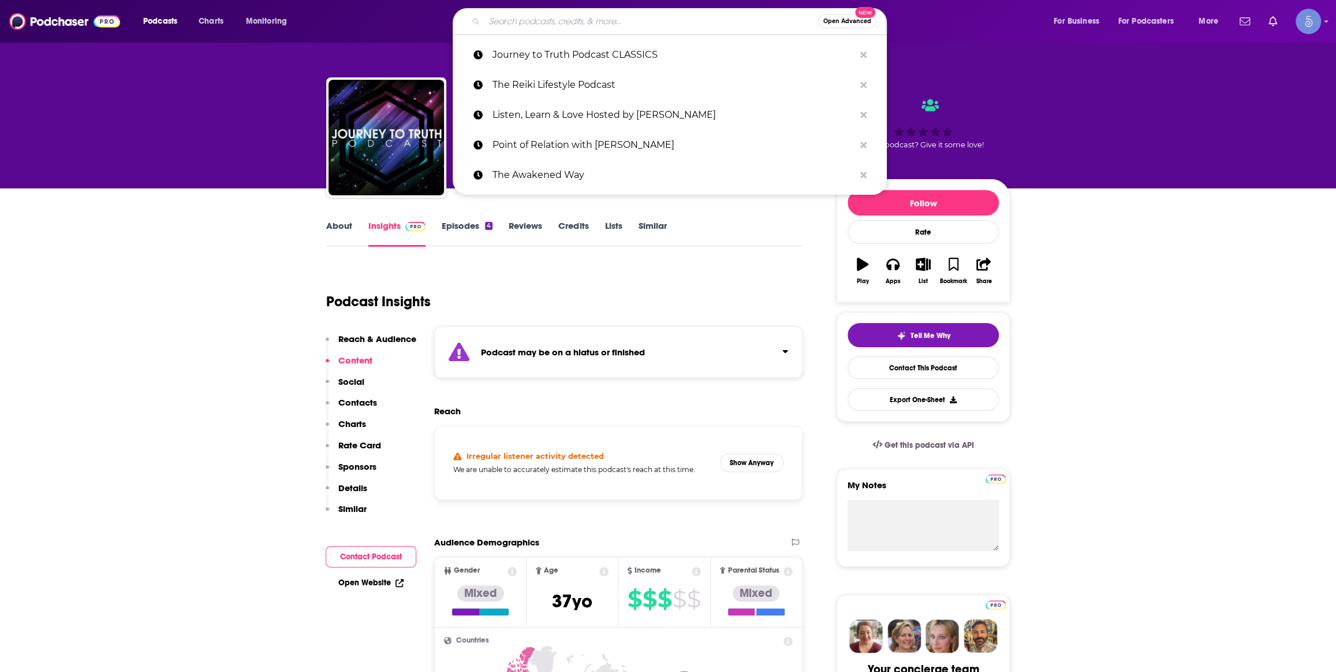
click at [620, 20] on input "Search podcasts, credits, & more..." at bounding box center [651, 21] width 333 height 18
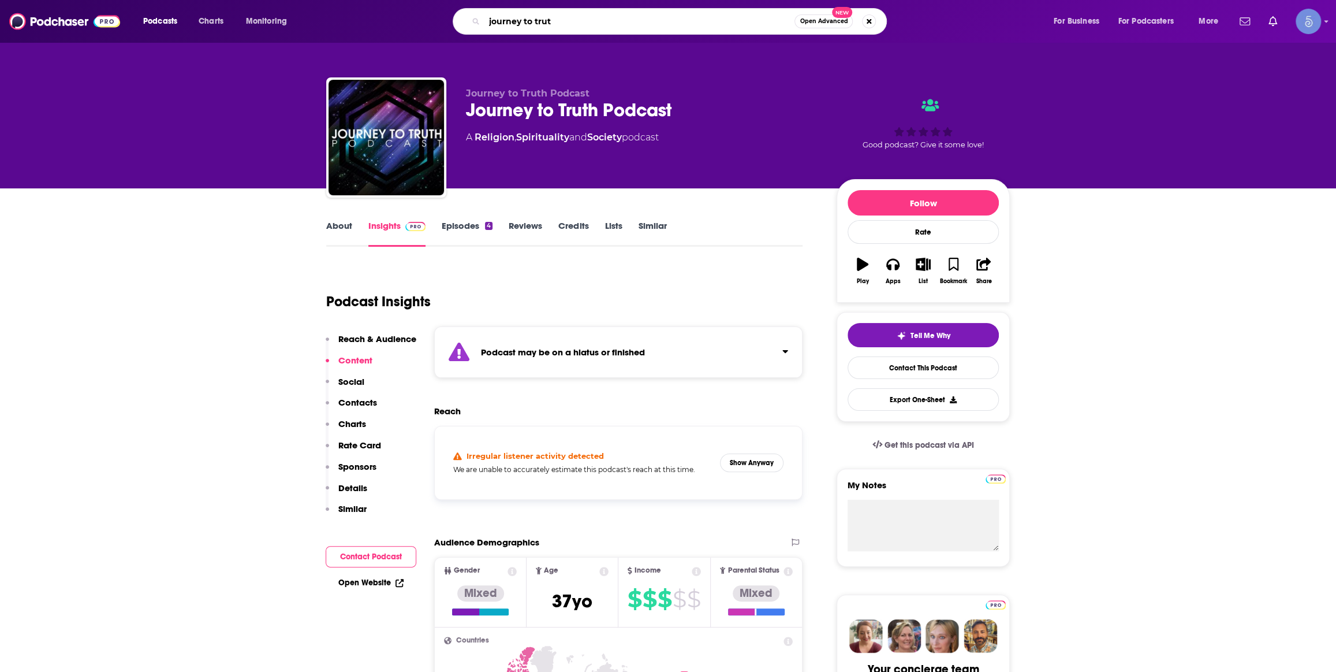
type input "journey to truth"
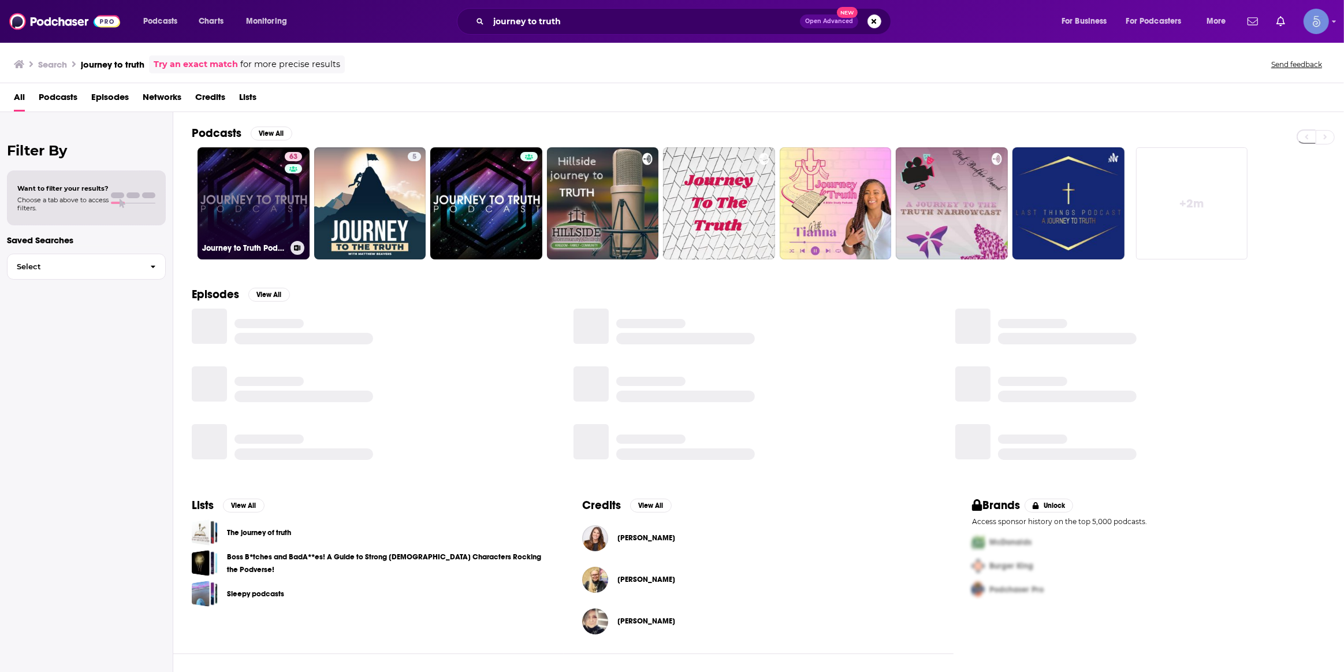
click at [269, 198] on link "63 Journey to Truth Podcast CLASSICS" at bounding box center [254, 203] width 112 height 112
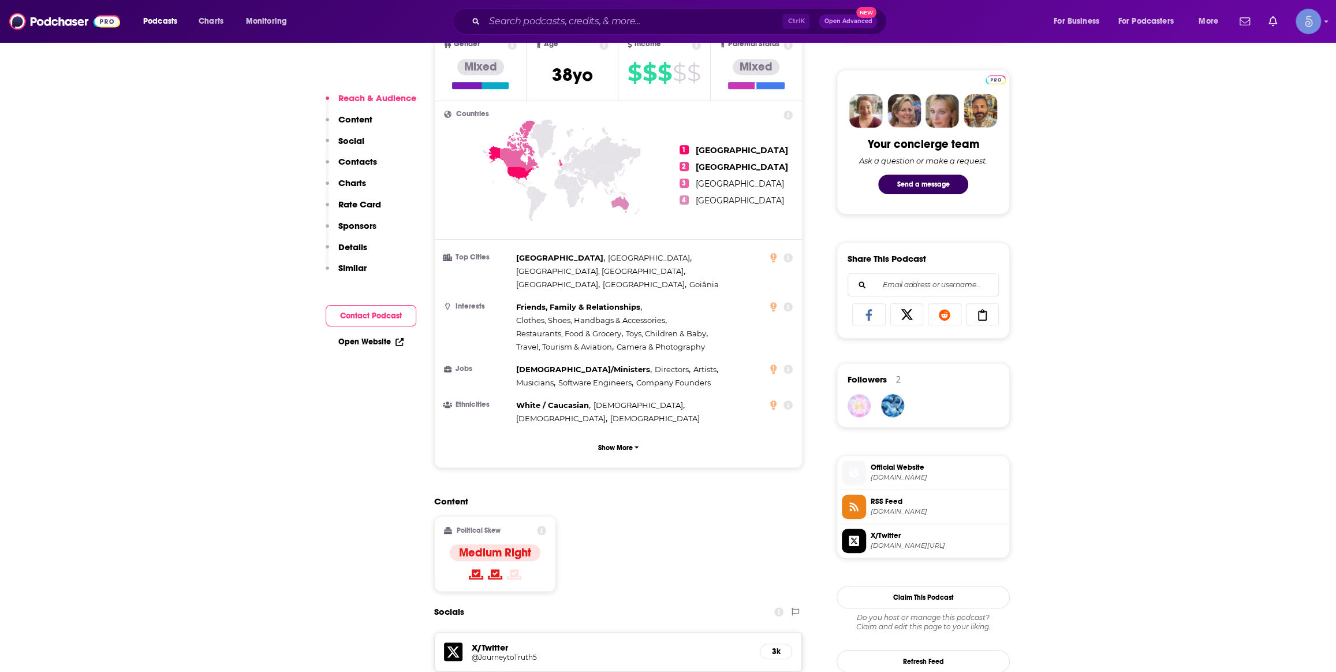
scroll to position [699, 0]
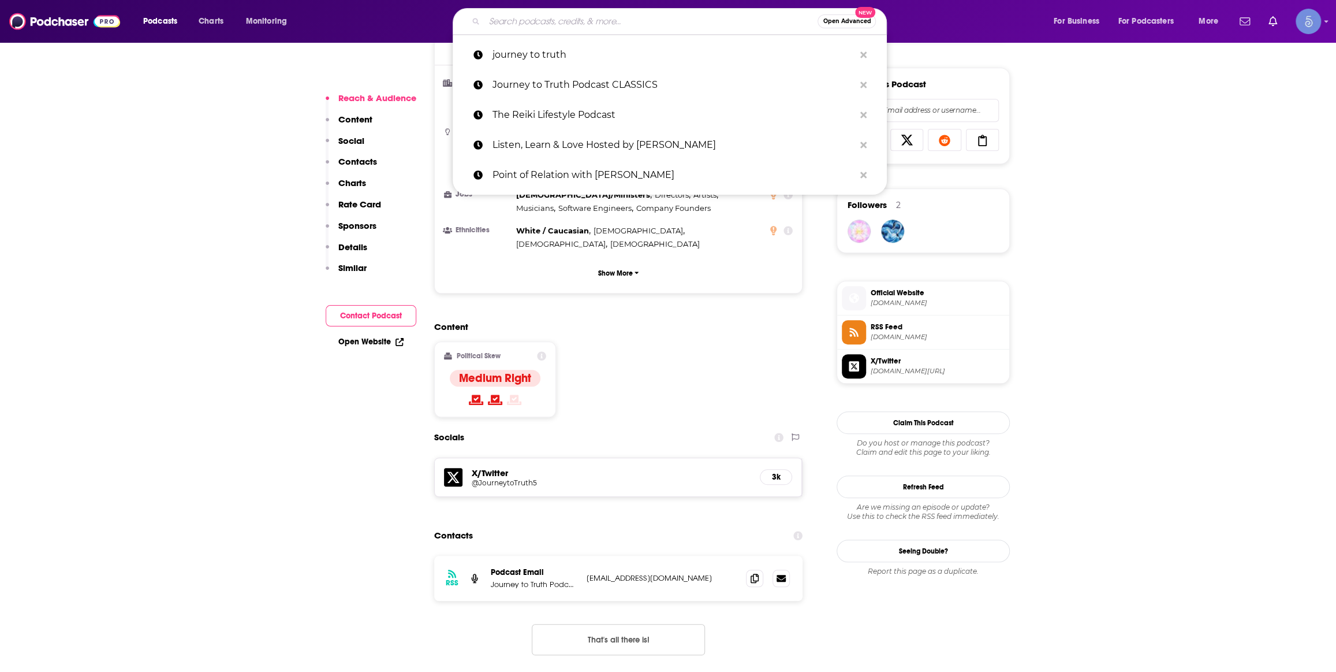
click at [517, 28] on input "Search podcasts, credits, & more..." at bounding box center [651, 21] width 333 height 18
paste input "Just Tap In with [PERSON_NAME]"
type input "Just Tap In with [PERSON_NAME]"
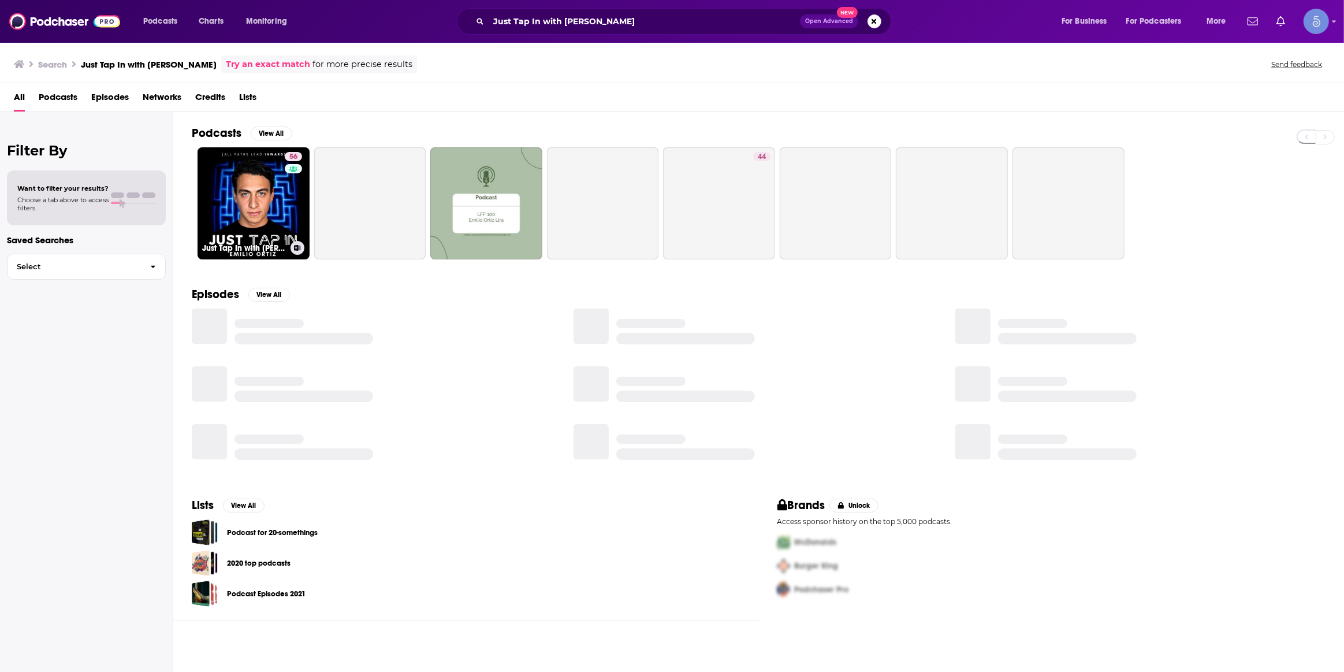
click at [270, 196] on link "56 Just Tap In with [PERSON_NAME]" at bounding box center [254, 203] width 112 height 112
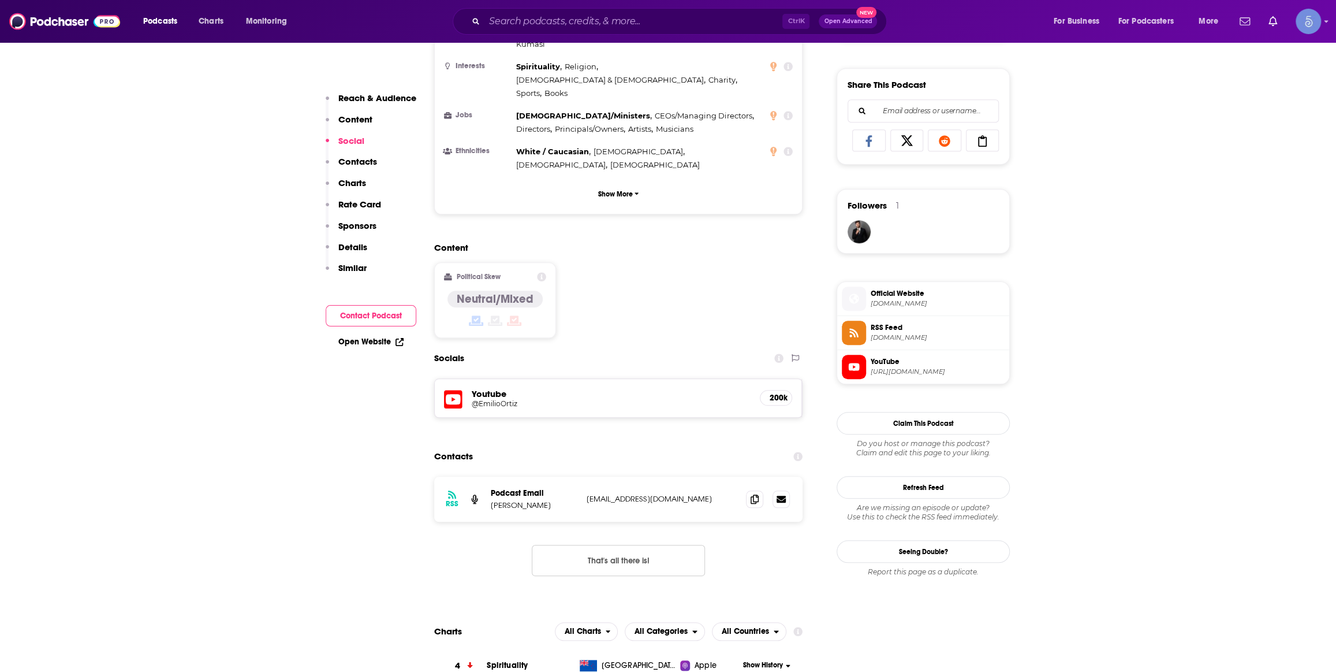
scroll to position [875, 0]
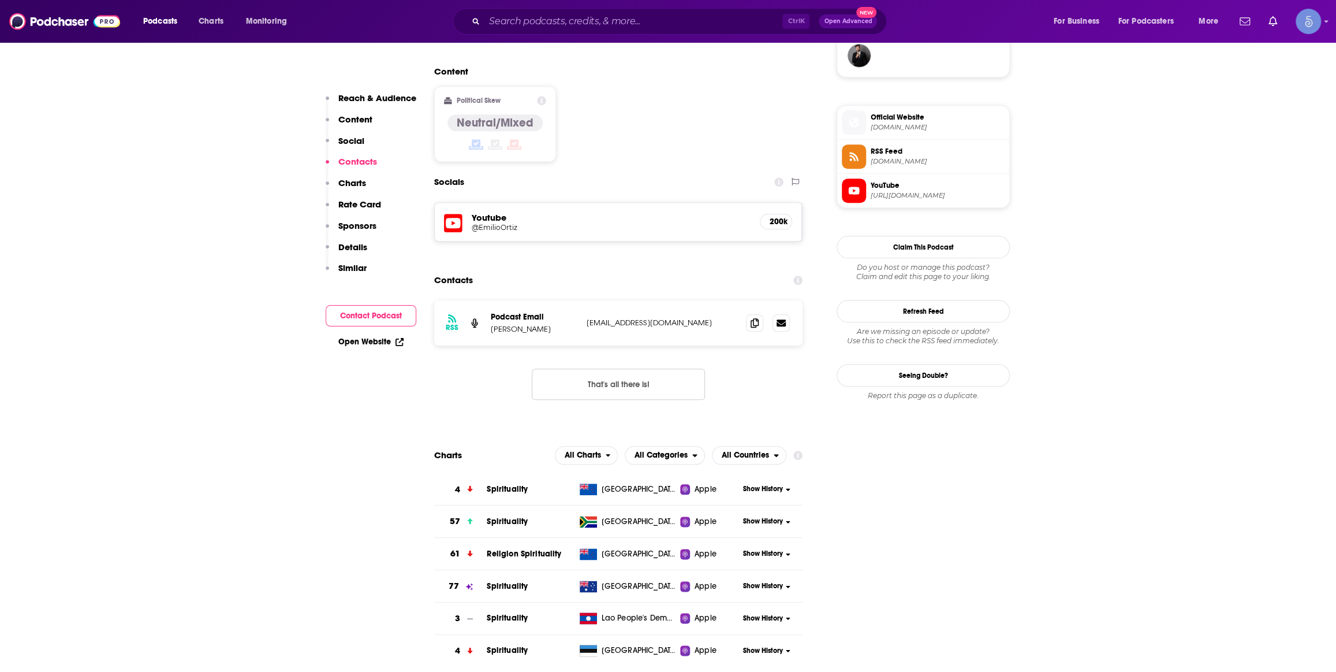
click at [498, 223] on h5 "@EmilioOrtiz" at bounding box center [564, 227] width 185 height 9
click at [524, 9] on div "Ctrl K Open Advanced New" at bounding box center [670, 21] width 434 height 27
click at [534, 22] on input "Search podcasts, credits, & more..." at bounding box center [634, 21] width 298 height 18
paste input "[DEMOGRAPHIC_DATA] at the Gas Pump"
type input "[DEMOGRAPHIC_DATA] at the Gas Pump"
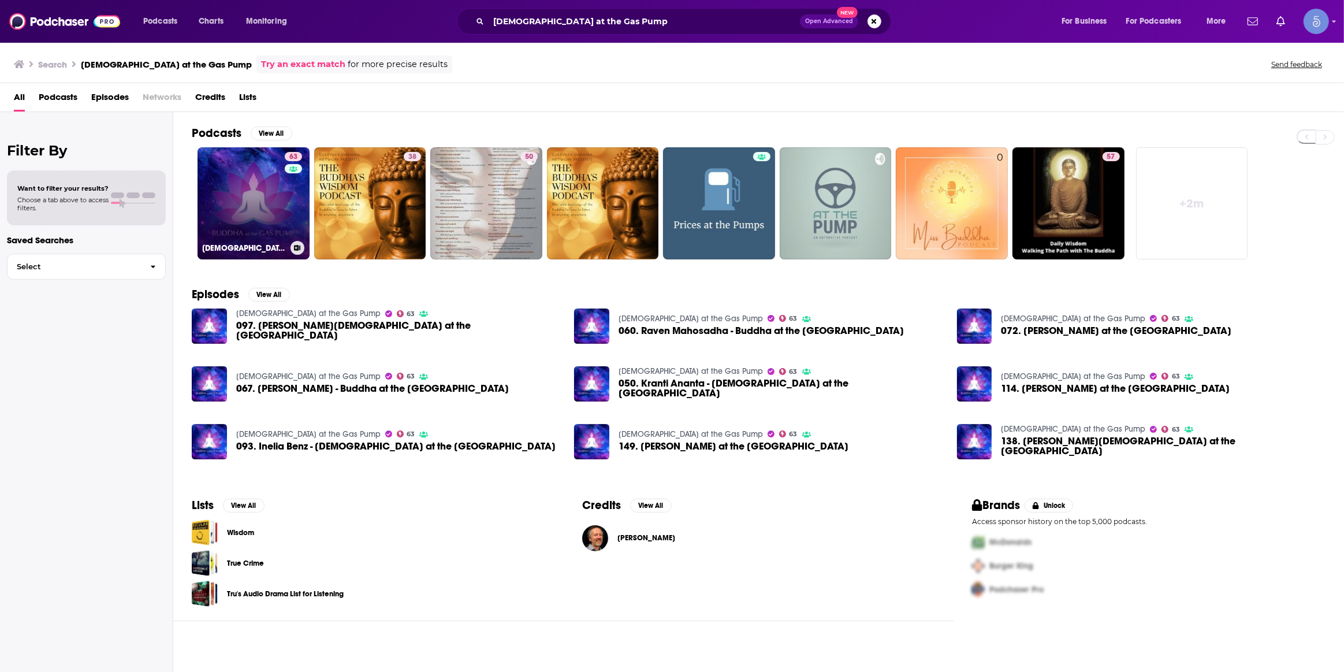
click at [248, 192] on link "63 [DEMOGRAPHIC_DATA] at the Gas Pump" at bounding box center [254, 203] width 112 height 112
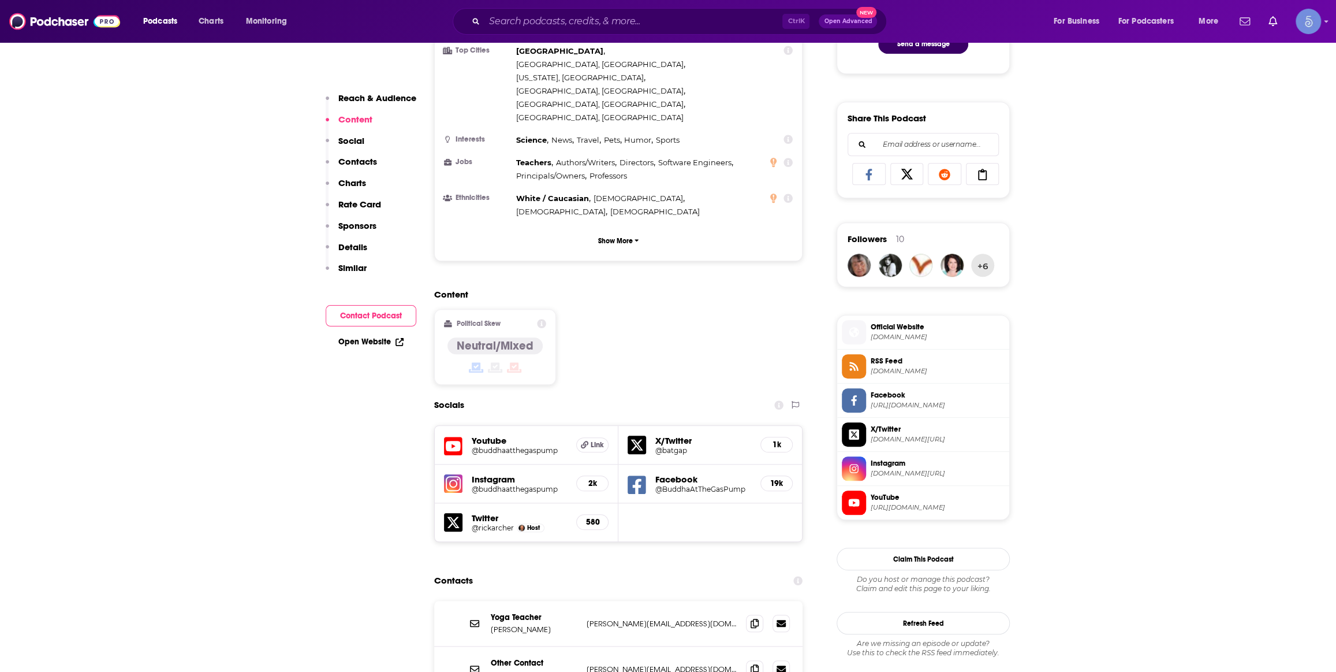
scroll to position [699, 0]
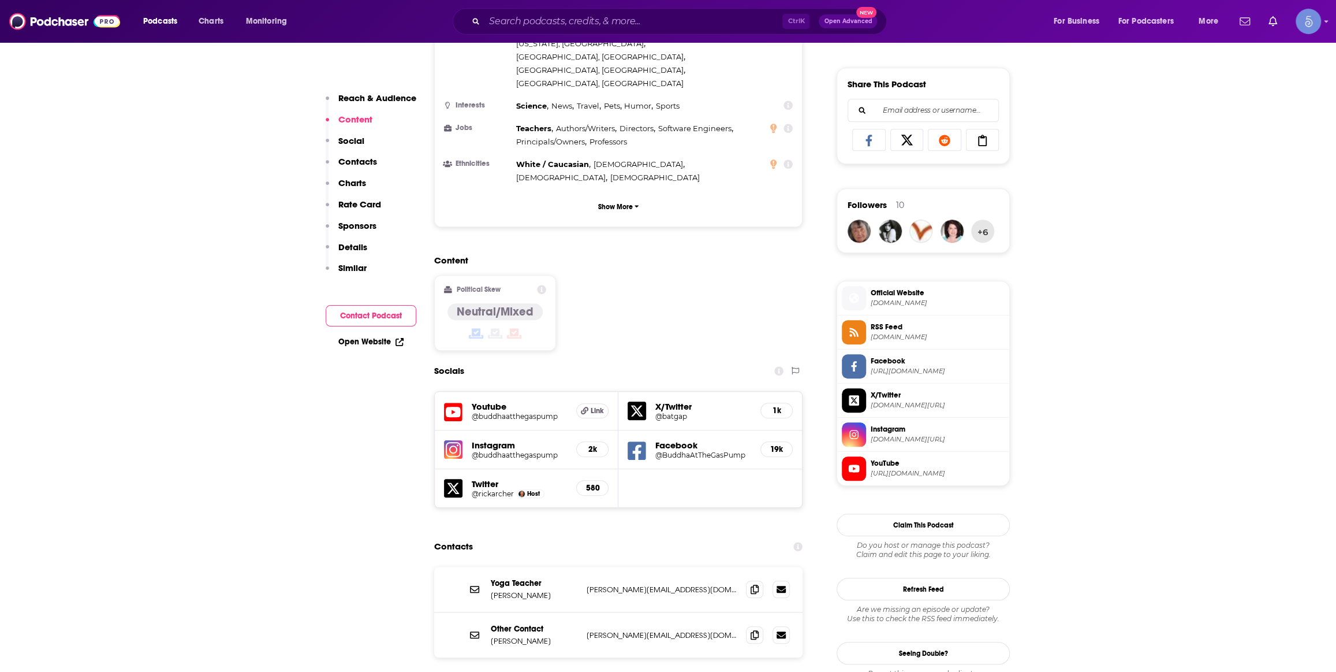
click at [901, 303] on span "[DOMAIN_NAME]" at bounding box center [938, 303] width 134 height 9
click at [550, 6] on div "Podcasts Charts Monitoring Ctrl K Open Advanced New For Business For Podcasters…" at bounding box center [668, 21] width 1336 height 43
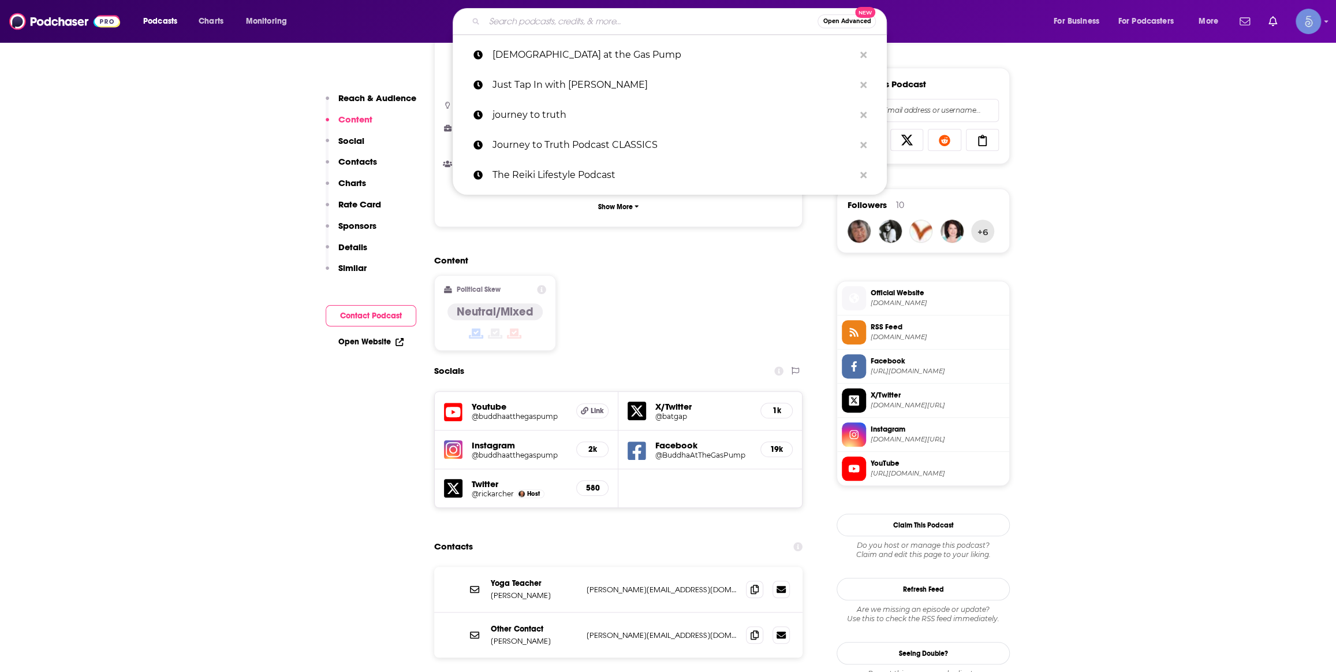
click at [554, 18] on input "Search podcasts, credits, & more..." at bounding box center [651, 21] width 333 height 18
paste input "Constant Wonder"
type input "Constant Wonder"
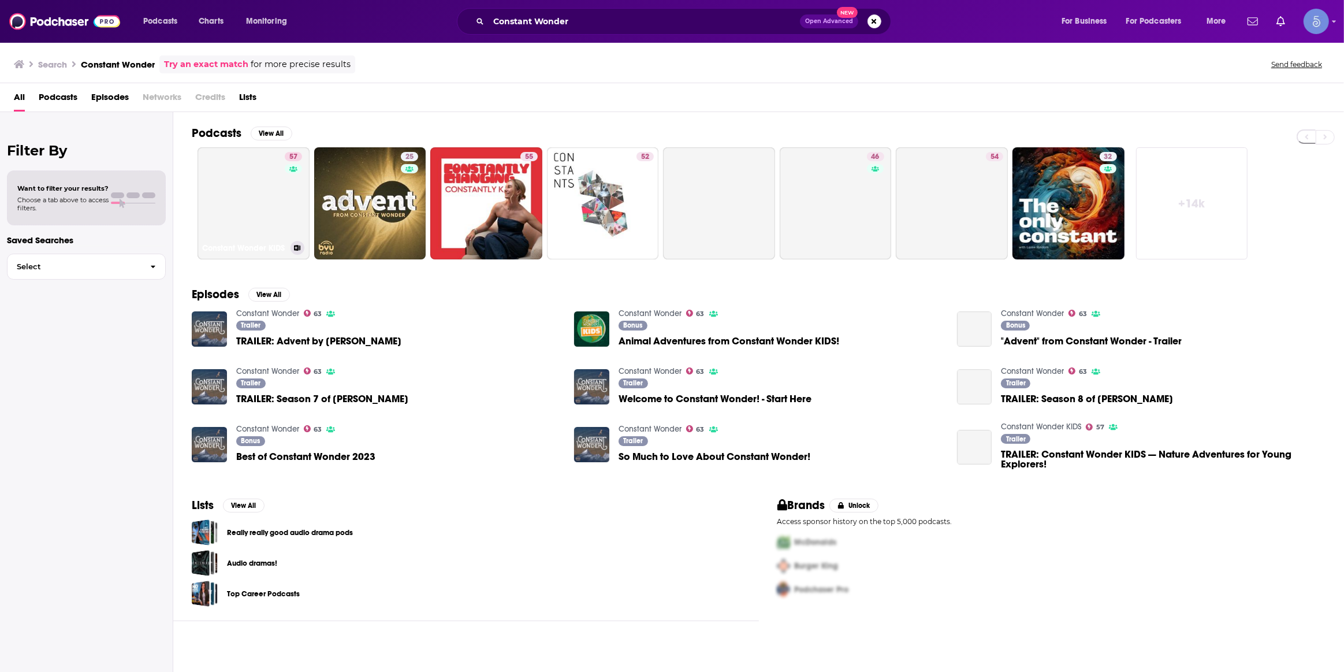
click at [238, 198] on link "57 Constant Wonder KIDS" at bounding box center [254, 203] width 112 height 112
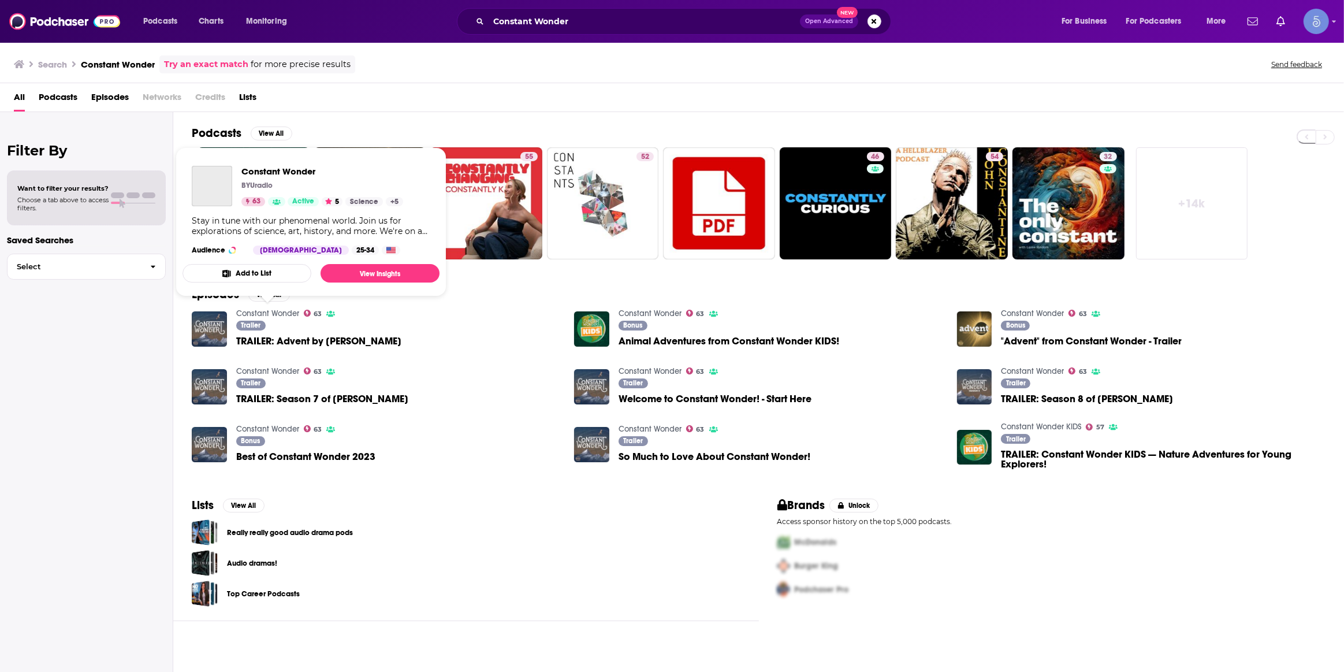
click at [274, 310] on link "Constant Wonder" at bounding box center [267, 313] width 63 height 10
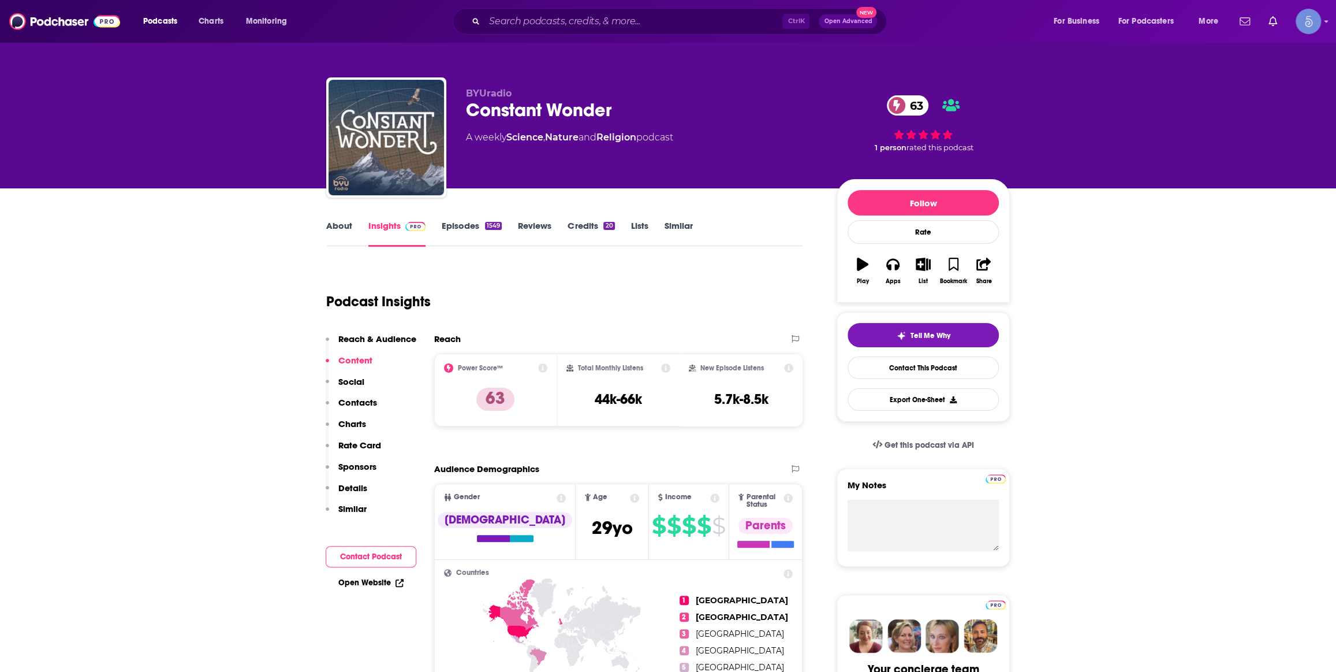
click at [350, 228] on link "About" at bounding box center [339, 233] width 26 height 27
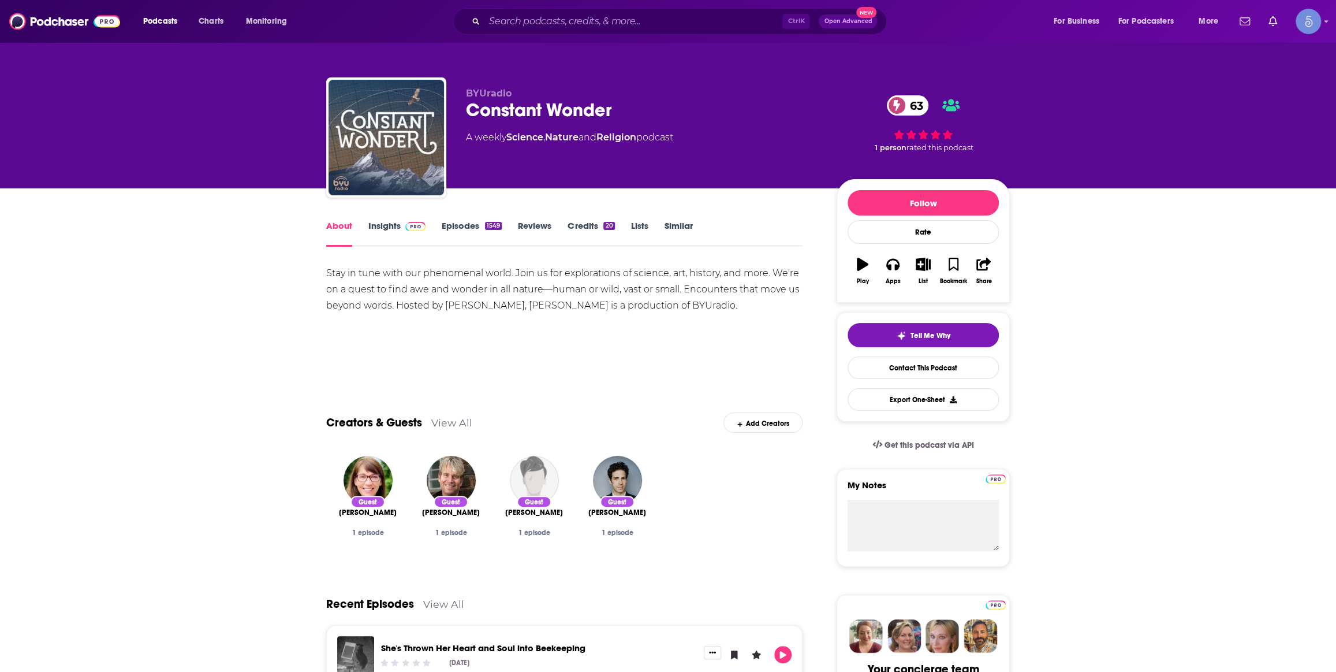
click at [398, 221] on link "Insights" at bounding box center [396, 233] width 57 height 27
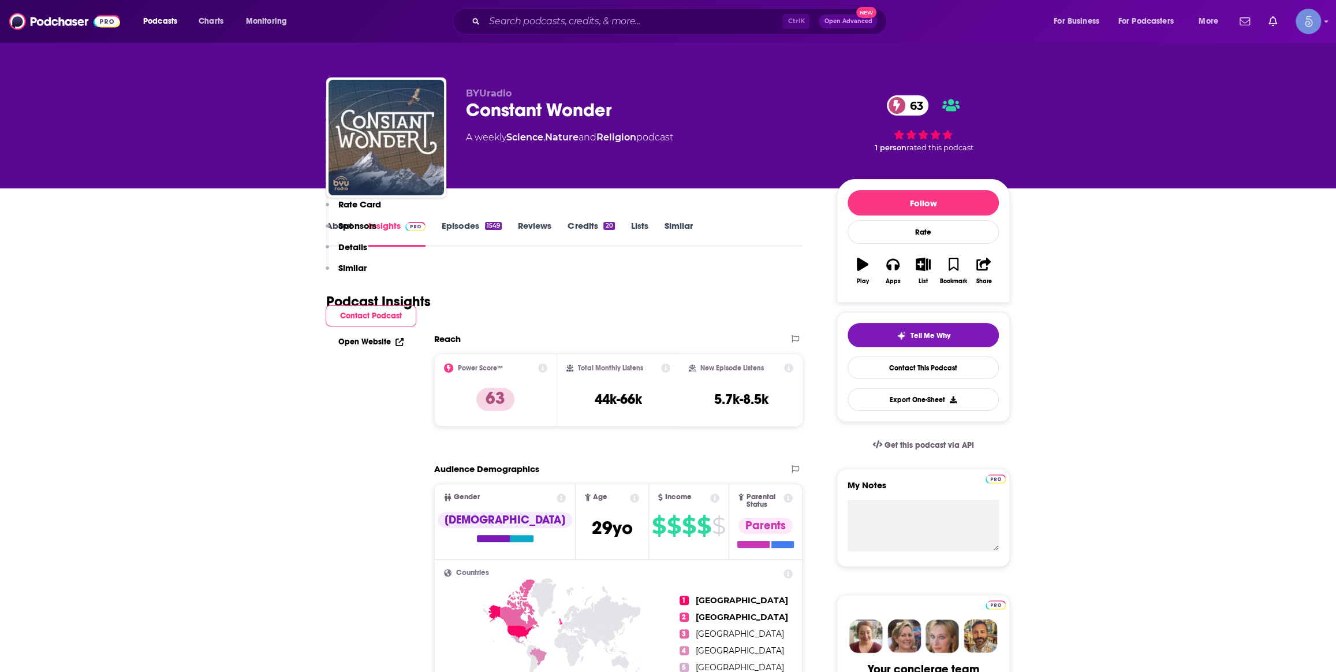
scroll to position [699, 0]
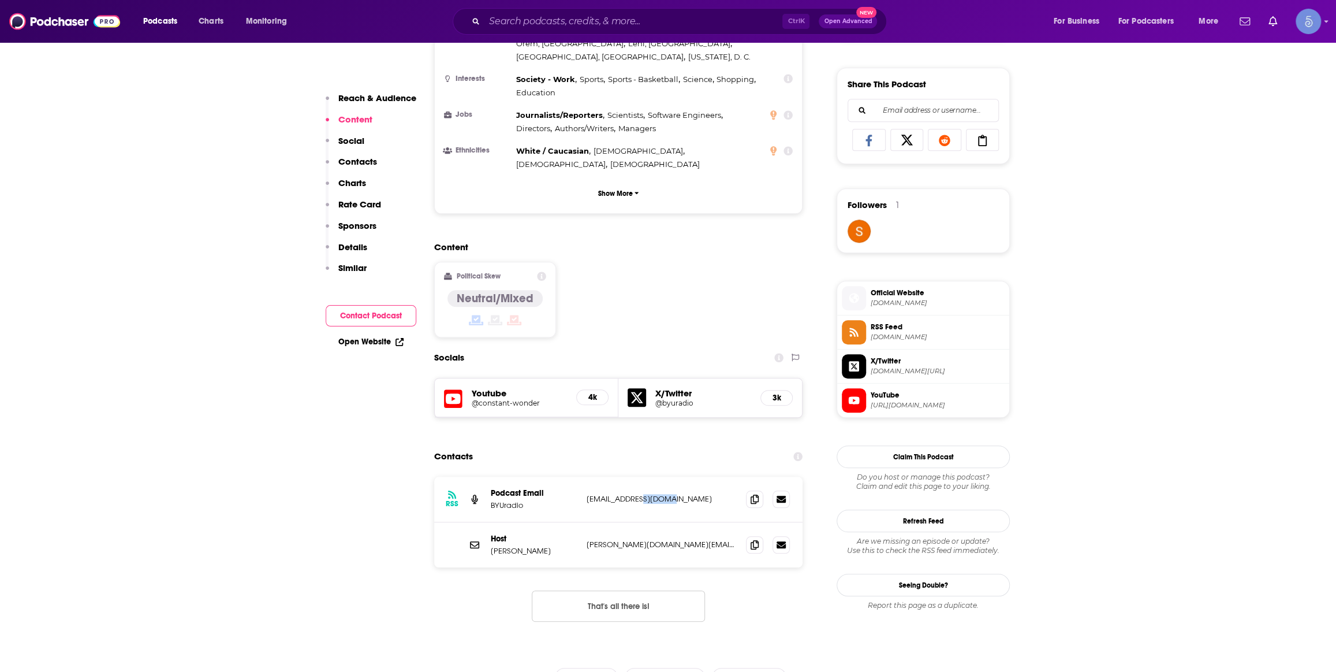
drag, startPoint x: 641, startPoint y: 453, endPoint x: 686, endPoint y: 453, distance: 45.1
click at [686, 494] on p "[EMAIL_ADDRESS][DOMAIN_NAME]" at bounding box center [662, 499] width 150 height 10
copy p "[DOMAIN_NAME]"
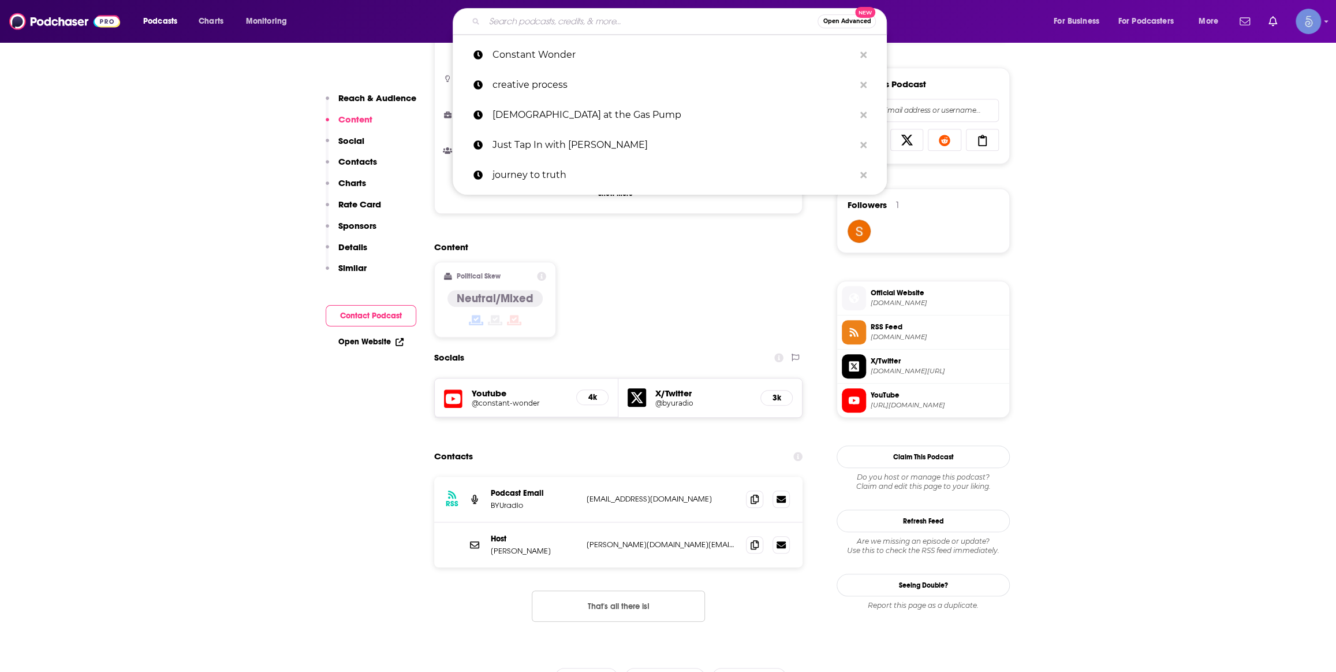
click at [562, 20] on input "Search podcasts, credits, & more..." at bounding box center [651, 21] width 333 height 18
paste input "[PERSON_NAME]"
type input "[PERSON_NAME]"
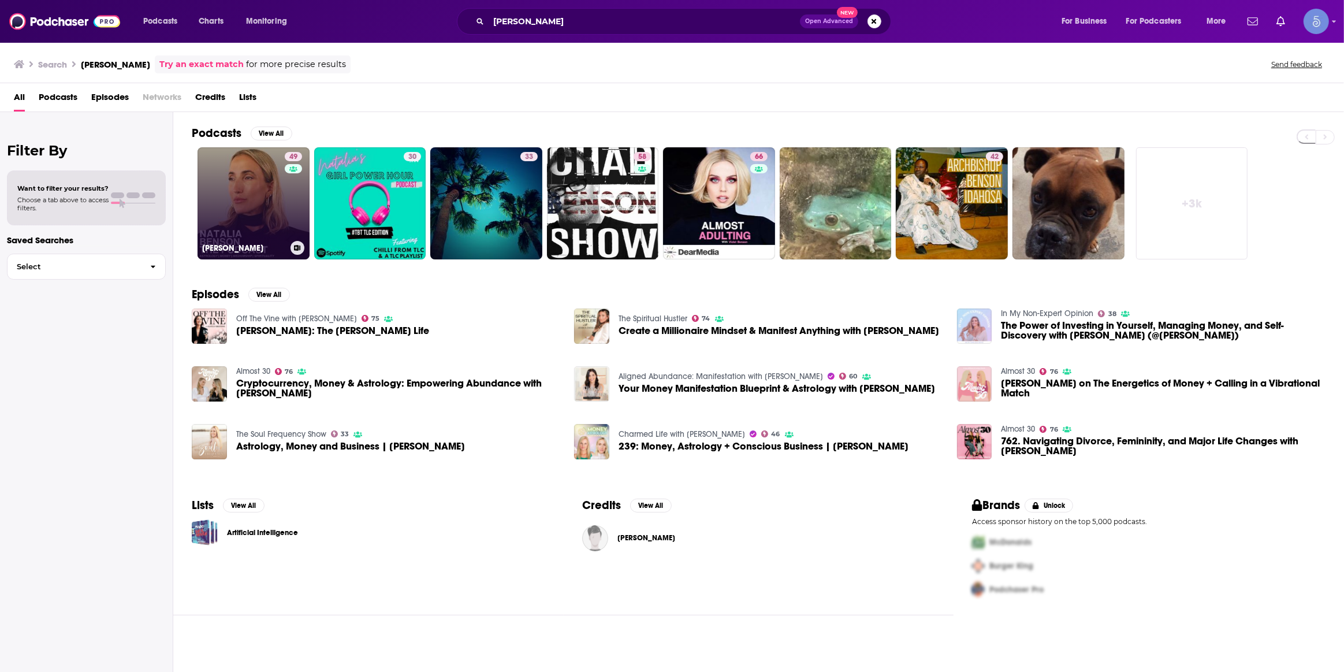
click at [271, 221] on link "49 [PERSON_NAME]" at bounding box center [254, 203] width 112 height 112
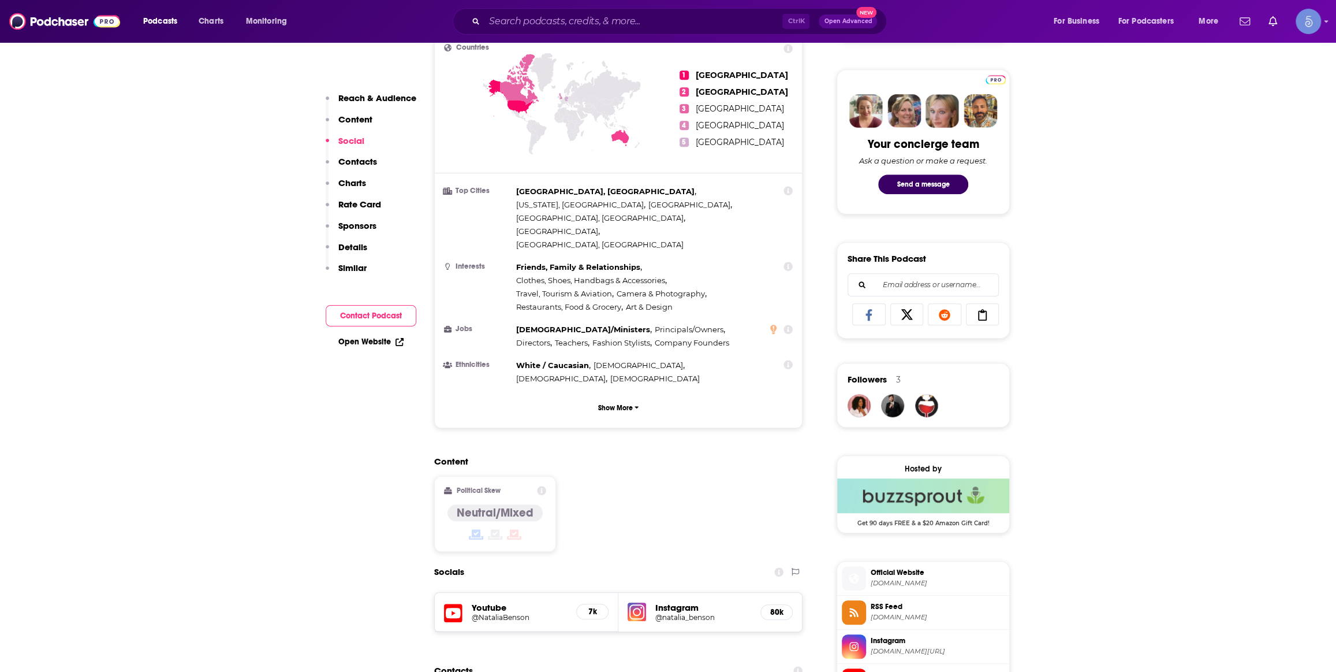
scroll to position [875, 0]
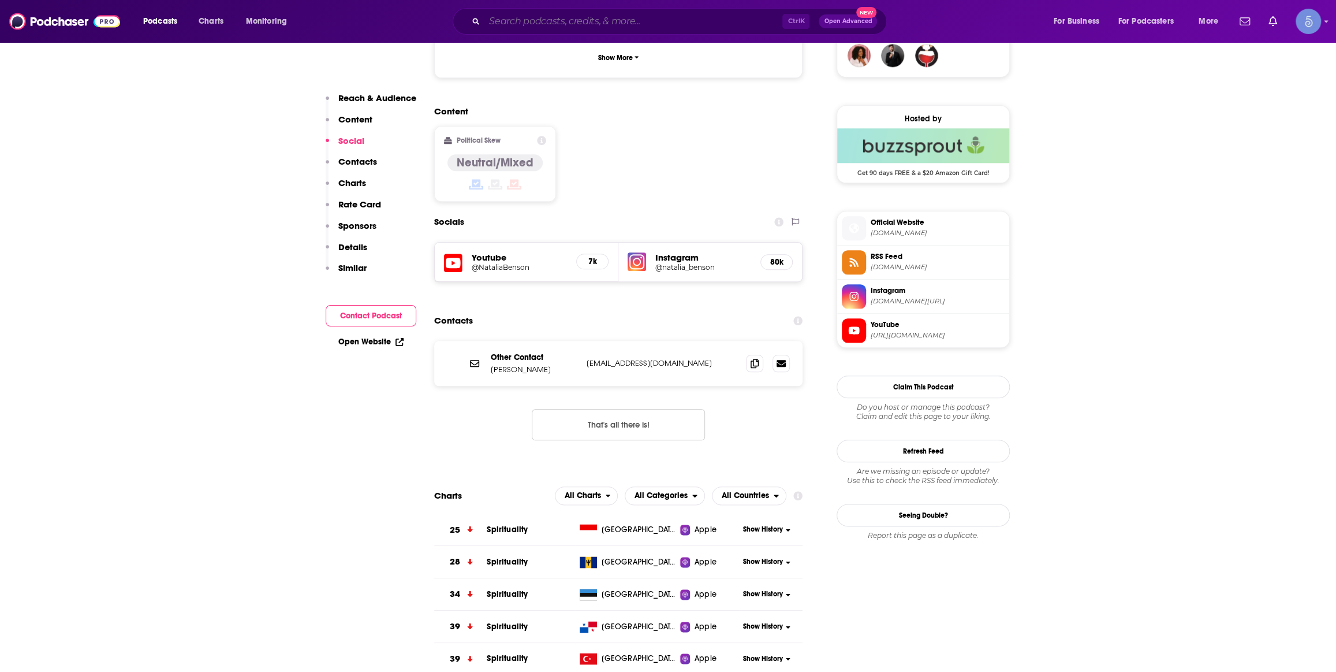
click at [560, 27] on input "Search podcasts, credits, & more..." at bounding box center [634, 21] width 298 height 18
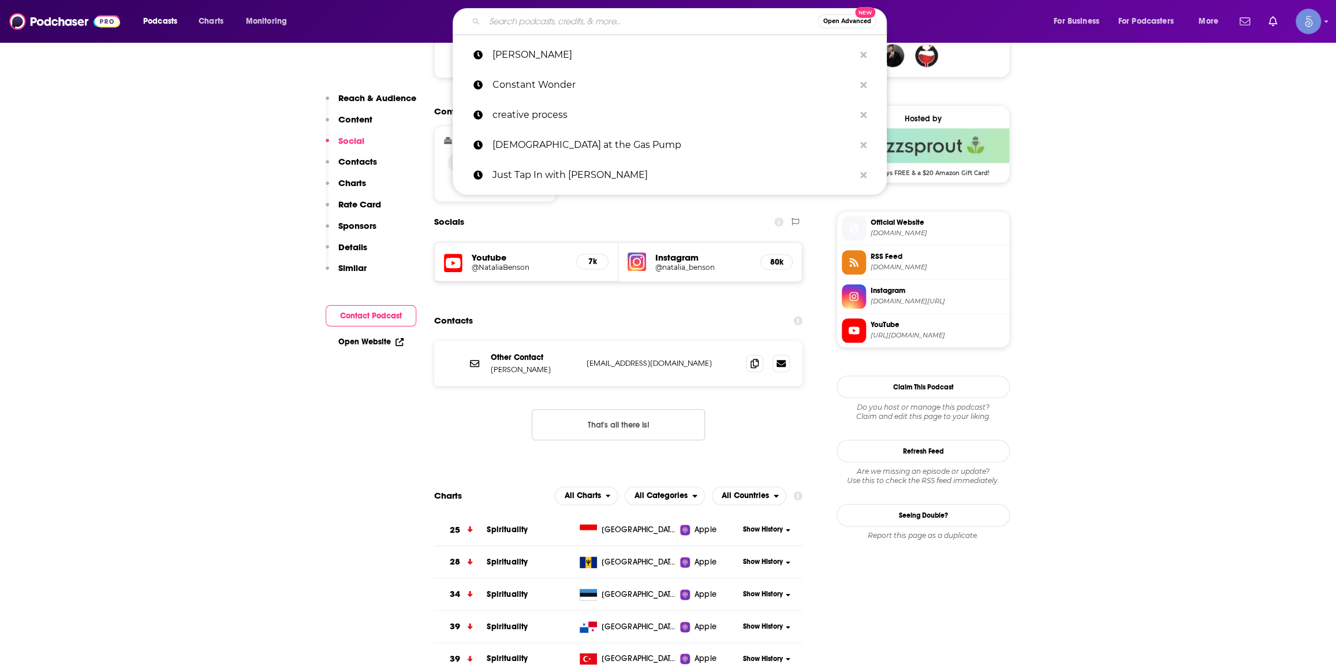
paste input "Mindrolling with [PERSON_NAME]"
type input "Mindrolling with [PERSON_NAME]"
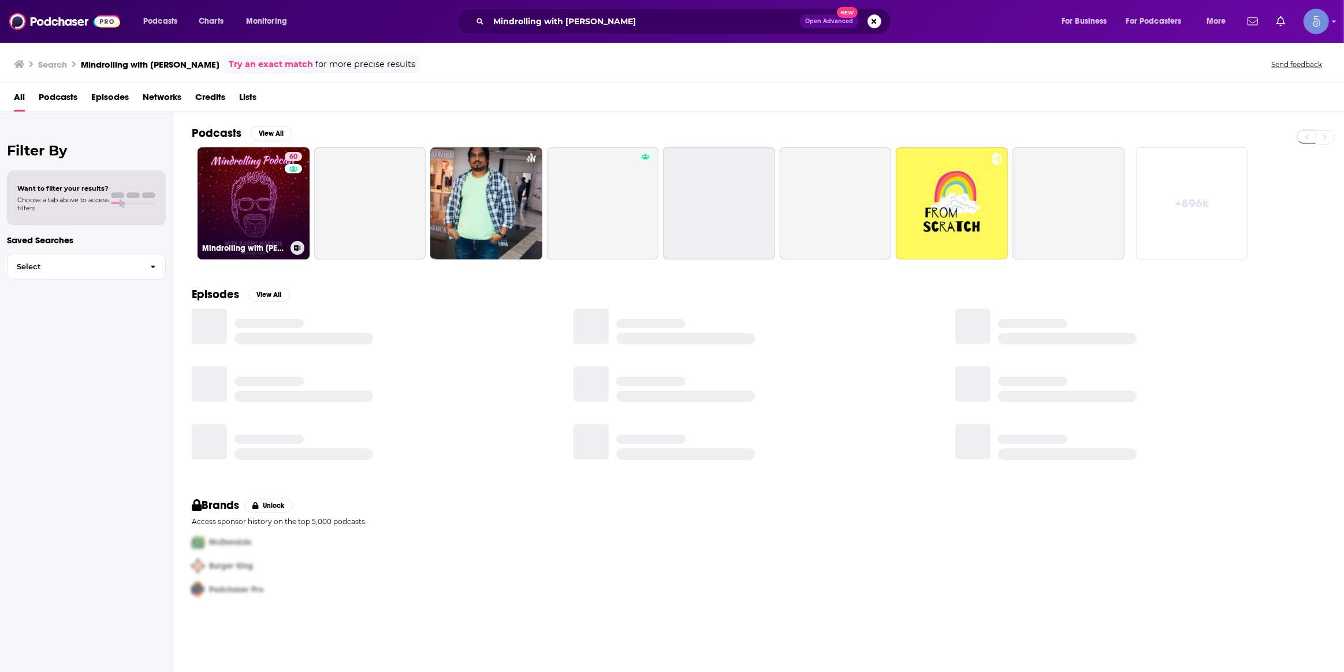
click at [279, 193] on link "60 Mindrolling with [PERSON_NAME]" at bounding box center [254, 203] width 112 height 112
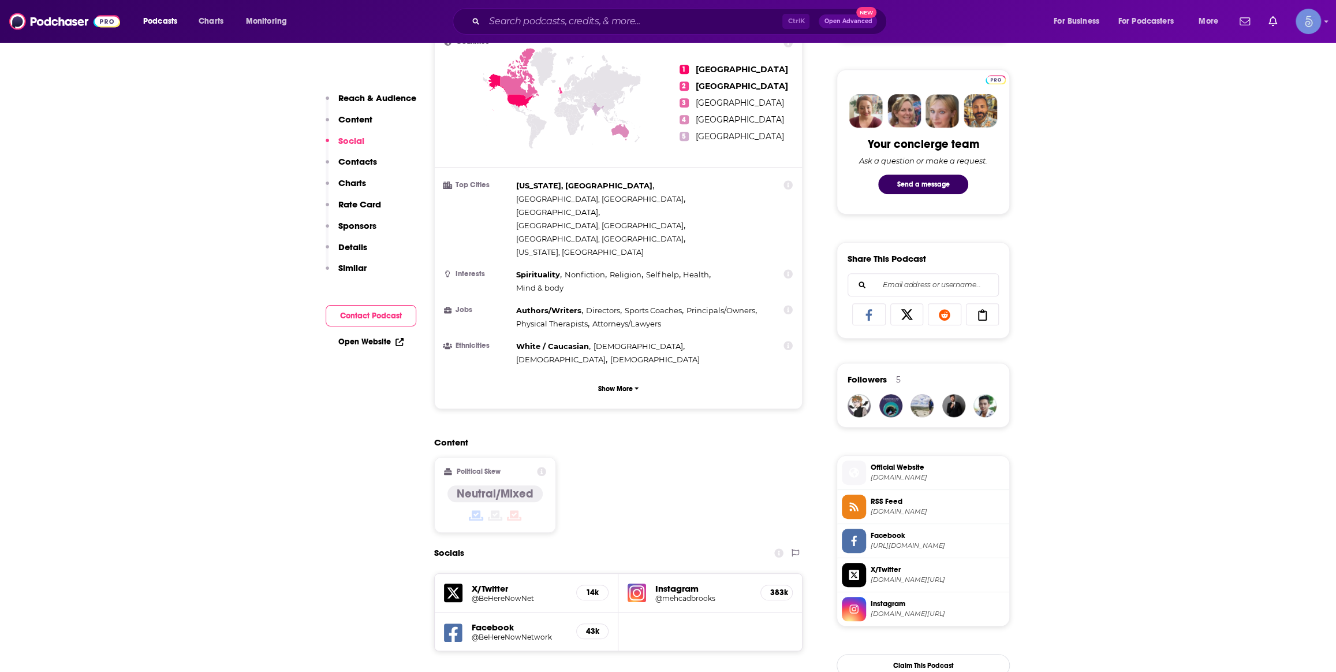
scroll to position [875, 0]
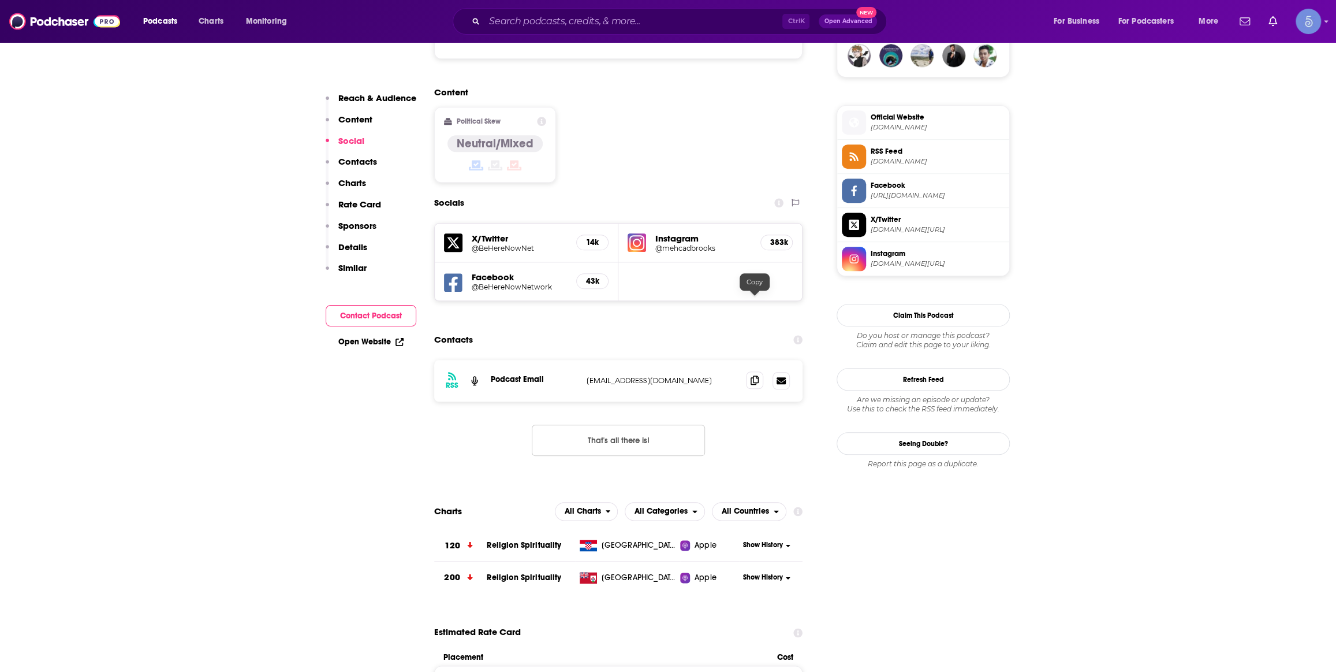
click at [756, 375] on icon at bounding box center [755, 379] width 8 height 9
click at [593, 15] on input "Search podcasts, credits, & more..." at bounding box center [634, 21] width 298 height 18
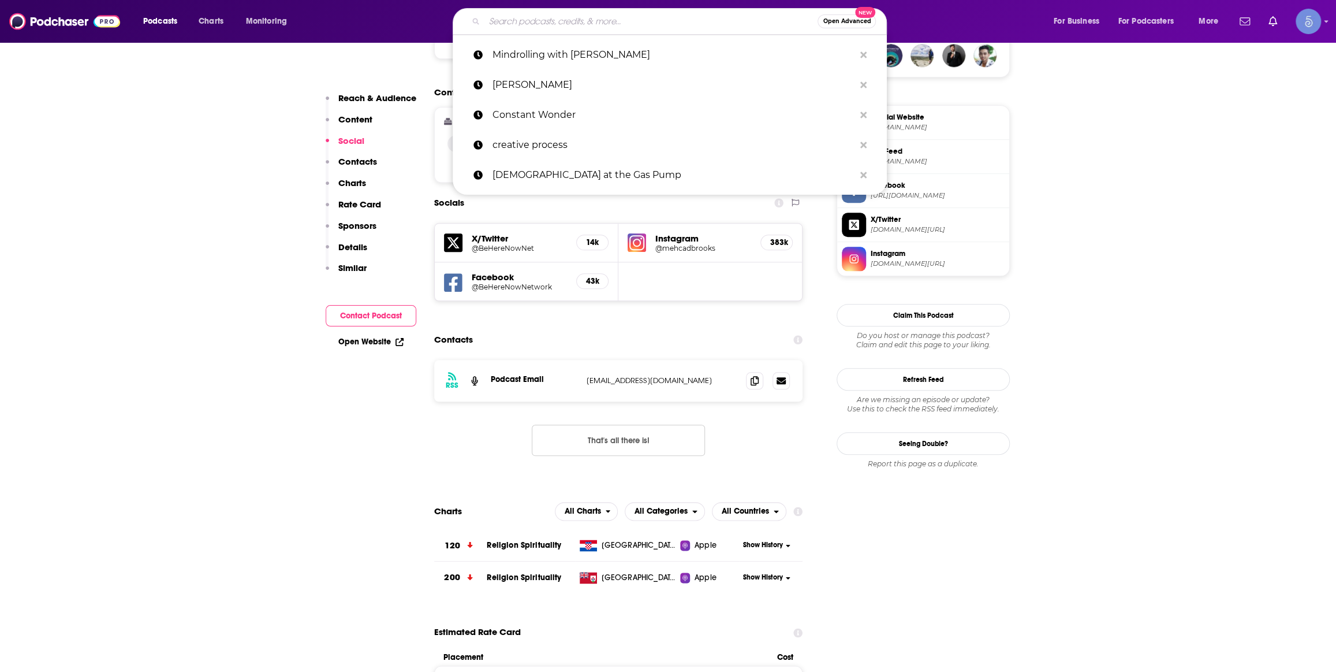
paste input "Famous at Home"
type input "Famous at Home"
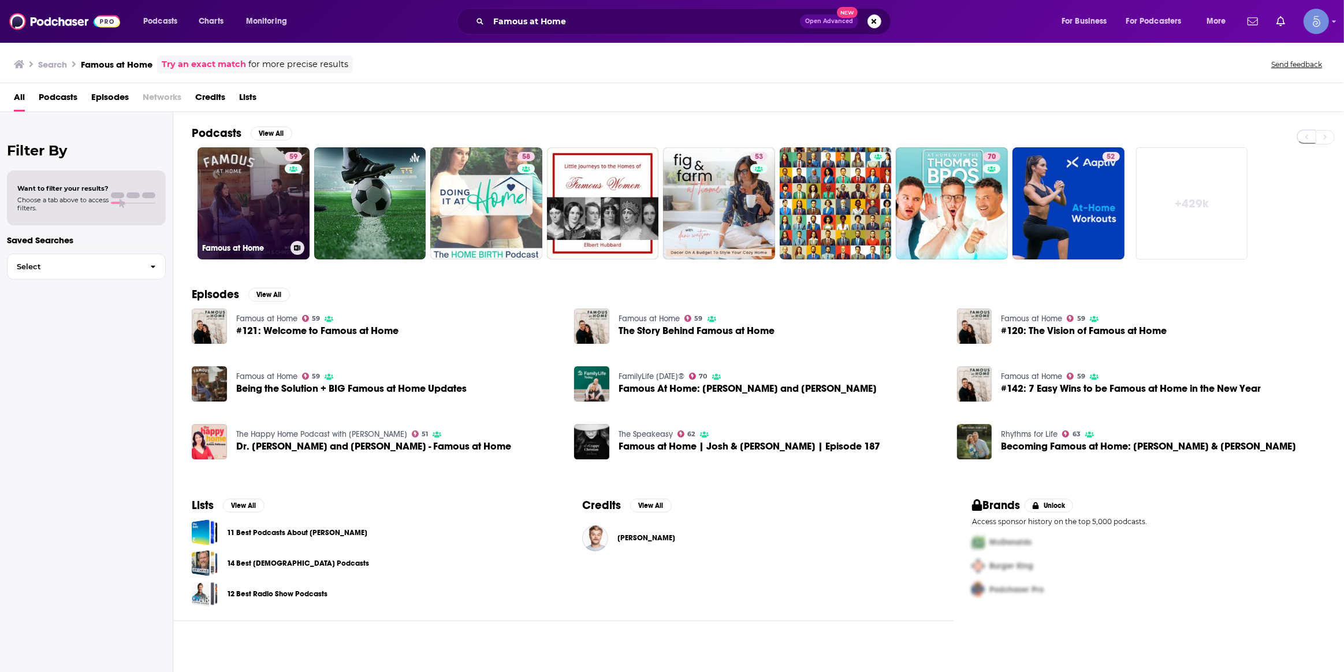
click at [248, 207] on link "59 Famous at Home" at bounding box center [254, 203] width 112 height 112
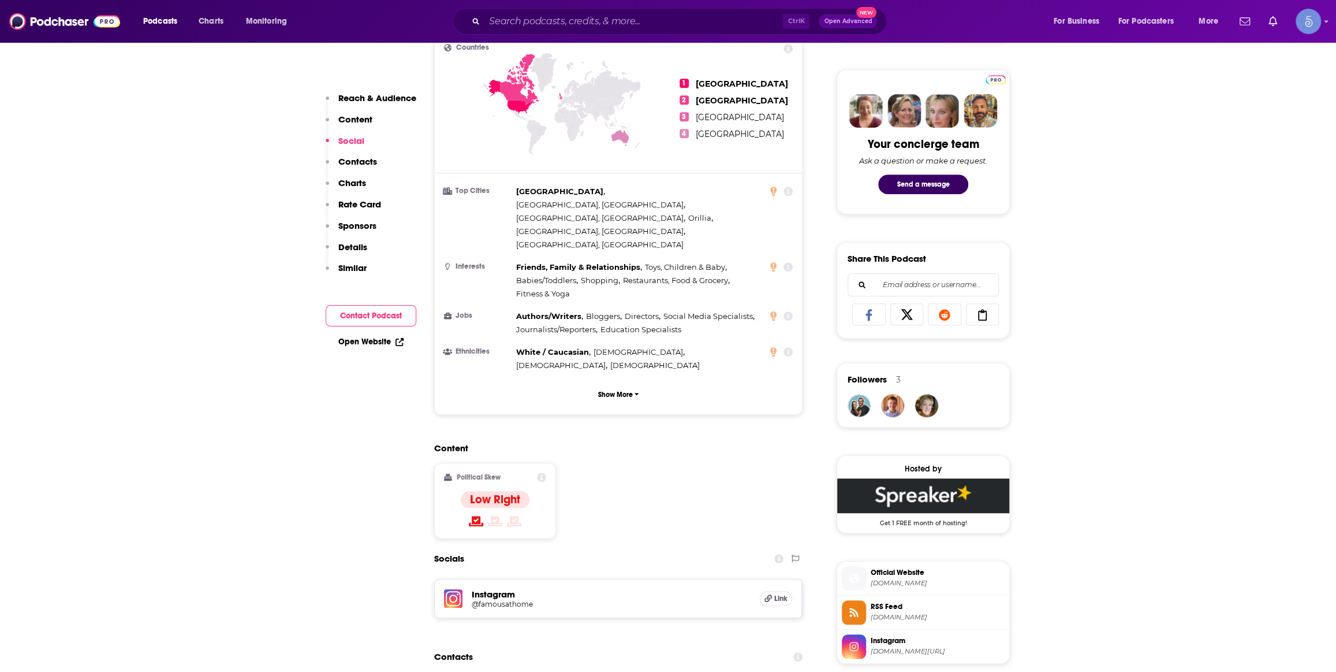
scroll to position [875, 0]
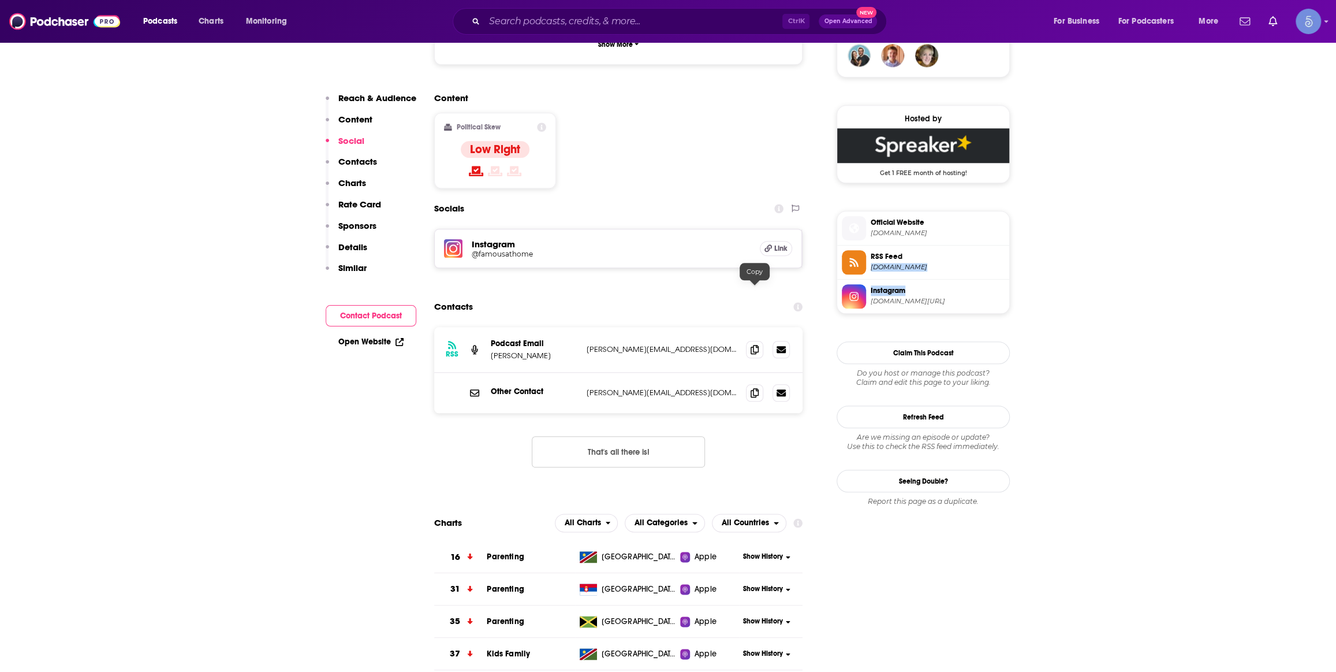
drag, startPoint x: 1298, startPoint y: 283, endPoint x: 1343, endPoint y: 643, distance: 363.2
click at [587, 35] on div "Podcasts Charts Monitoring Ctrl K Open Advanced New For Business For Podcasters…" at bounding box center [668, 21] width 1336 height 43
click at [587, 26] on input "Search podcasts, credits, & more..." at bounding box center [634, 21] width 298 height 18
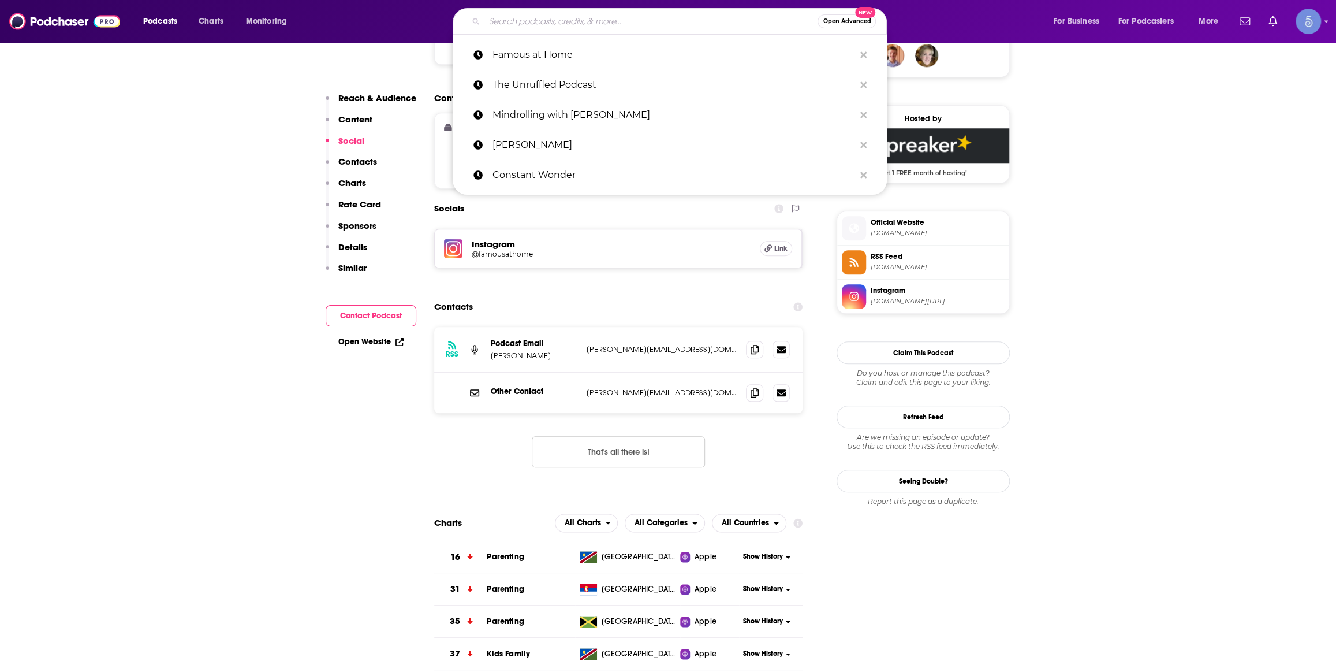
paste input "Align Podcast"
type input "Align Podcast"
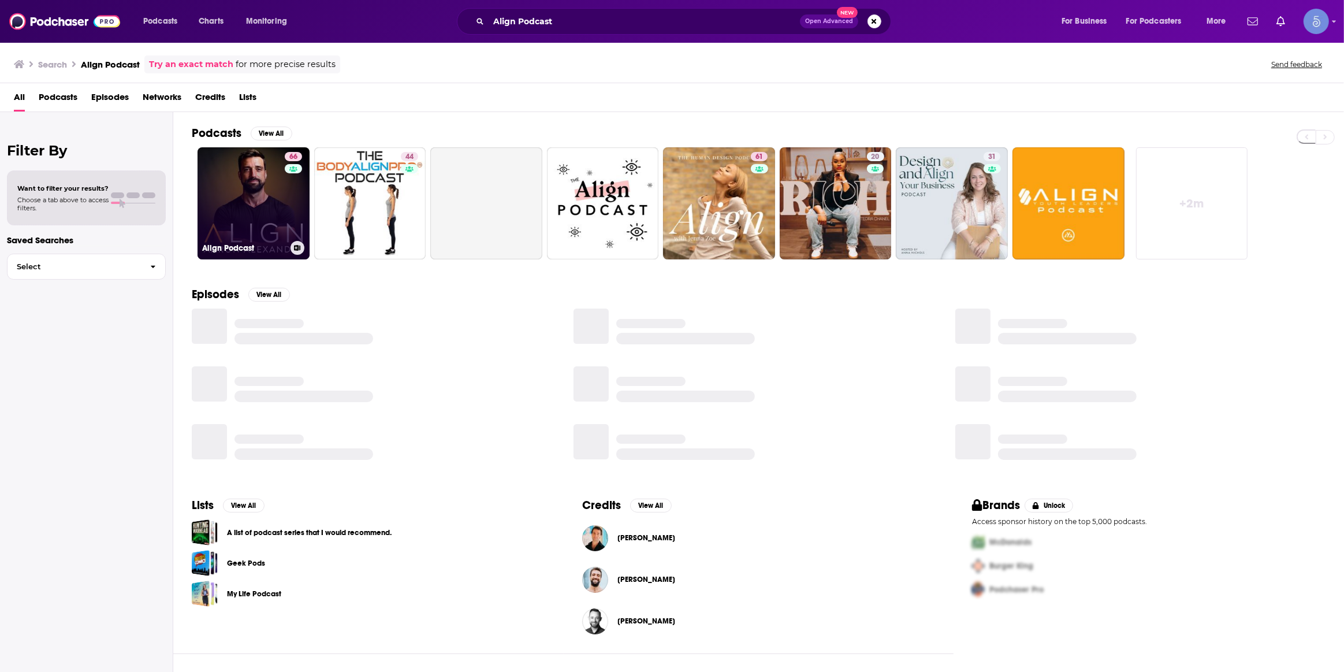
click at [270, 214] on link "66 Align Podcast" at bounding box center [254, 203] width 112 height 112
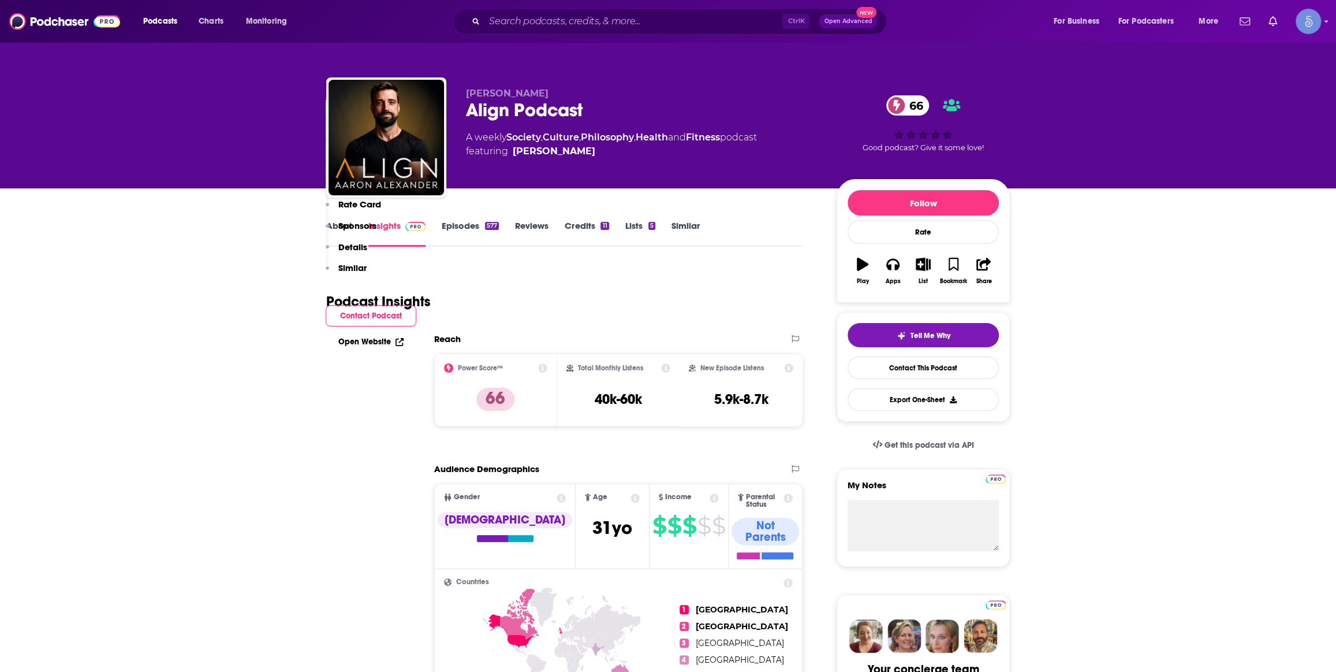
scroll to position [699, 0]
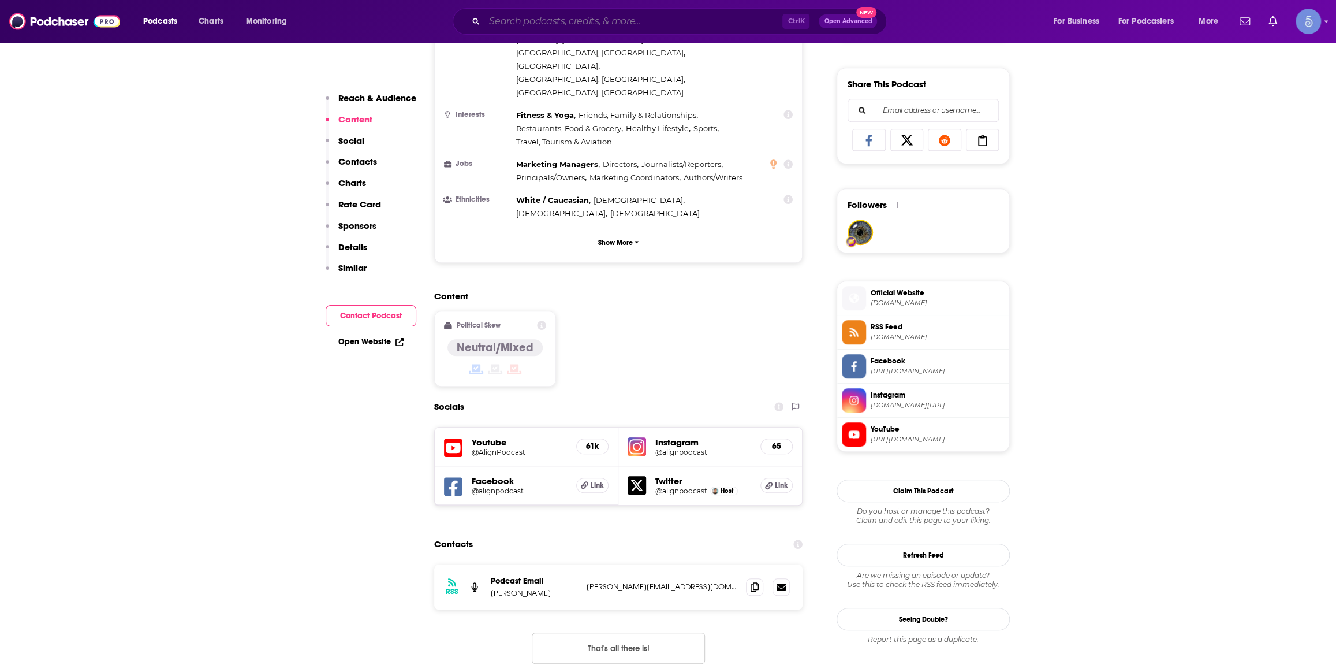
click at [523, 18] on input "Search podcasts, credits, & more..." at bounding box center [634, 21] width 298 height 18
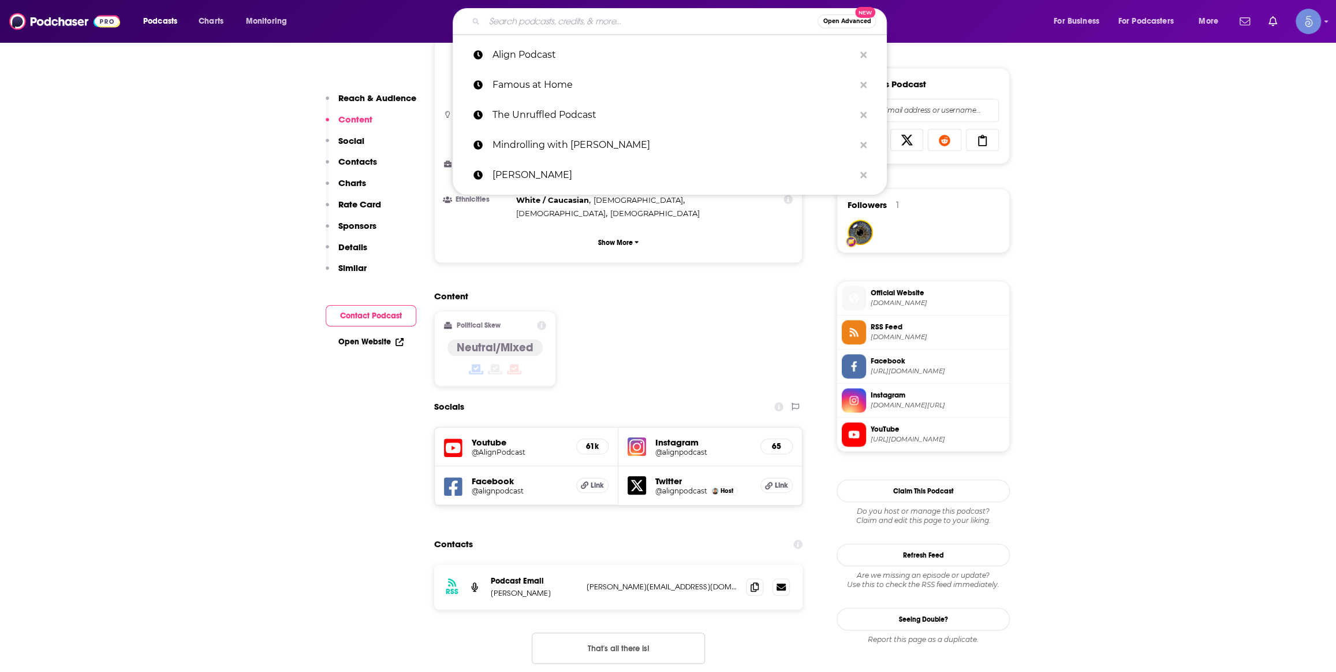
paste input "Rune Soup"
type input "Rune Soup"
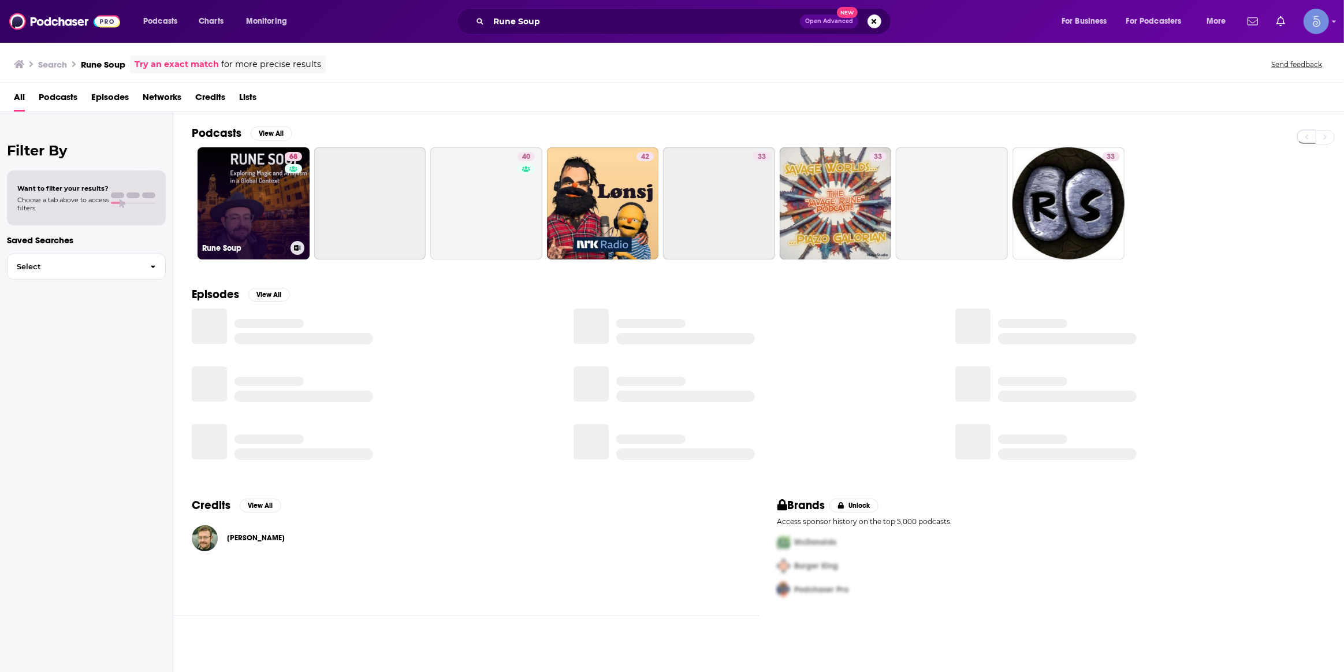
click at [224, 207] on link "68 Rune Soup" at bounding box center [254, 203] width 112 height 112
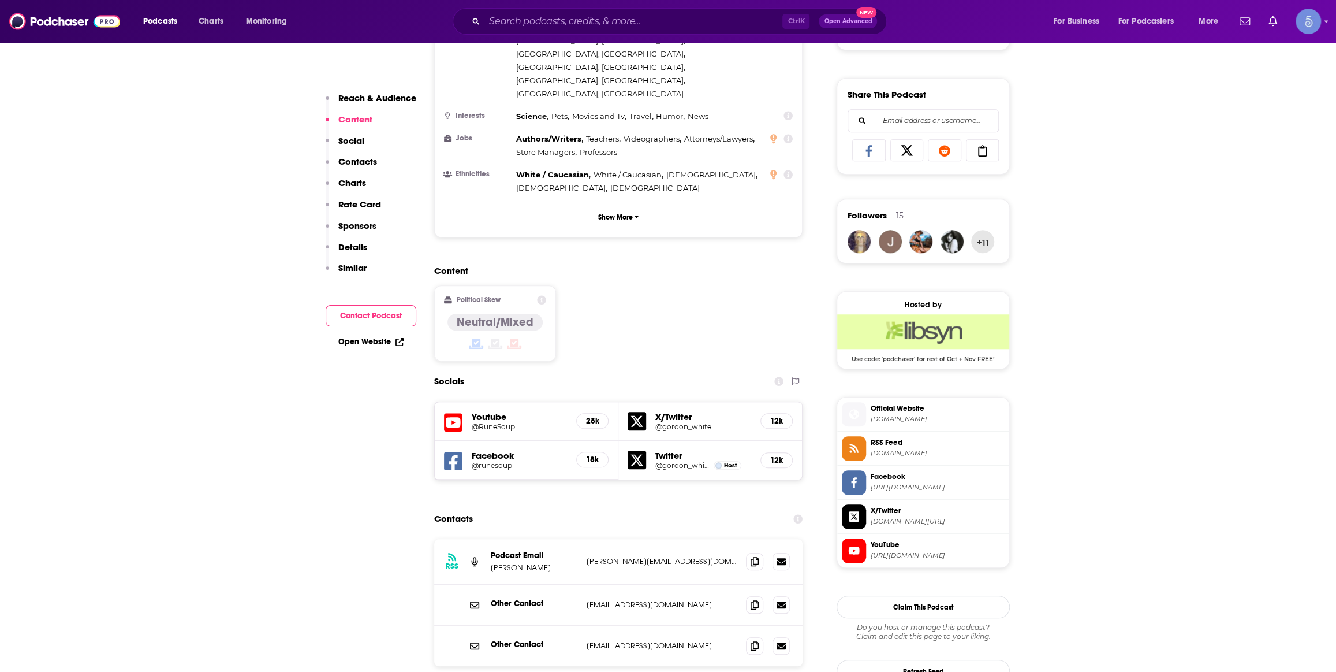
scroll to position [699, 0]
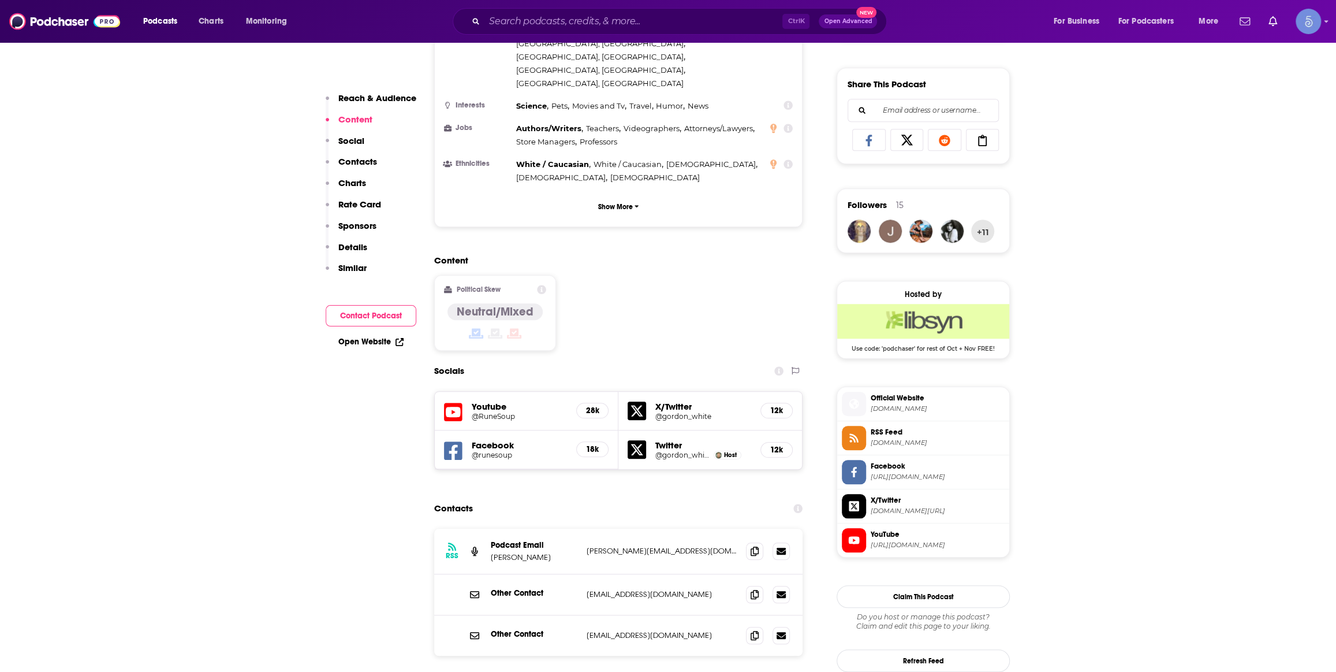
click at [486, 412] on h5 "@RuneSoup" at bounding box center [519, 416] width 95 height 9
click at [576, 22] on input "Search podcasts, credits, & more..." at bounding box center [634, 21] width 298 height 18
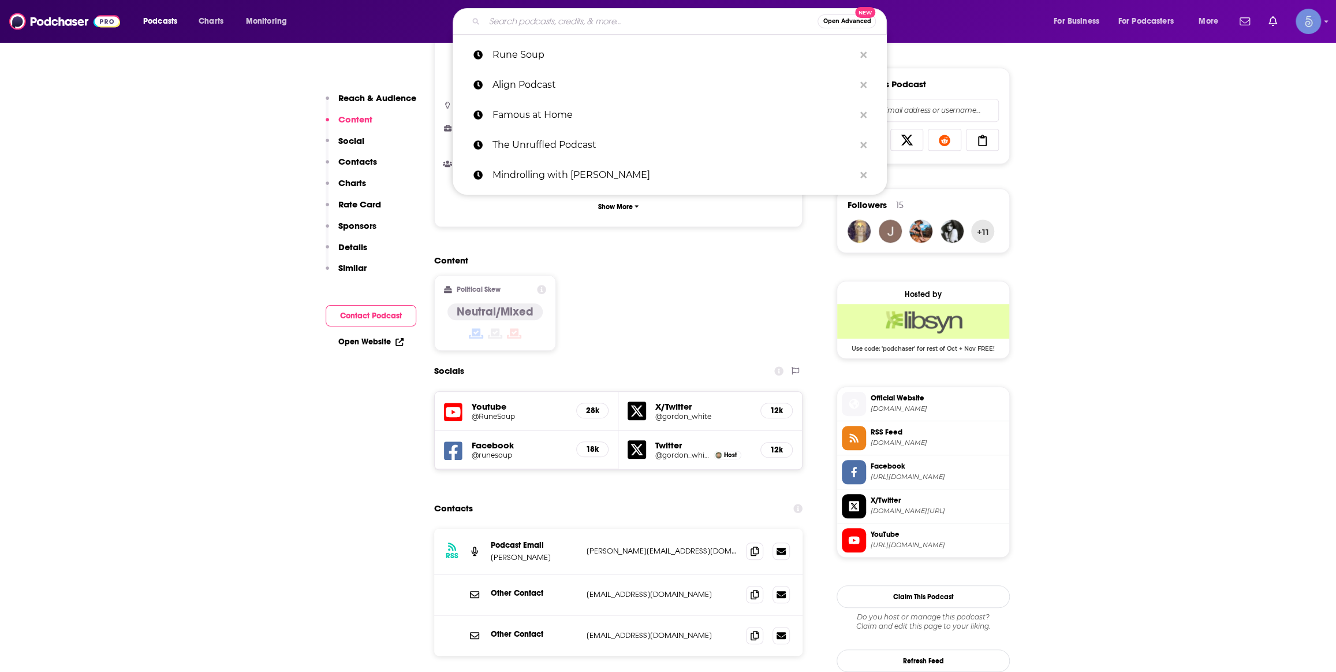
paste input "Moonbeaming"
type input "Moonbeaming"
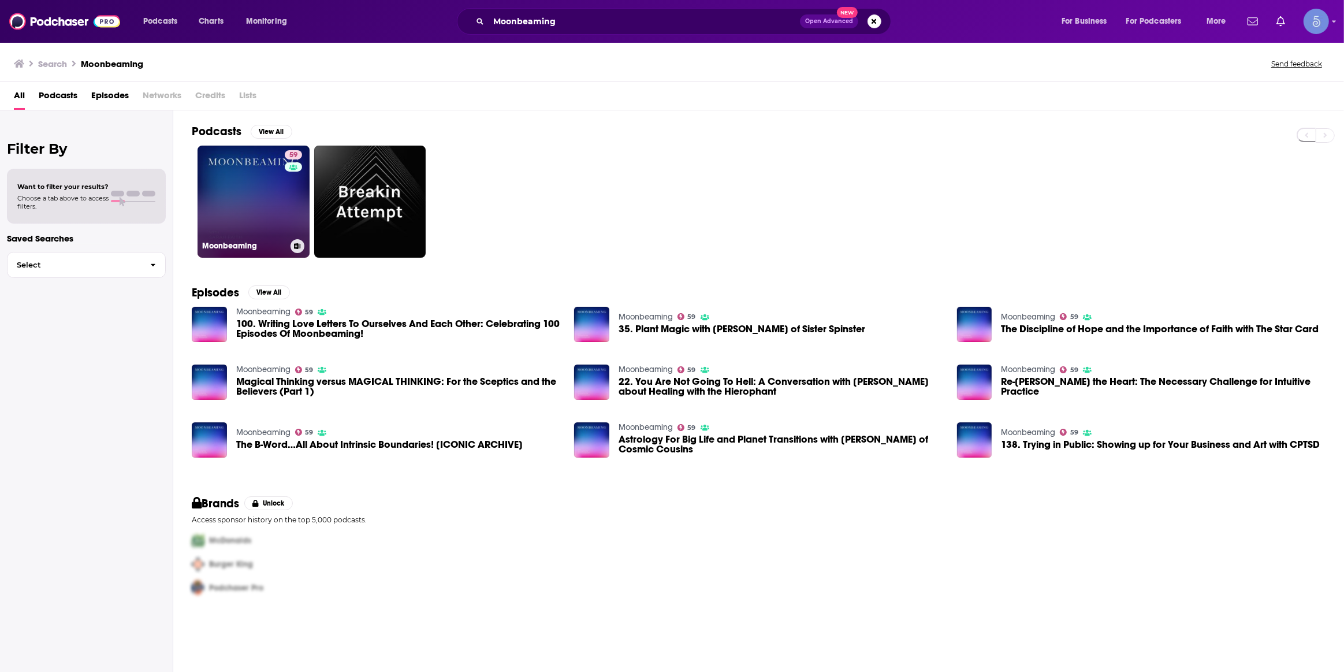
click at [266, 214] on link "59 Moonbeaming" at bounding box center [254, 202] width 112 height 112
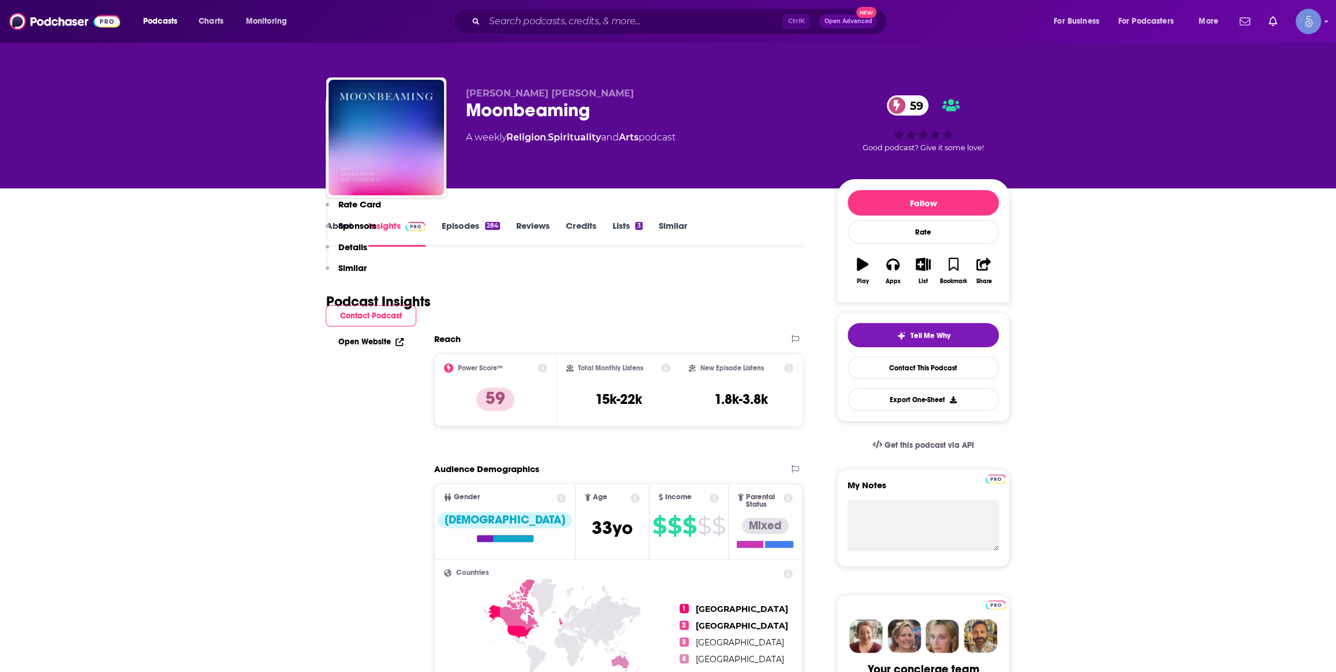
scroll to position [875, 0]
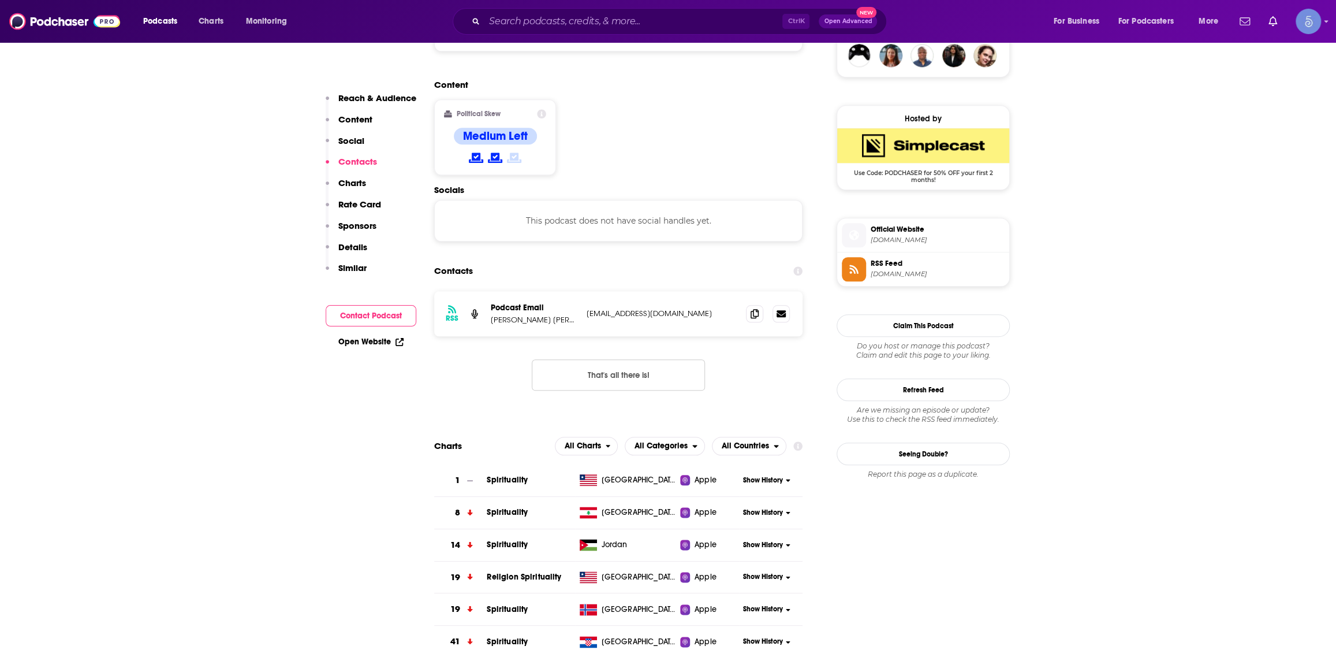
click at [551, 32] on div "Ctrl K Open Advanced New" at bounding box center [670, 21] width 434 height 27
click at [557, 25] on input "Search podcasts, credits, & more..." at bounding box center [634, 21] width 298 height 18
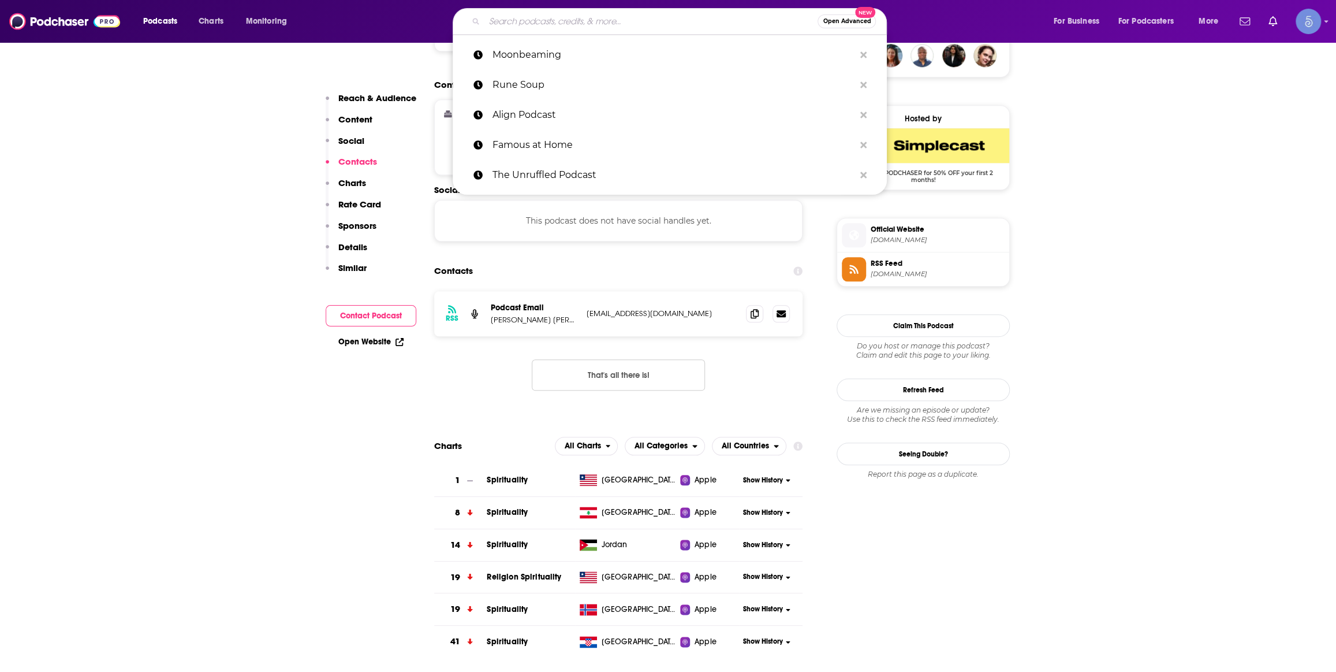
paste input "THIRD EYE DROPS"
type input "THIRD EYE DROPS"
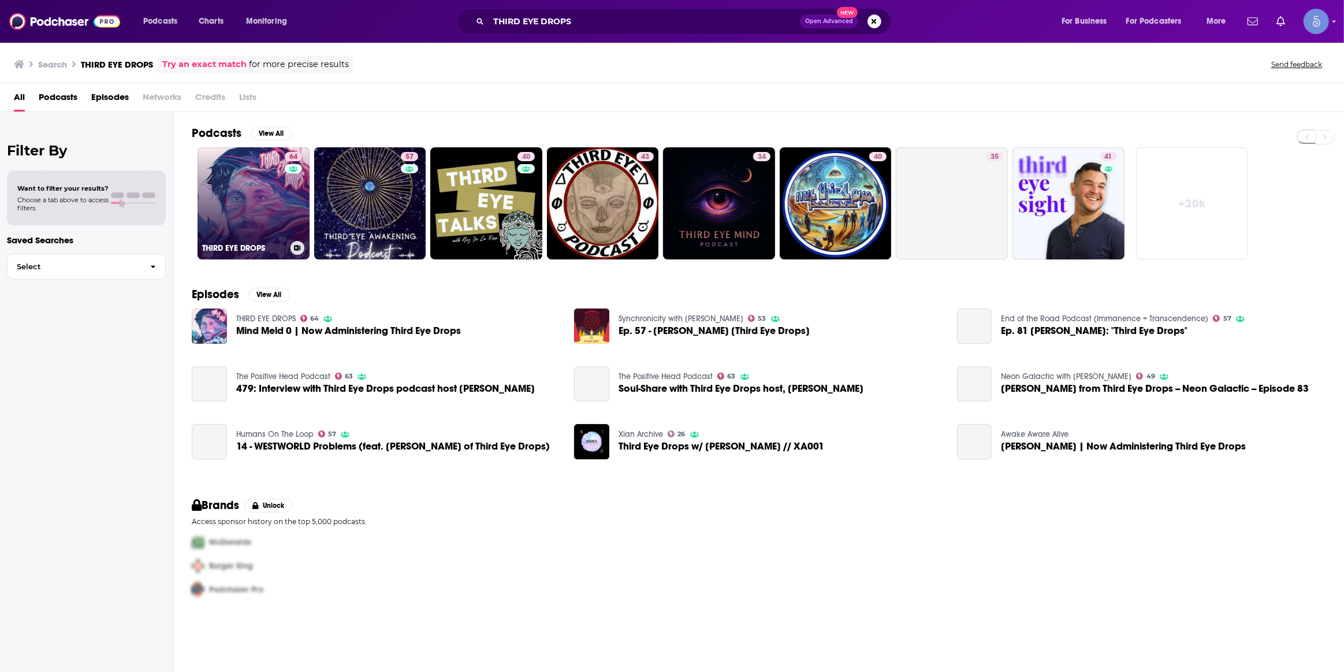
click at [265, 182] on link "64 THIRD EYE DROPS" at bounding box center [254, 203] width 112 height 112
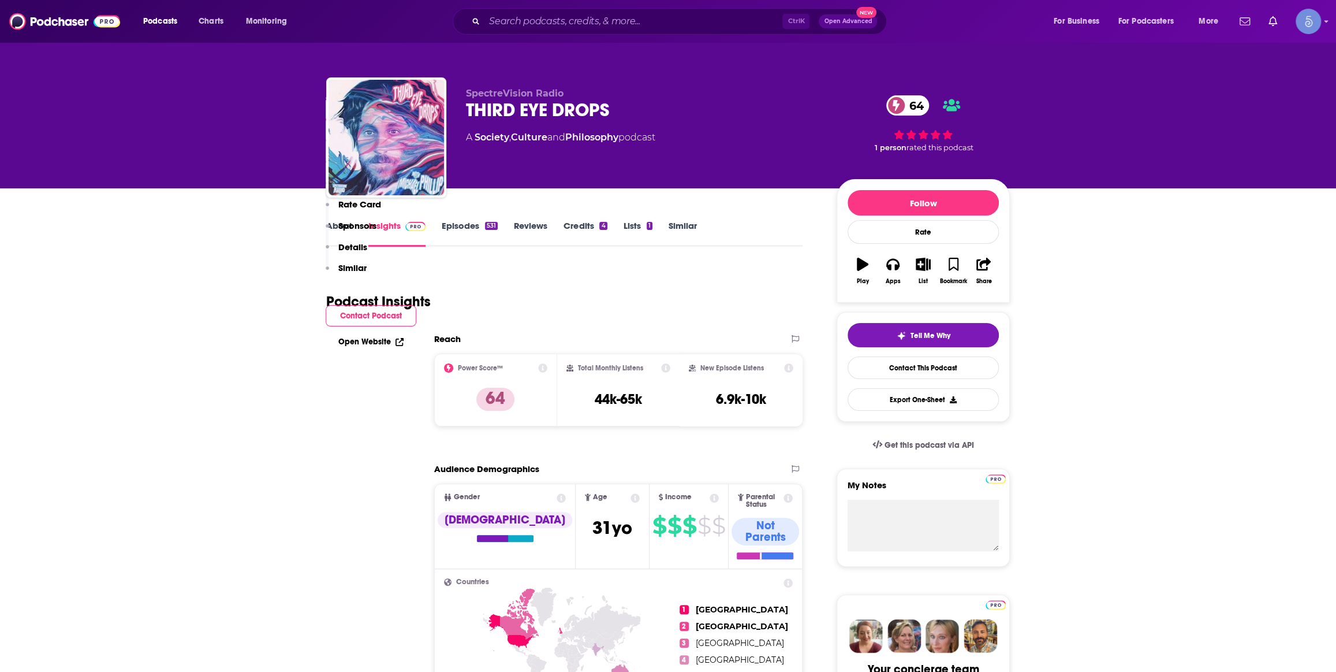
scroll to position [699, 0]
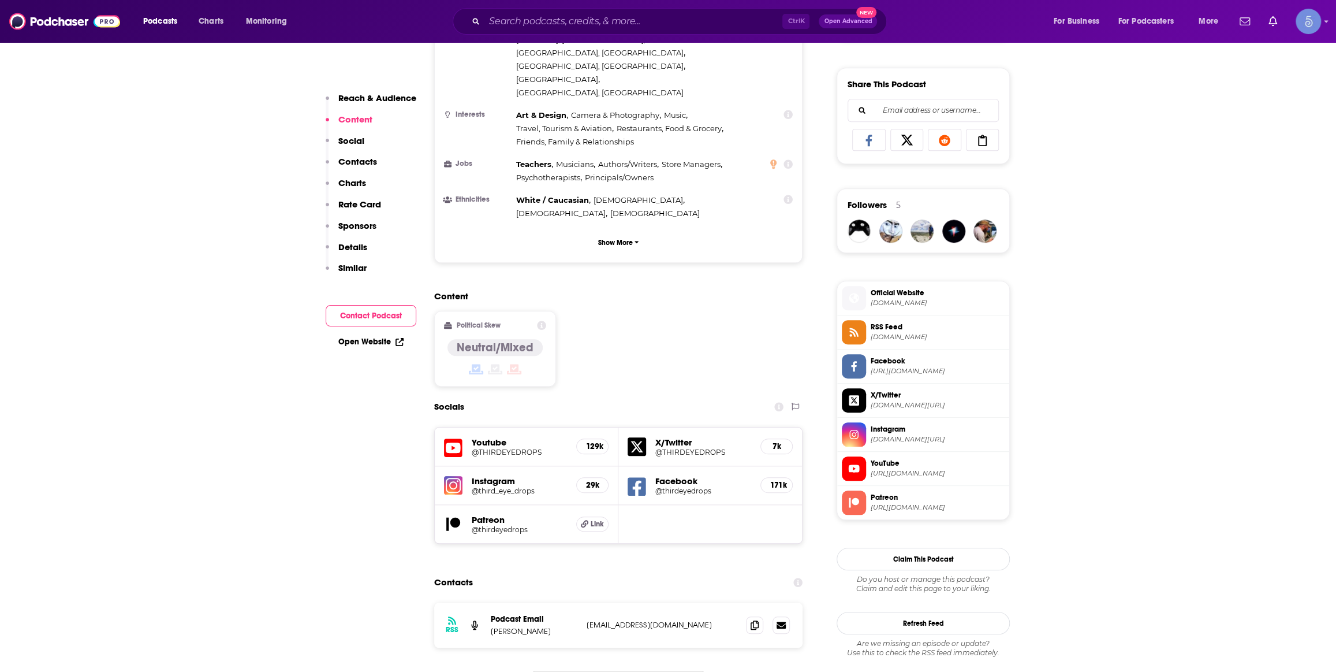
click at [496, 448] on h5 "@THIRDEYEDROPS" at bounding box center [519, 452] width 95 height 9
click at [572, 17] on input "Search podcasts, credits, & more..." at bounding box center [634, 21] width 298 height 18
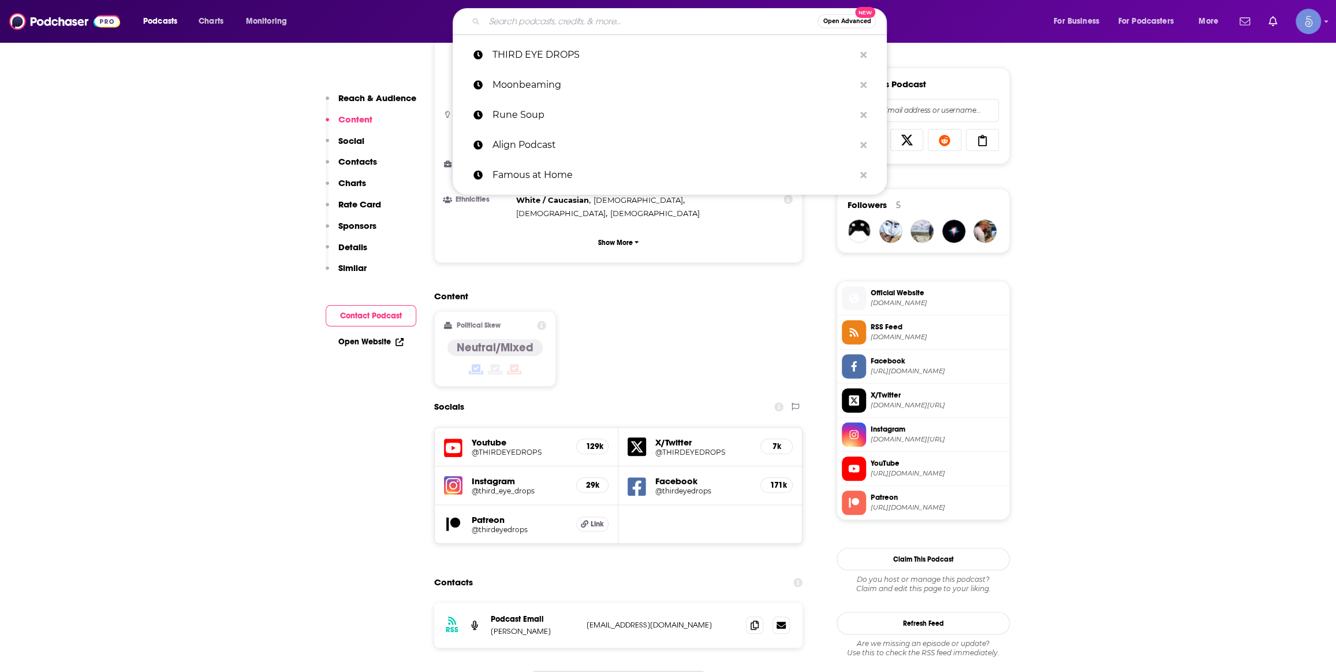
paste input "[PERSON_NAME]"
type input "[PERSON_NAME]"
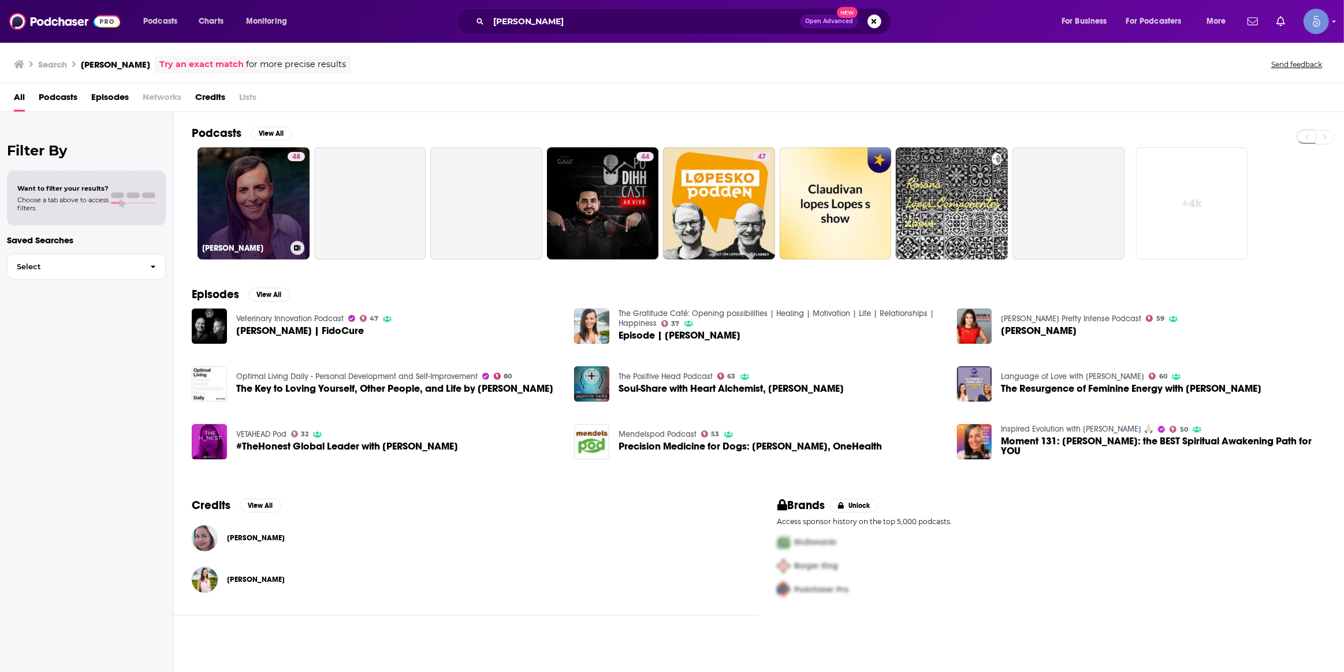
click at [269, 181] on link "48 [PERSON_NAME]" at bounding box center [254, 203] width 112 height 112
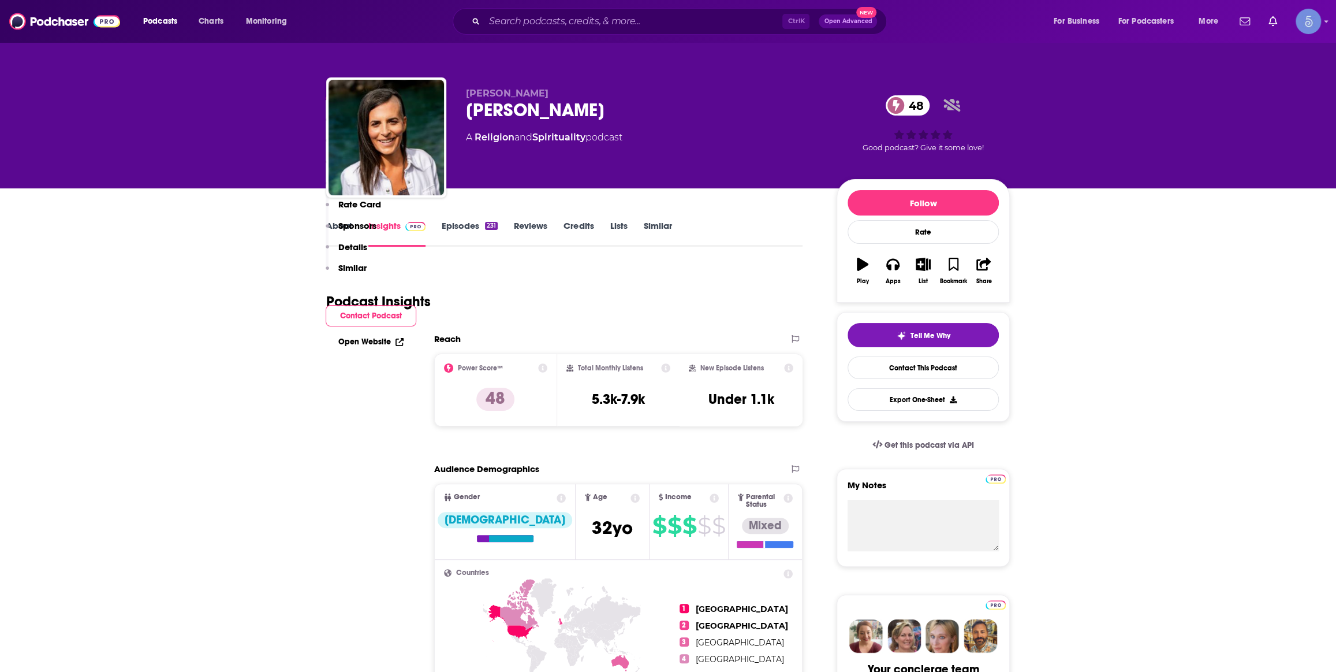
scroll to position [699, 0]
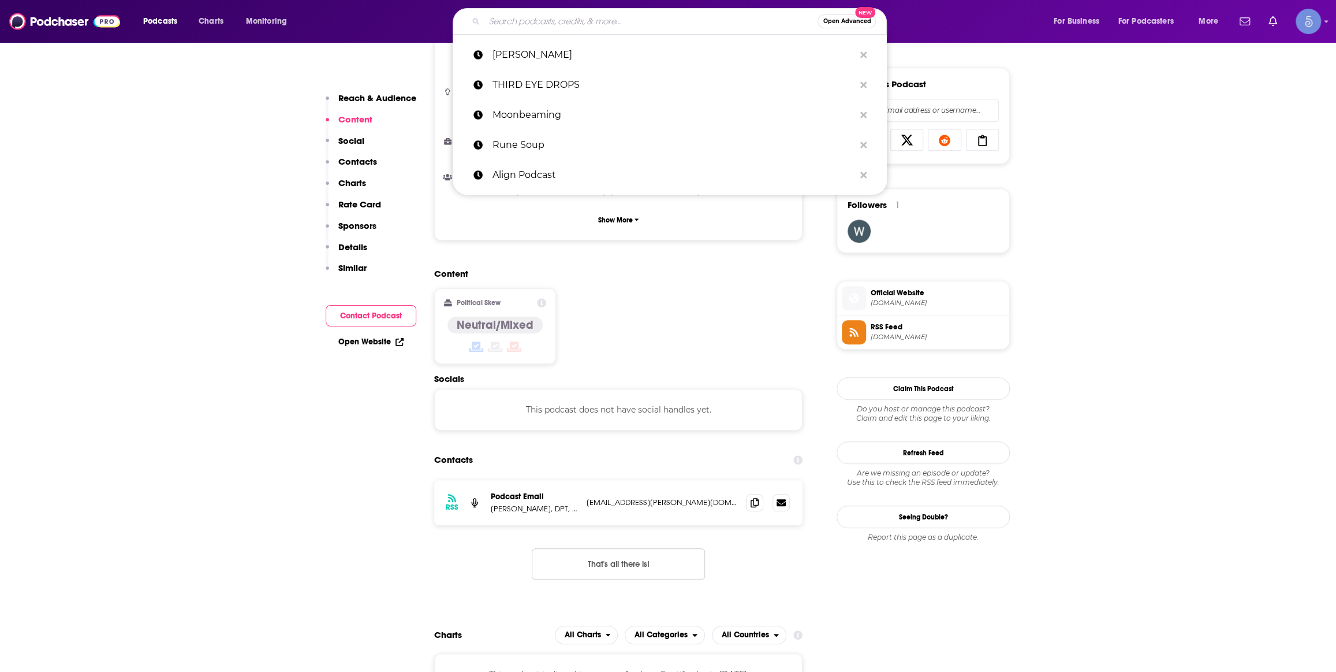
click at [523, 16] on input "Search podcasts, credits, & more..." at bounding box center [651, 21] width 333 height 18
paste input "Impact the World with [PERSON_NAME]"
type input "Impact the World with [PERSON_NAME]"
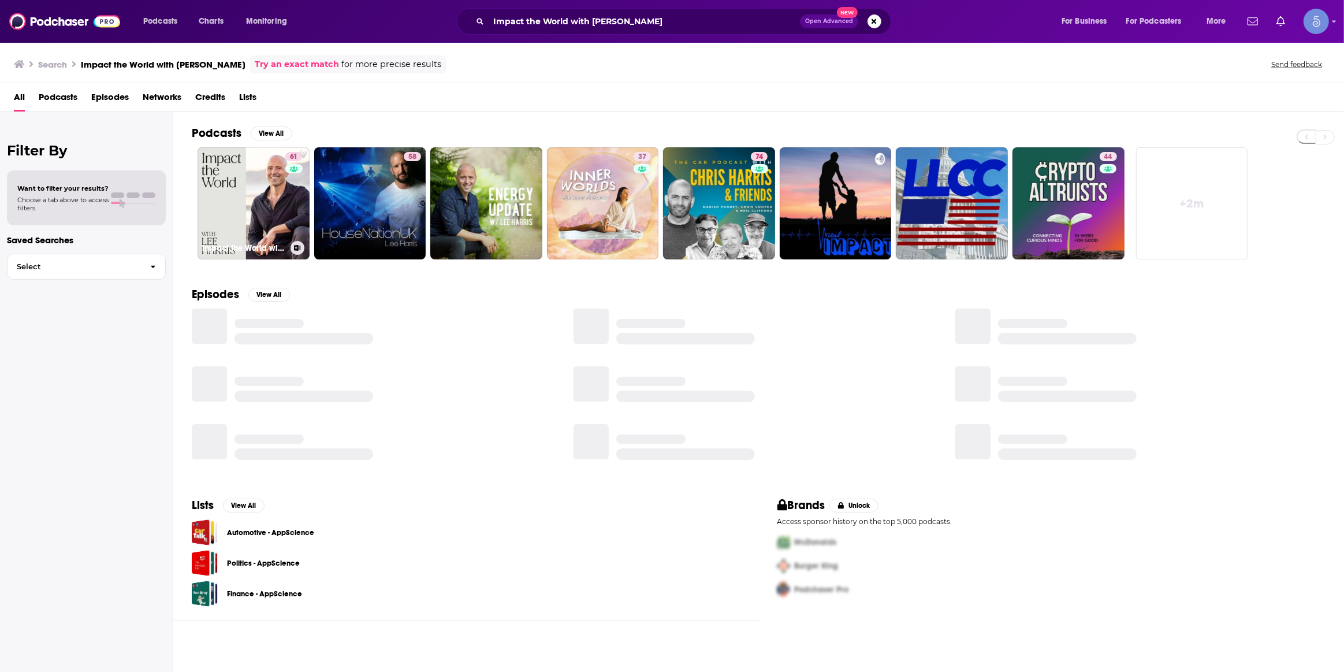
click at [258, 195] on link "61 Impact the World with [PERSON_NAME]" at bounding box center [254, 203] width 112 height 112
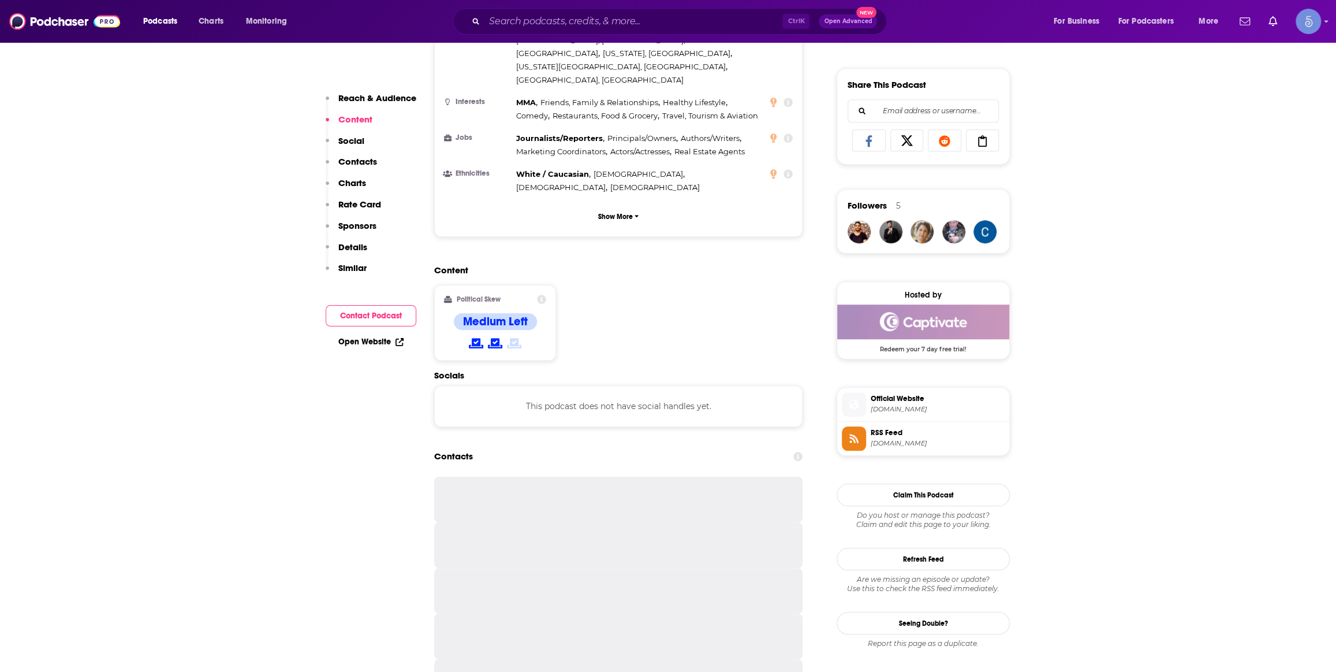
scroll to position [699, 0]
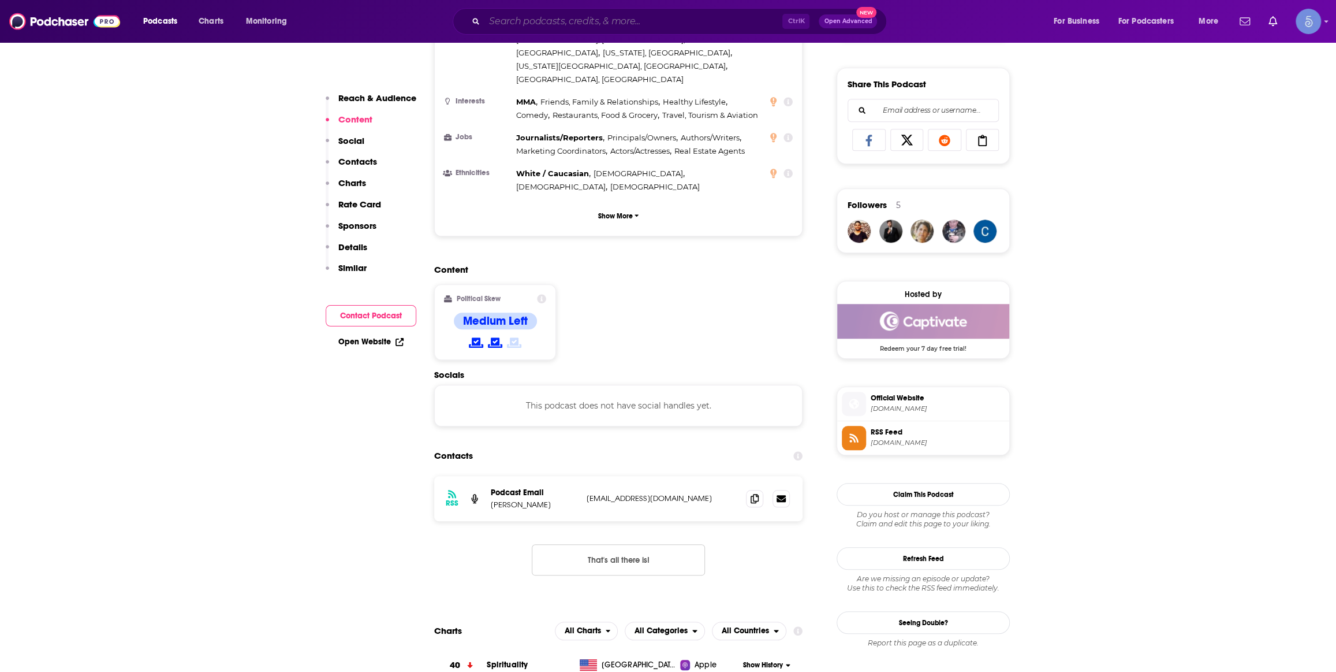
click at [554, 20] on input "Search podcasts, credits, & more..." at bounding box center [634, 21] width 298 height 18
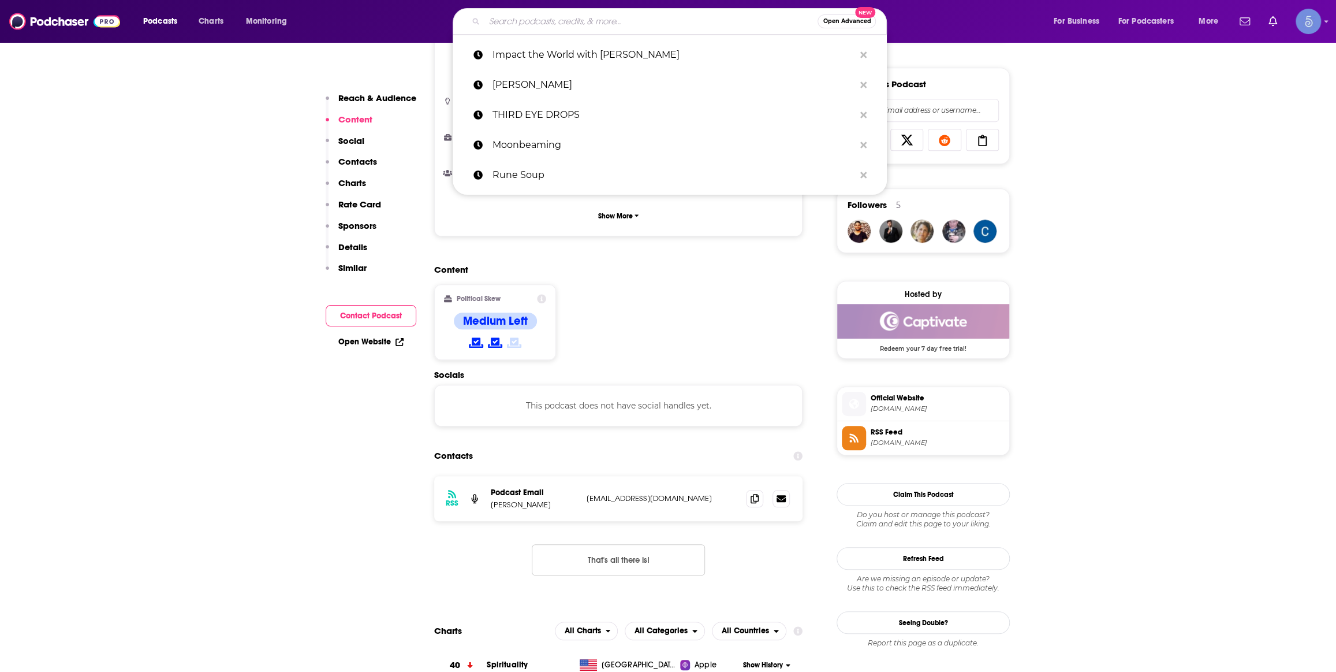
paste input "The [PERSON_NAME] Podcast"
type input "The [PERSON_NAME] Podcast"
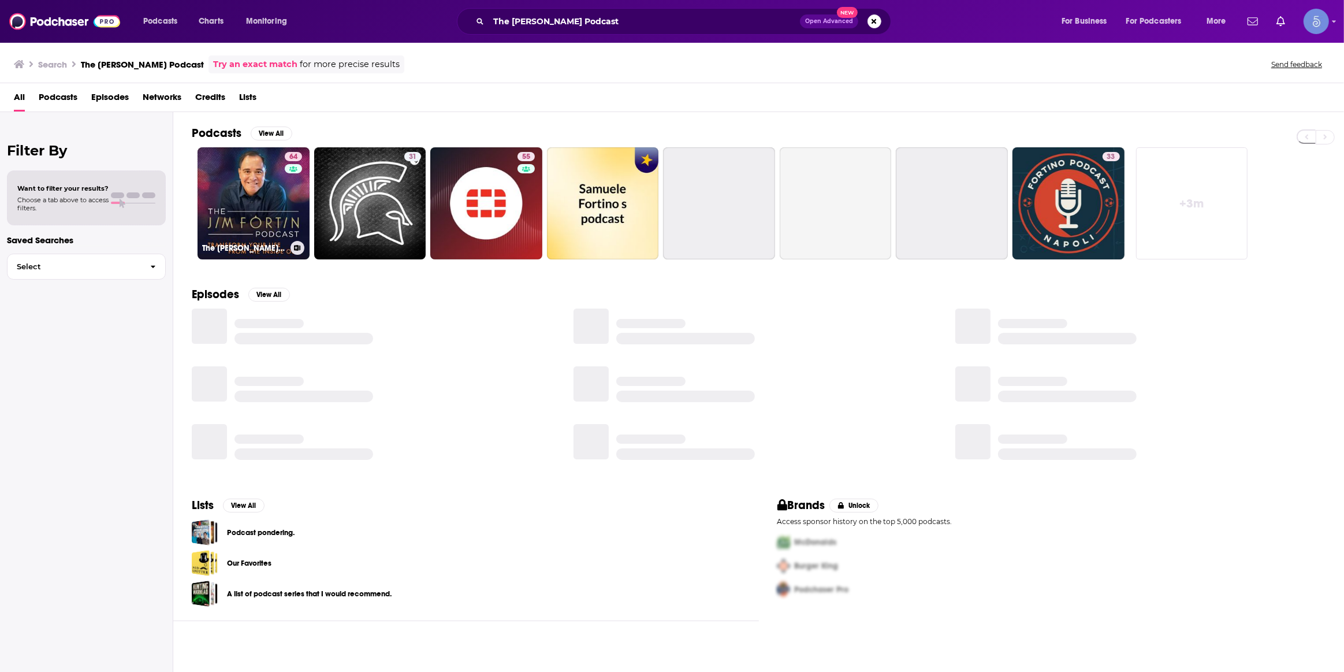
click at [250, 206] on link "64 The [PERSON_NAME] Podcast" at bounding box center [254, 203] width 112 height 112
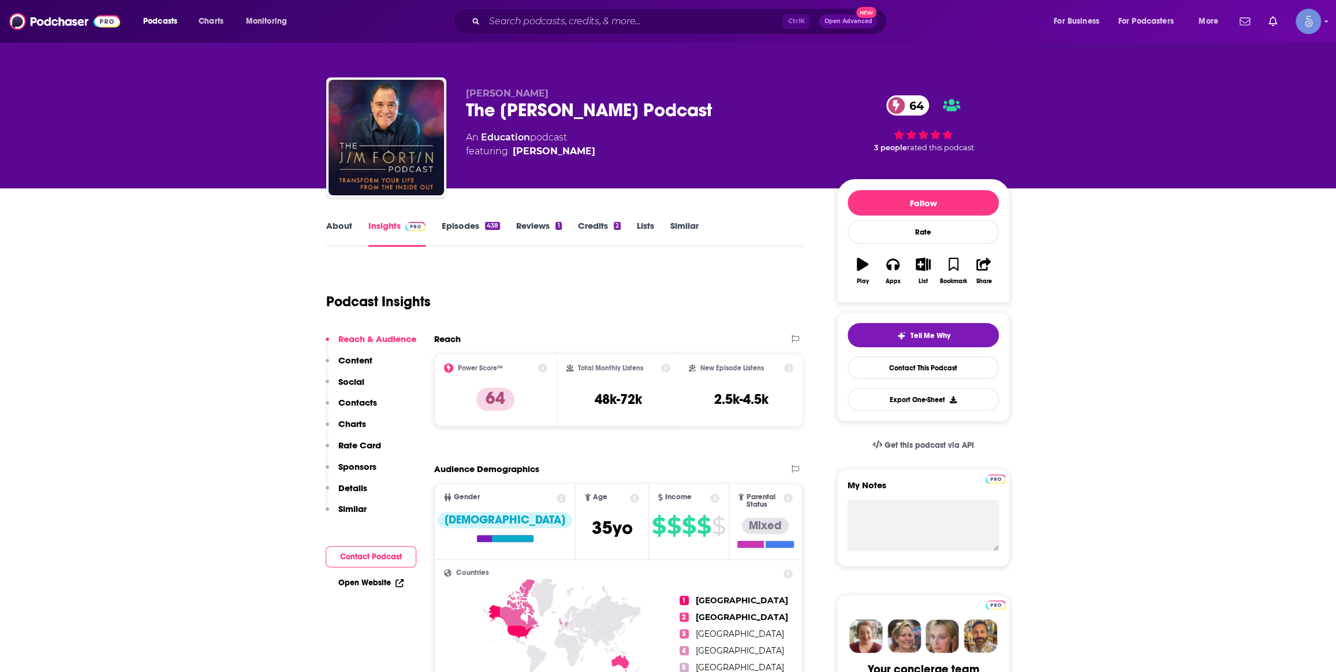
click at [552, 35] on div "Podcasts Charts Monitoring Ctrl K Open Advanced New For Business For Podcasters…" at bounding box center [668, 21] width 1336 height 43
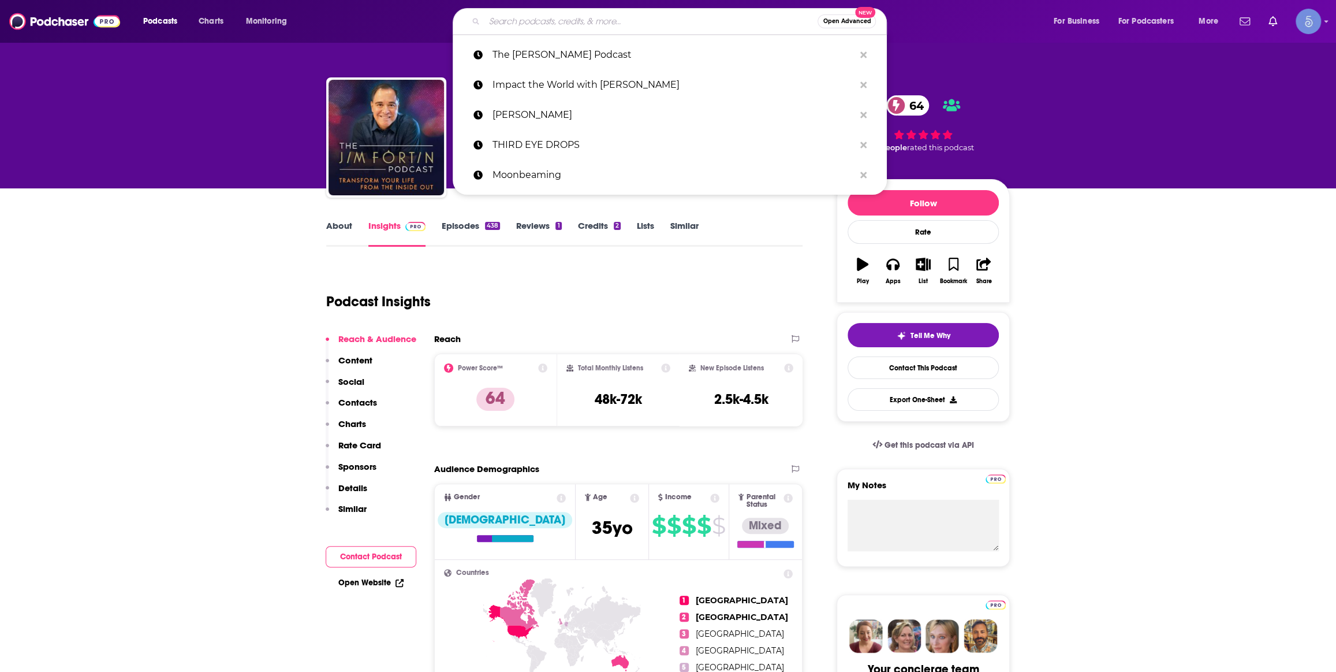
click at [553, 24] on input "Search podcasts, credits, & more..." at bounding box center [651, 21] width 333 height 18
paste input "A Psychic's Story"
type input "A Psychic's Story"
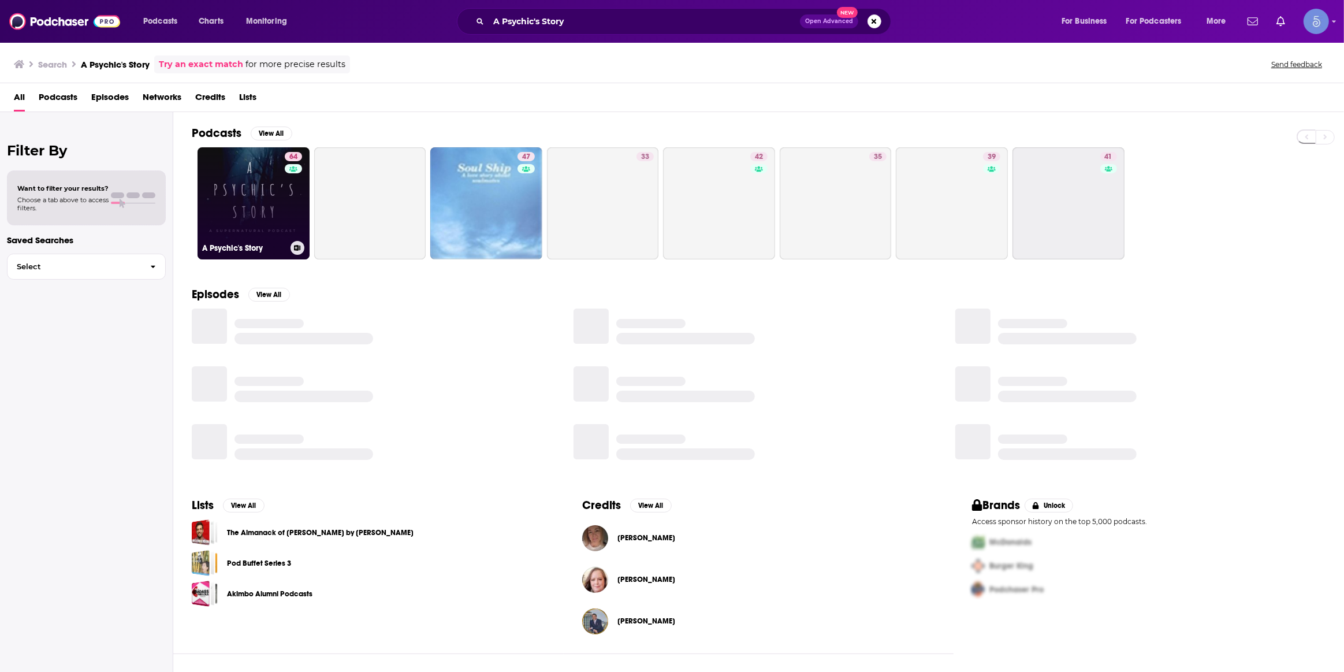
click at [274, 193] on link "64 A Psychic's Story" at bounding box center [254, 203] width 112 height 112
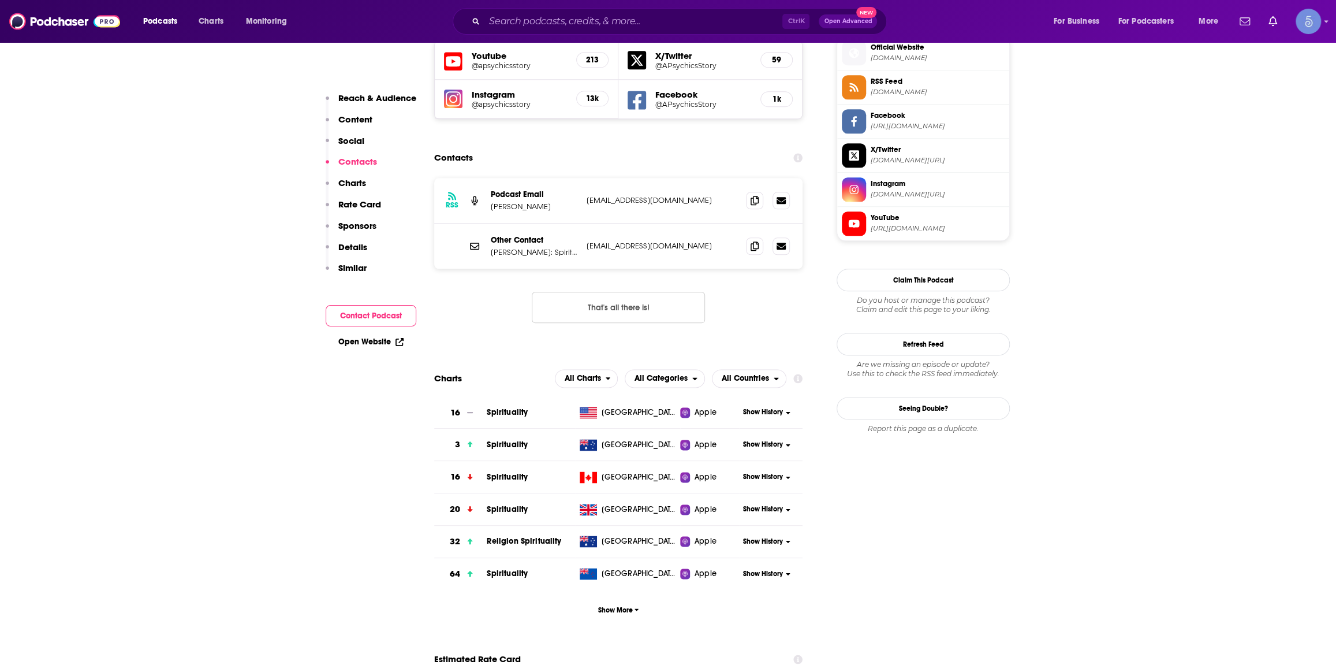
scroll to position [875, 0]
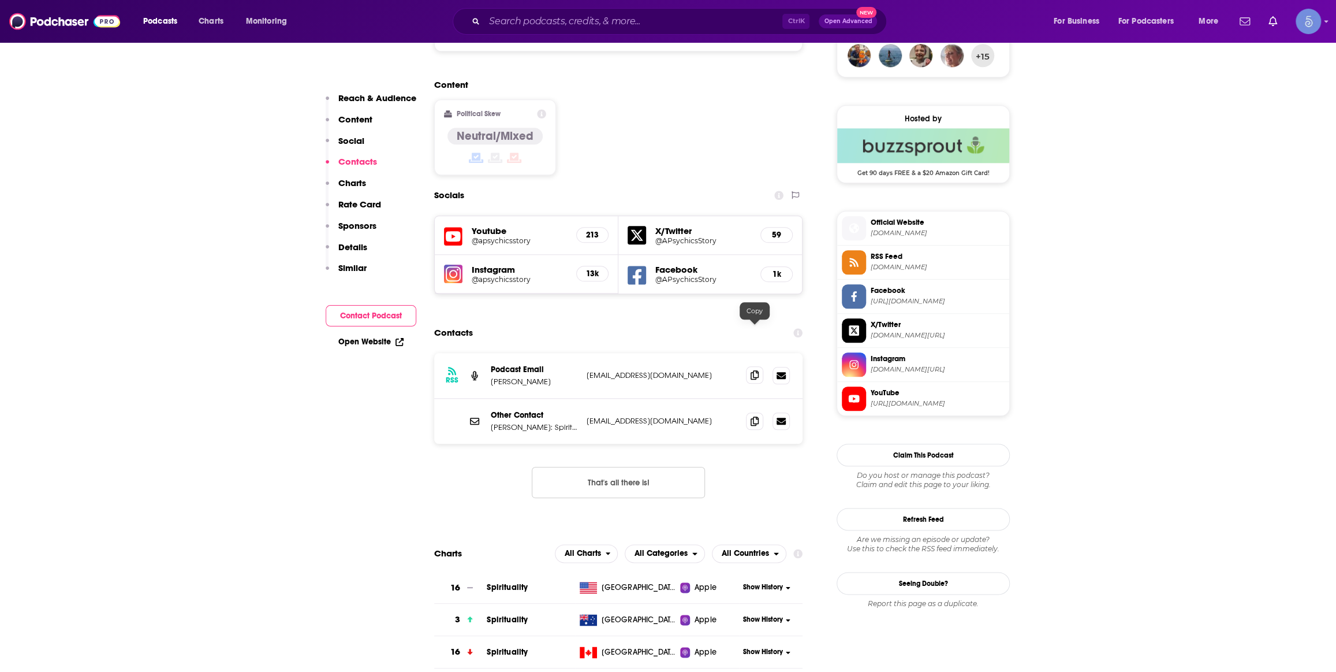
click at [748, 366] on span at bounding box center [754, 374] width 17 height 17
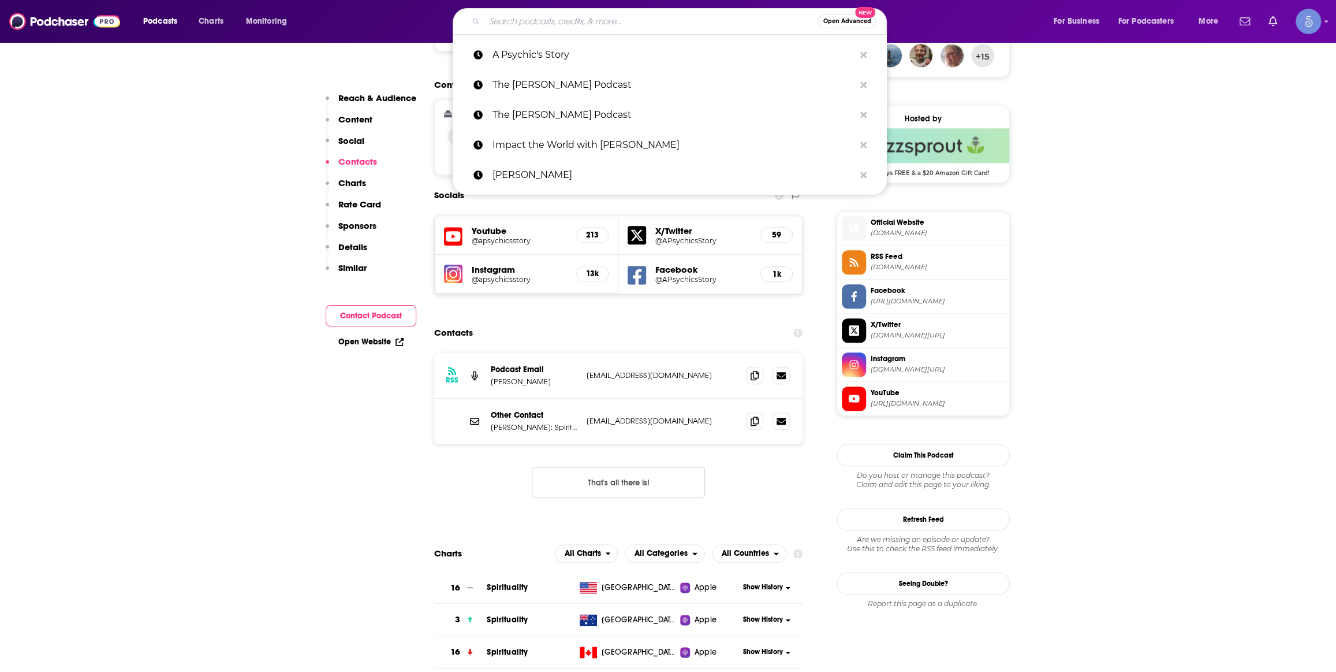
click at [529, 13] on input "Search podcasts, credits, & more..." at bounding box center [651, 21] width 333 height 18
paste input "[DOMAIN_NAME]: A Man's Podcast by [PERSON_NAME]"
type input "[DOMAIN_NAME]: A Man's Podcast by [PERSON_NAME]"
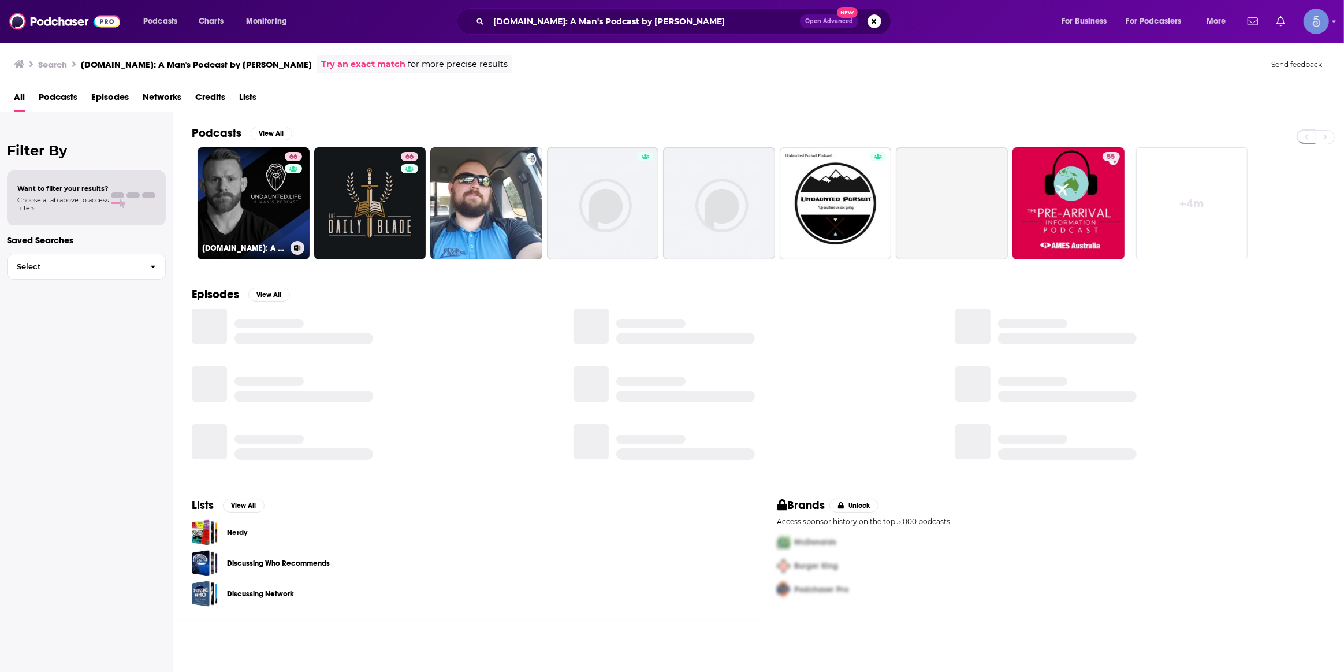
click at [254, 196] on link "66 [DOMAIN_NAME]: A Man's Podcast by [PERSON_NAME]" at bounding box center [254, 203] width 112 height 112
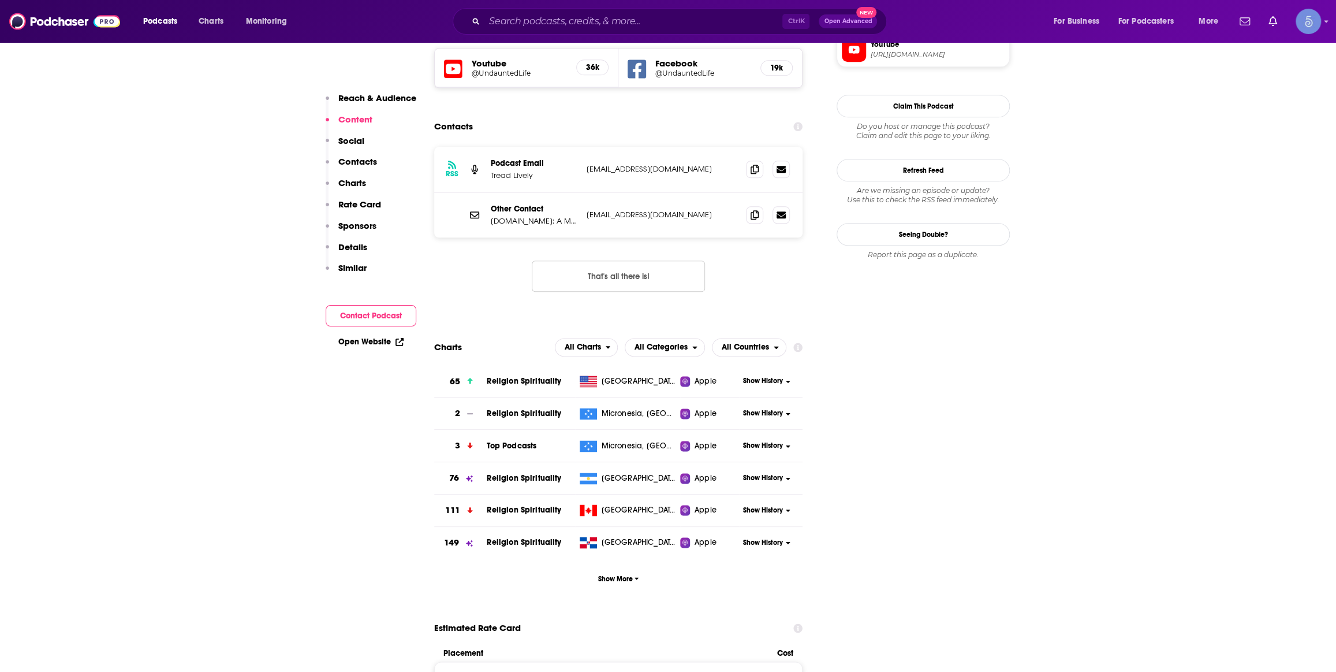
scroll to position [699, 0]
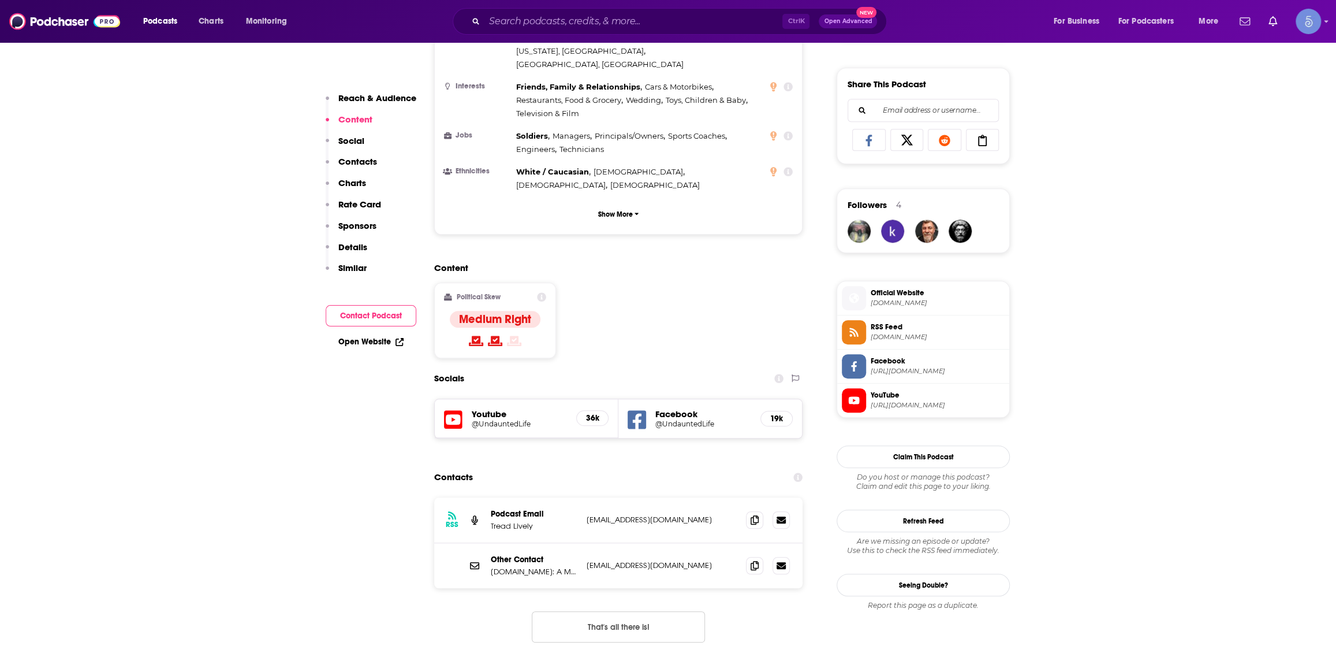
click at [559, 38] on div "Podcasts Charts Monitoring Ctrl K Open Advanced New For Business For Podcasters…" at bounding box center [668, 21] width 1336 height 43
click at [560, 27] on input "Search podcasts, credits, & more..." at bounding box center [634, 21] width 298 height 18
paste input "Angels and Awakening"
type input "Angels and Awakening"
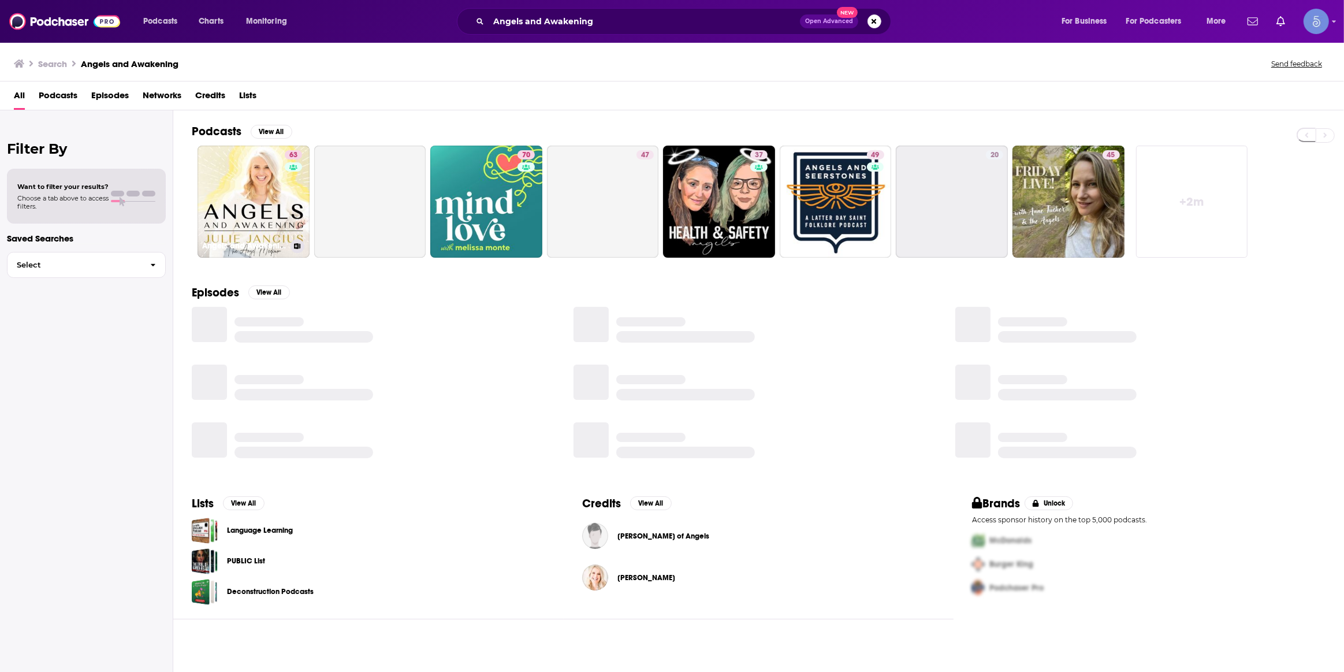
click at [278, 217] on link "63 Angels and Awakening" at bounding box center [254, 202] width 112 height 112
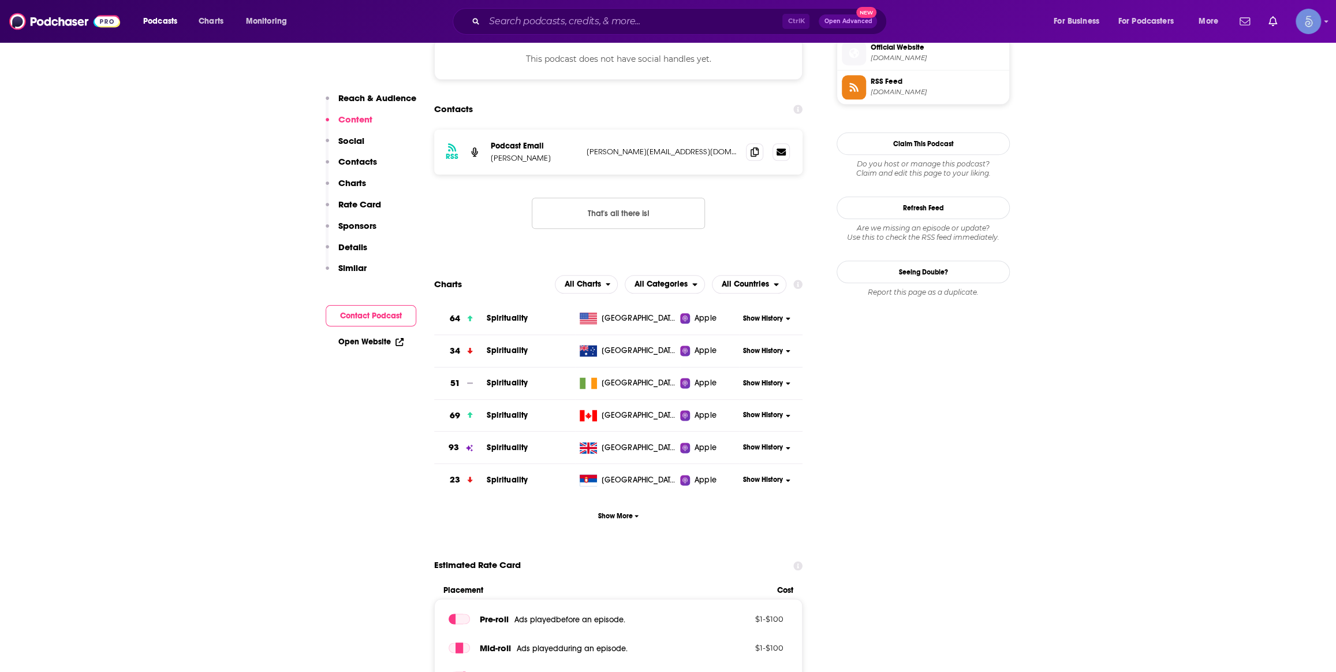
scroll to position [699, 0]
